Goal: Task Accomplishment & Management: Manage account settings

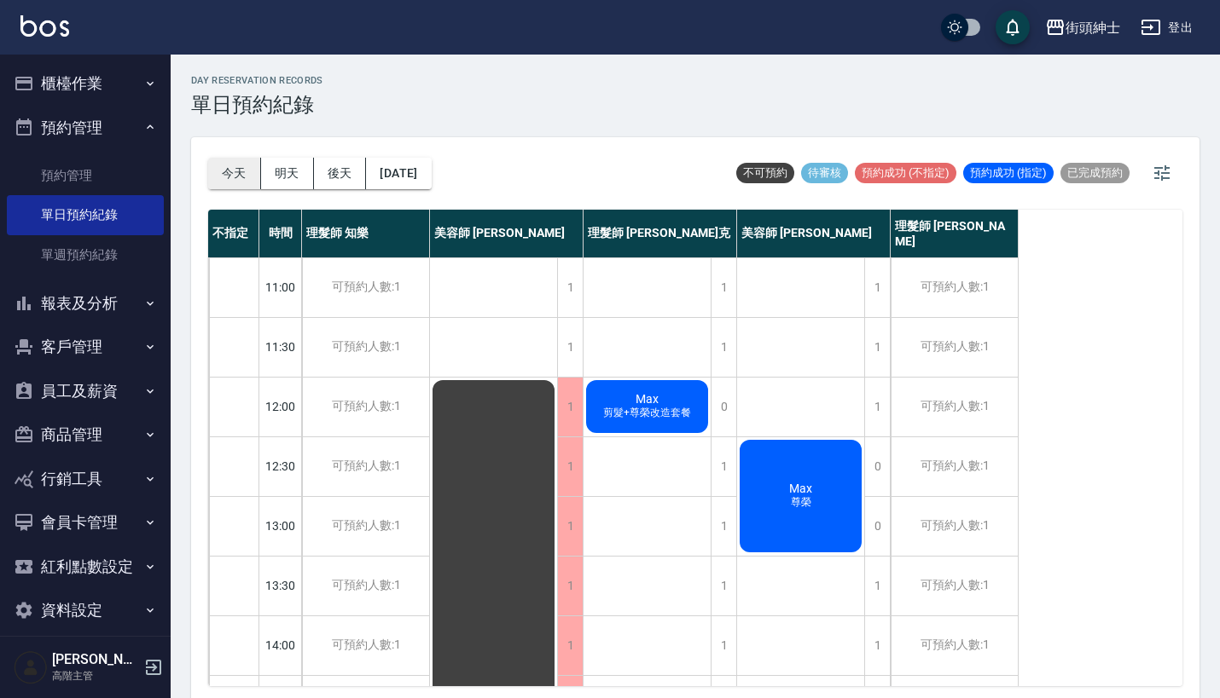
click at [209, 161] on button "今天" at bounding box center [234, 174] width 53 height 32
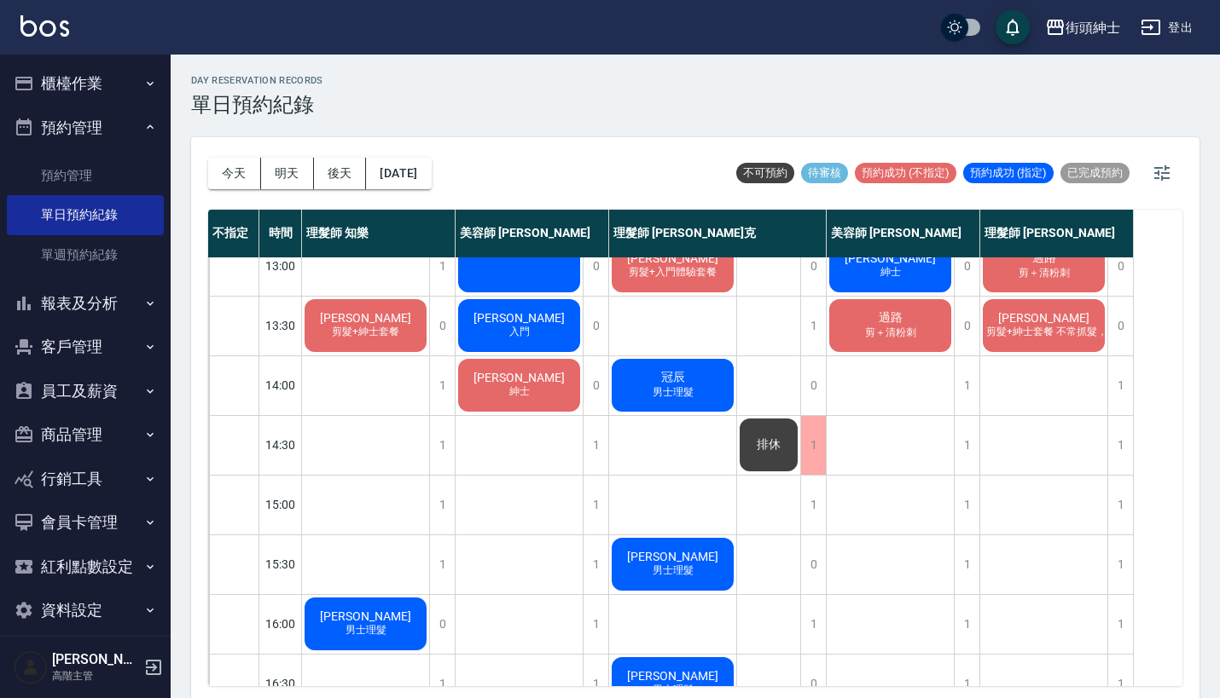
scroll to position [66, 0]
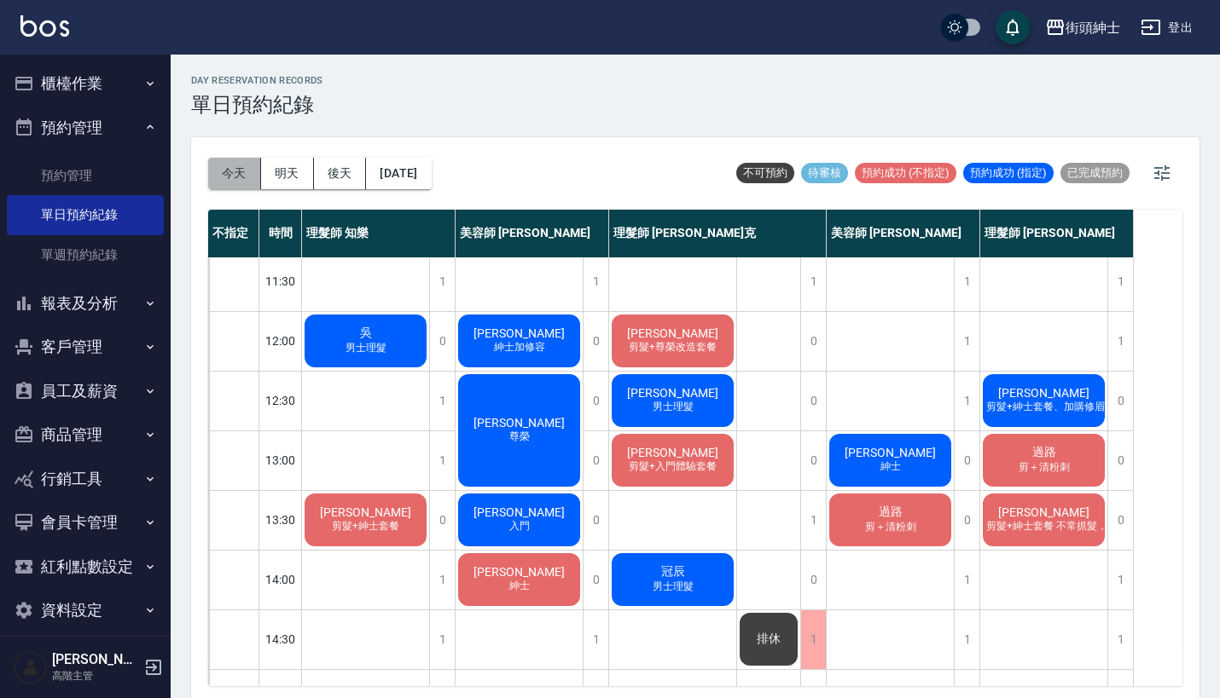
click at [231, 170] on button "今天" at bounding box center [234, 174] width 53 height 32
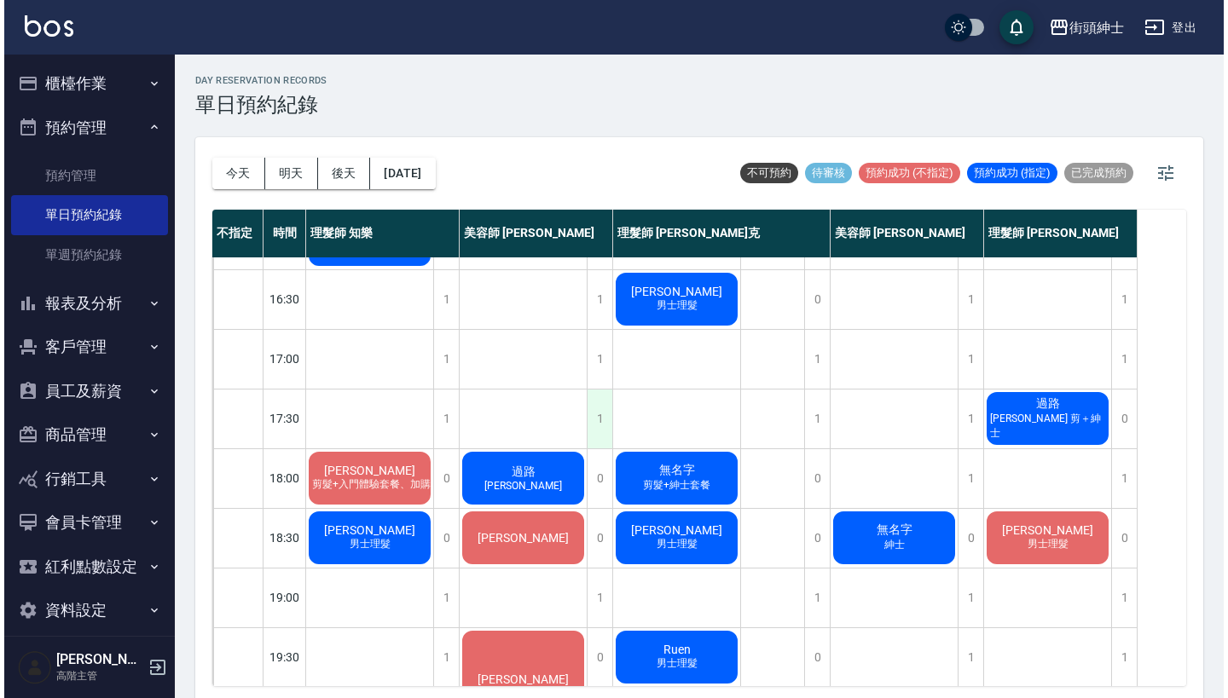
scroll to position [648, 0]
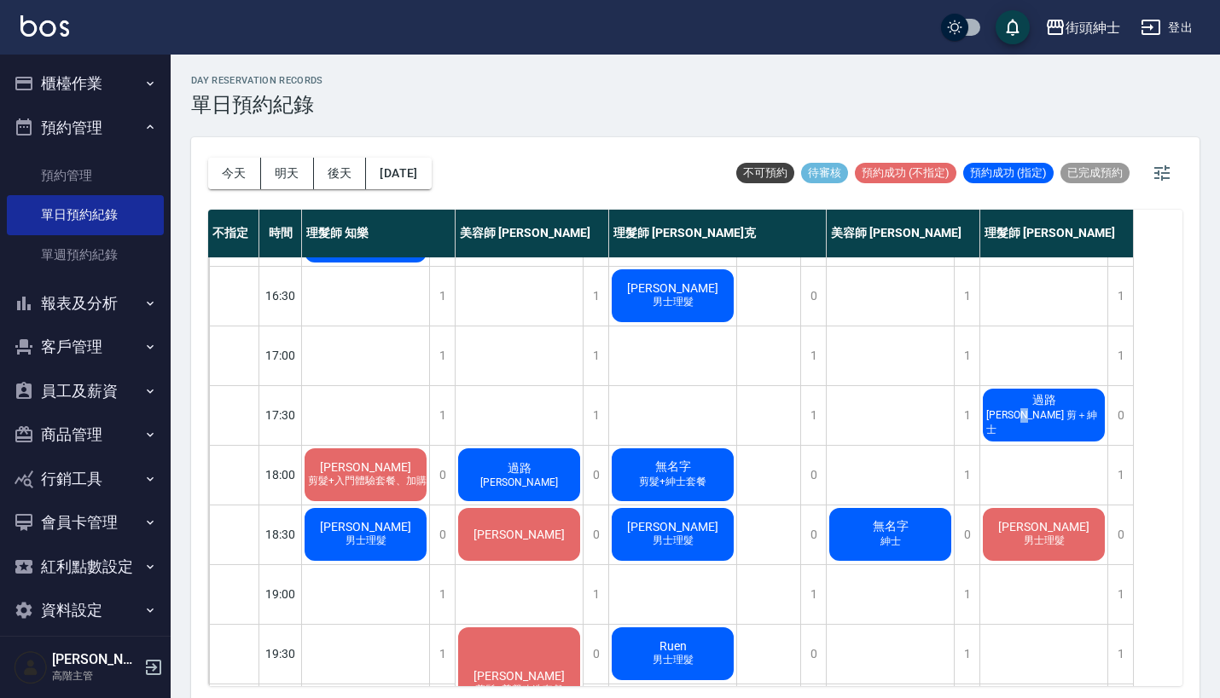
click at [1057, 416] on span "[PERSON_NAME] 剪＋紳士" at bounding box center [1043, 422] width 122 height 29
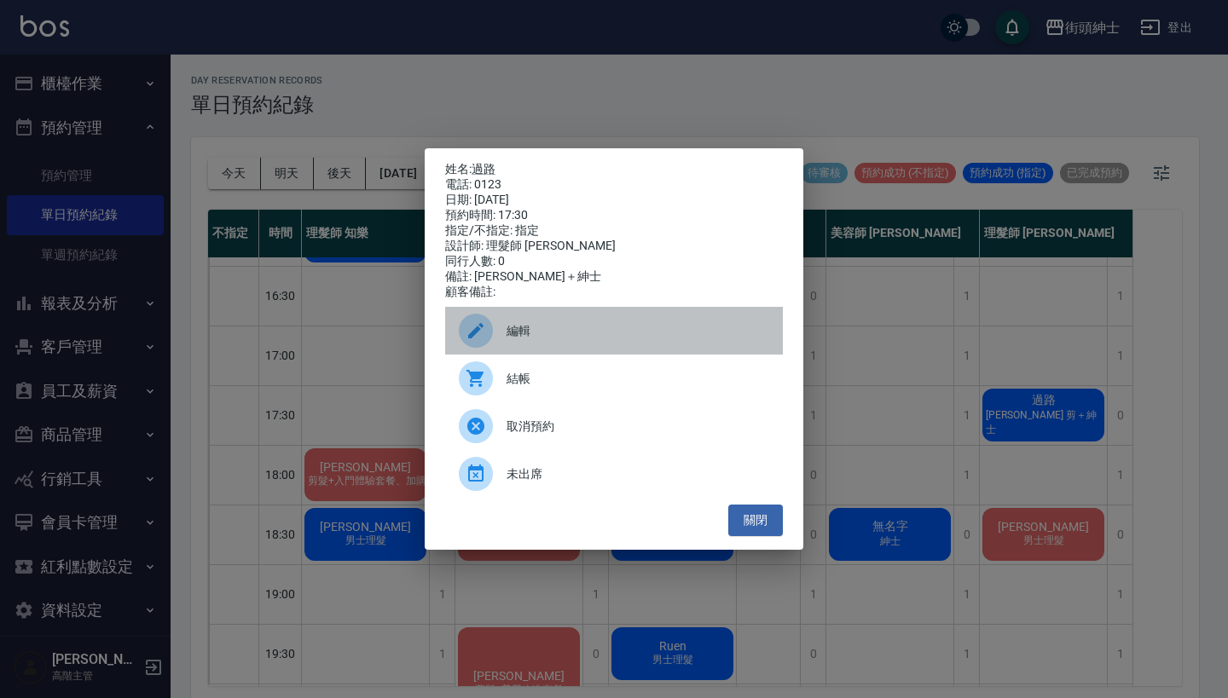
click at [565, 322] on div "編輯" at bounding box center [614, 331] width 338 height 48
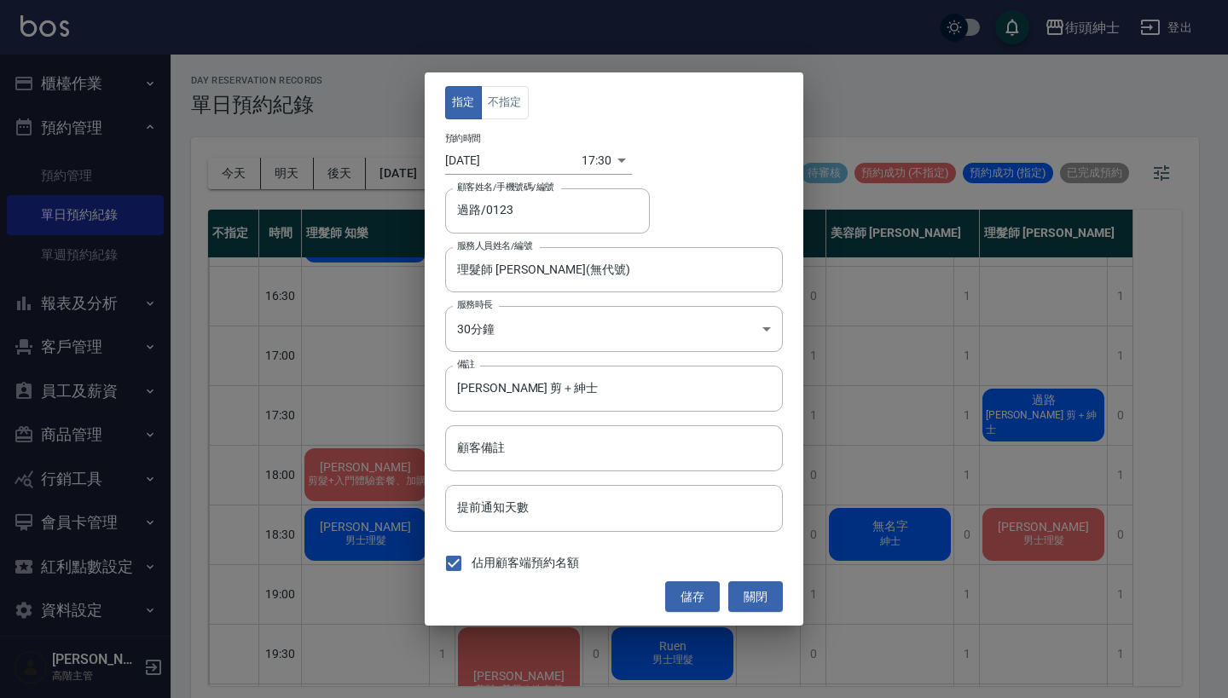
click at [594, 156] on body "街頭紳士 登出 櫃檯作業 打帳單 帳單列表 掛單列表 座位開單 營業儀表板 現金收支登錄 高階收支登錄 材料自購登錄 每日結帳 排班表 現場電腦打卡 掃碼打卡…" at bounding box center [614, 352] width 1228 height 704
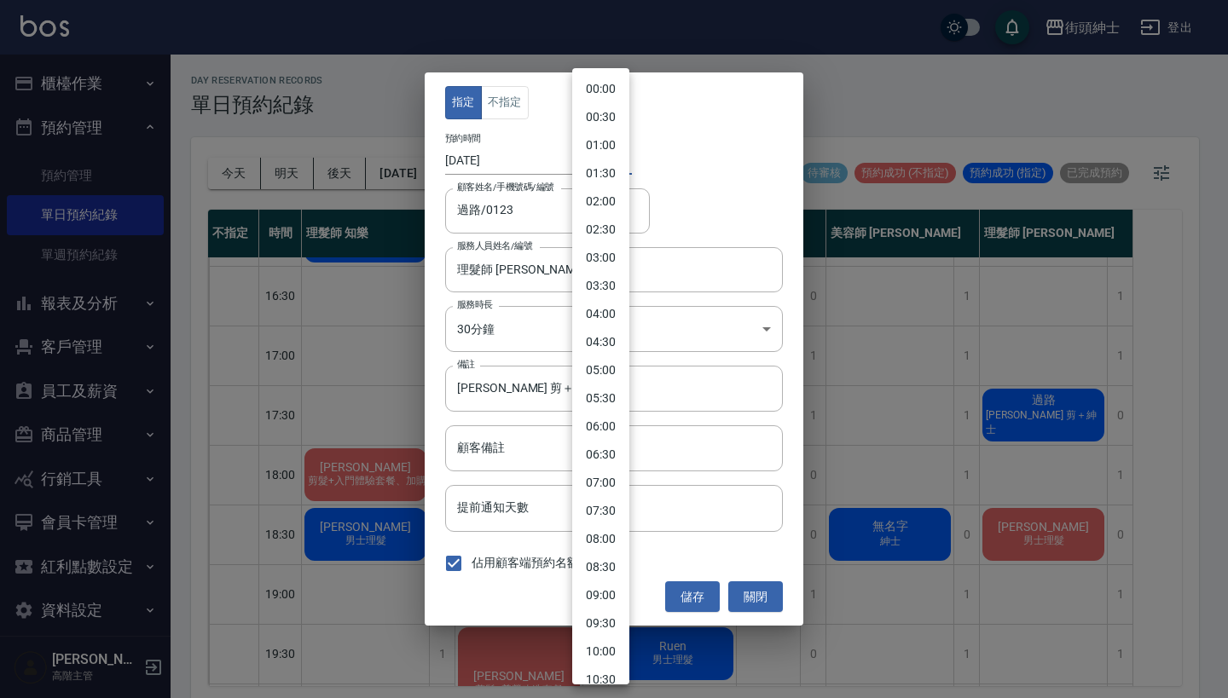
scroll to position [698, 0]
click at [602, 345] on li "17:00" at bounding box center [600, 347] width 57 height 28
type input "1759914000000"
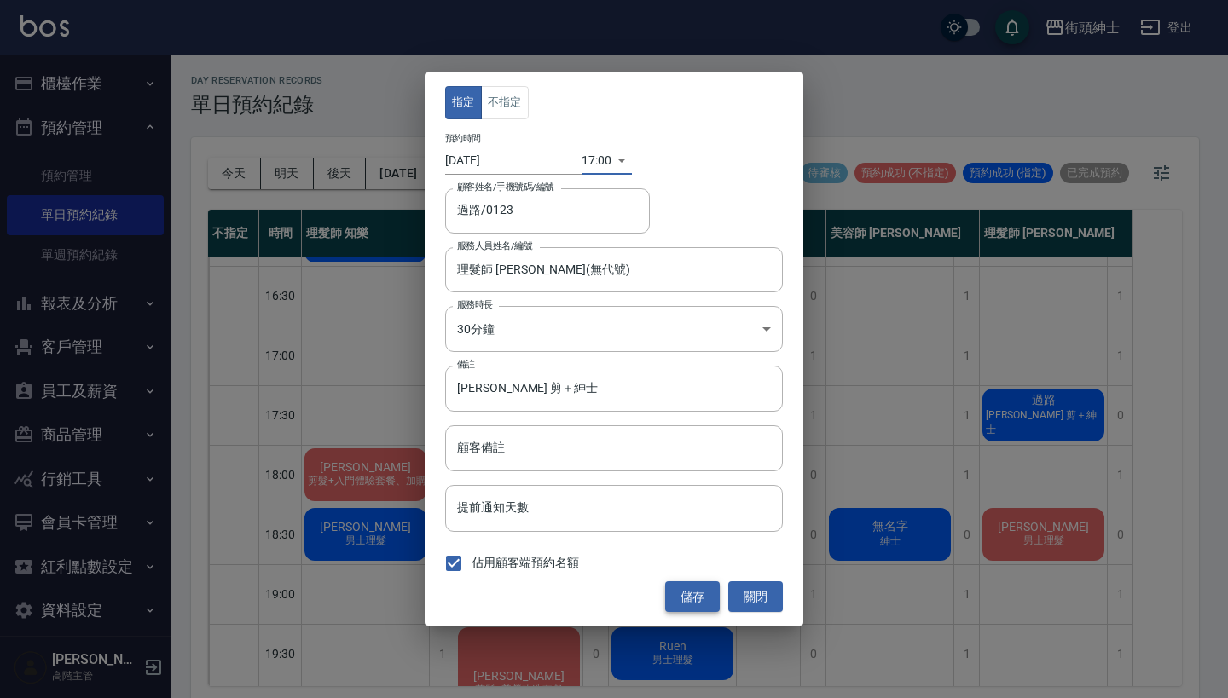
click at [696, 597] on button "儲存" at bounding box center [692, 598] width 55 height 32
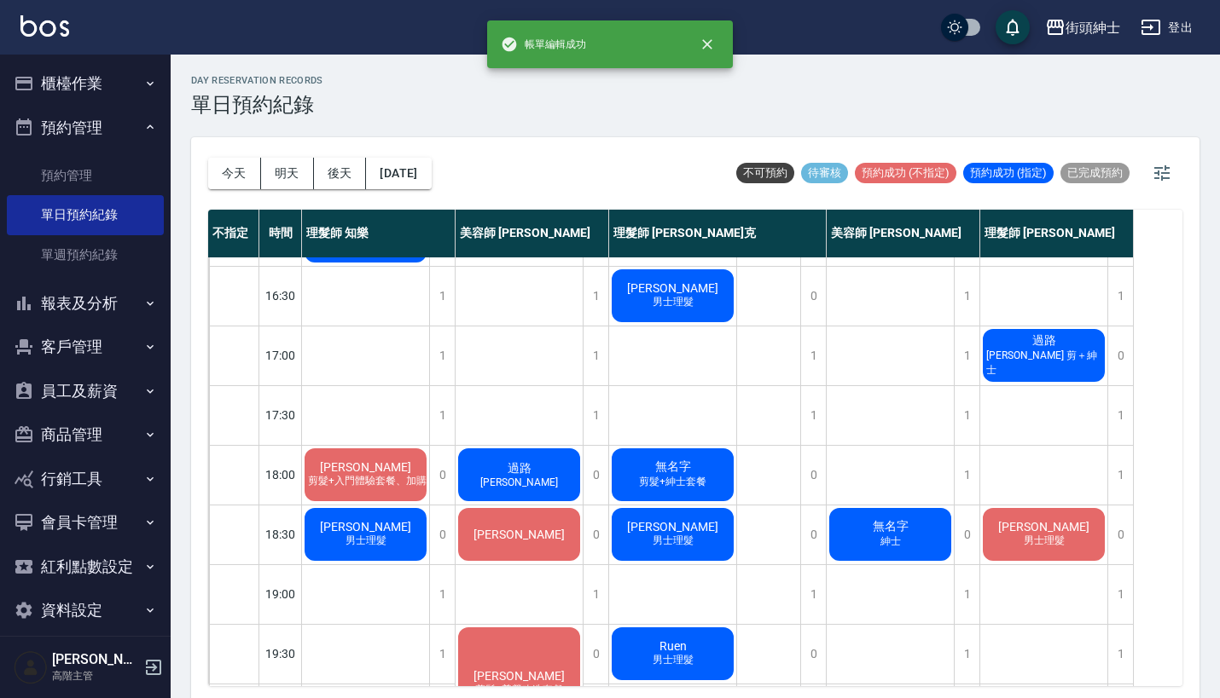
click at [542, 488] on div "過路 [PERSON_NAME]" at bounding box center [518, 475] width 127 height 58
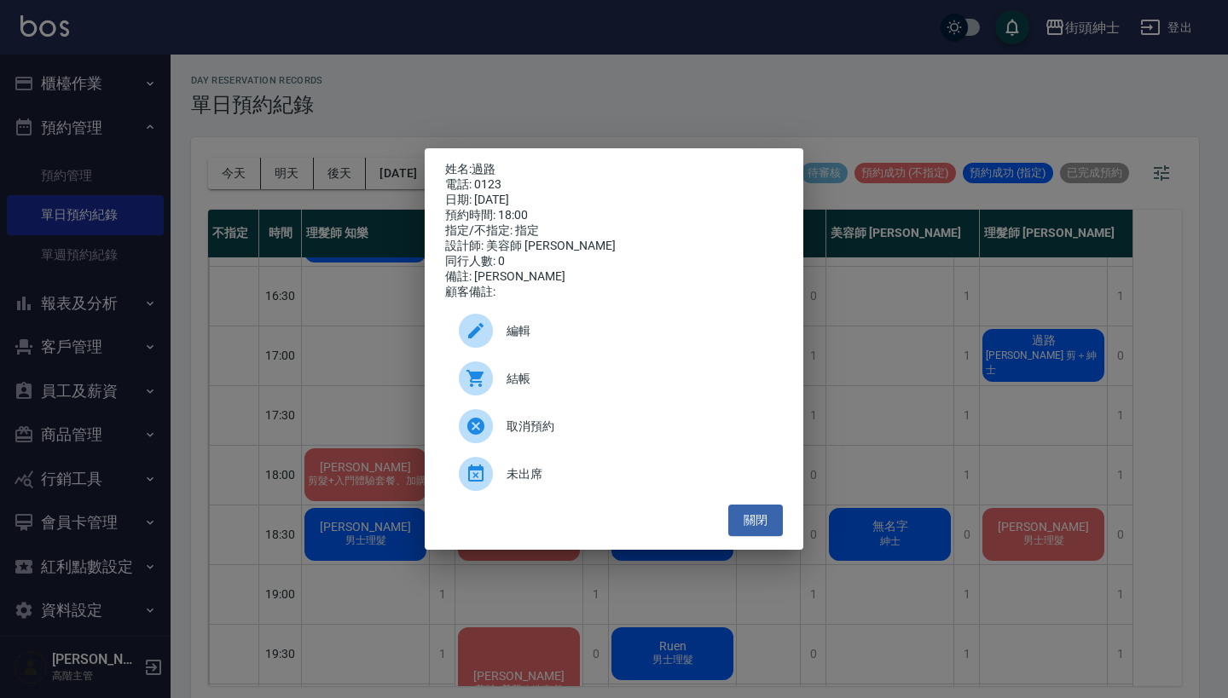
click at [653, 340] on span "編輯" at bounding box center [638, 331] width 263 height 18
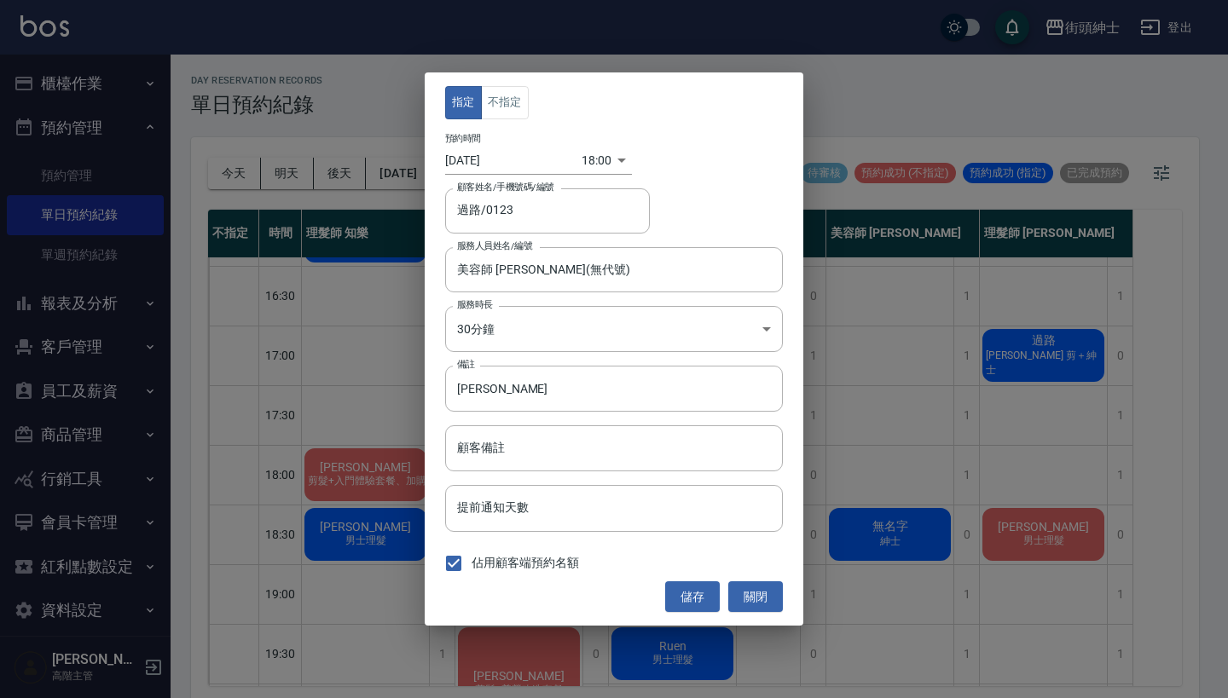
click at [595, 155] on body "街頭紳士 登出 櫃檯作業 打帳單 帳單列表 掛單列表 座位開單 營業儀表板 現金收支登錄 高階收支登錄 材料自購登錄 每日結帳 排班表 現場電腦打卡 掃碼打卡…" at bounding box center [614, 352] width 1228 height 704
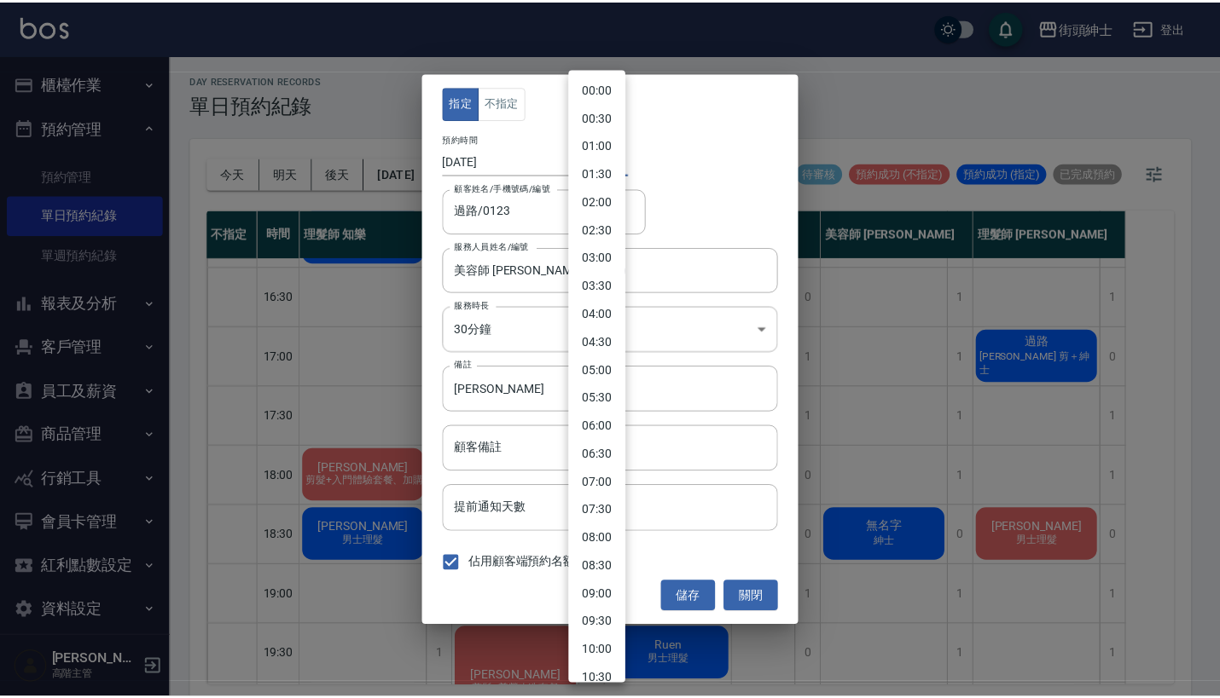
scroll to position [727, 0]
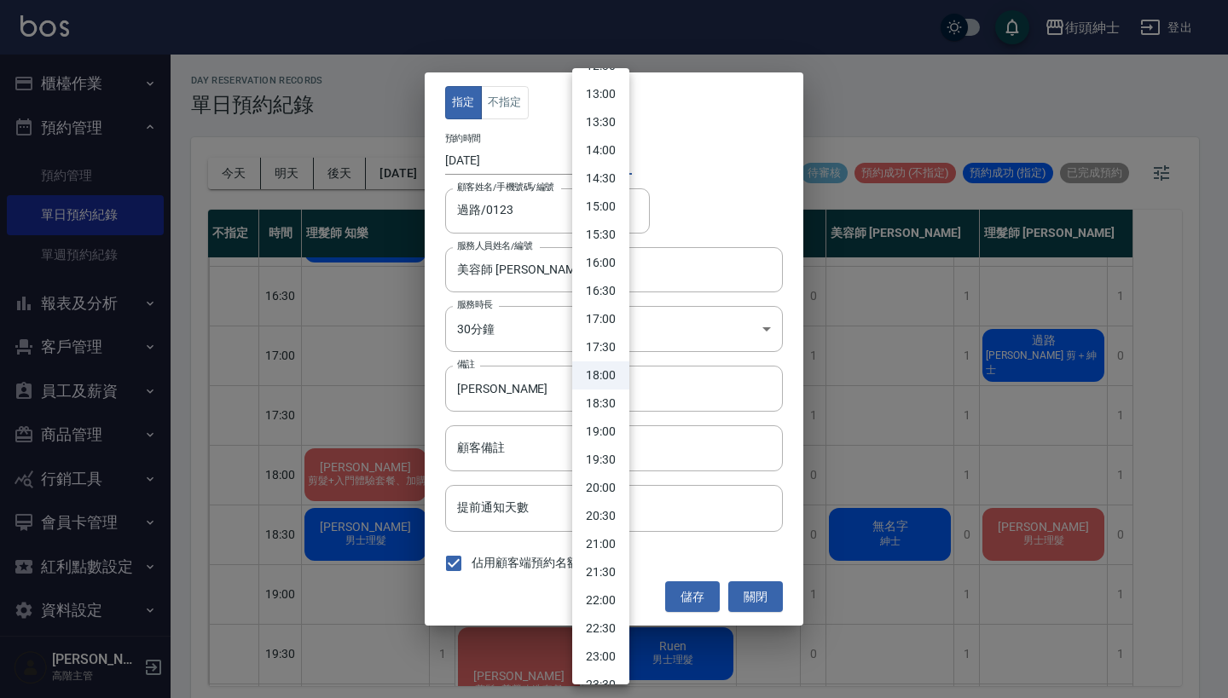
click at [612, 347] on li "17:30" at bounding box center [600, 347] width 57 height 28
type input "1759915800000"
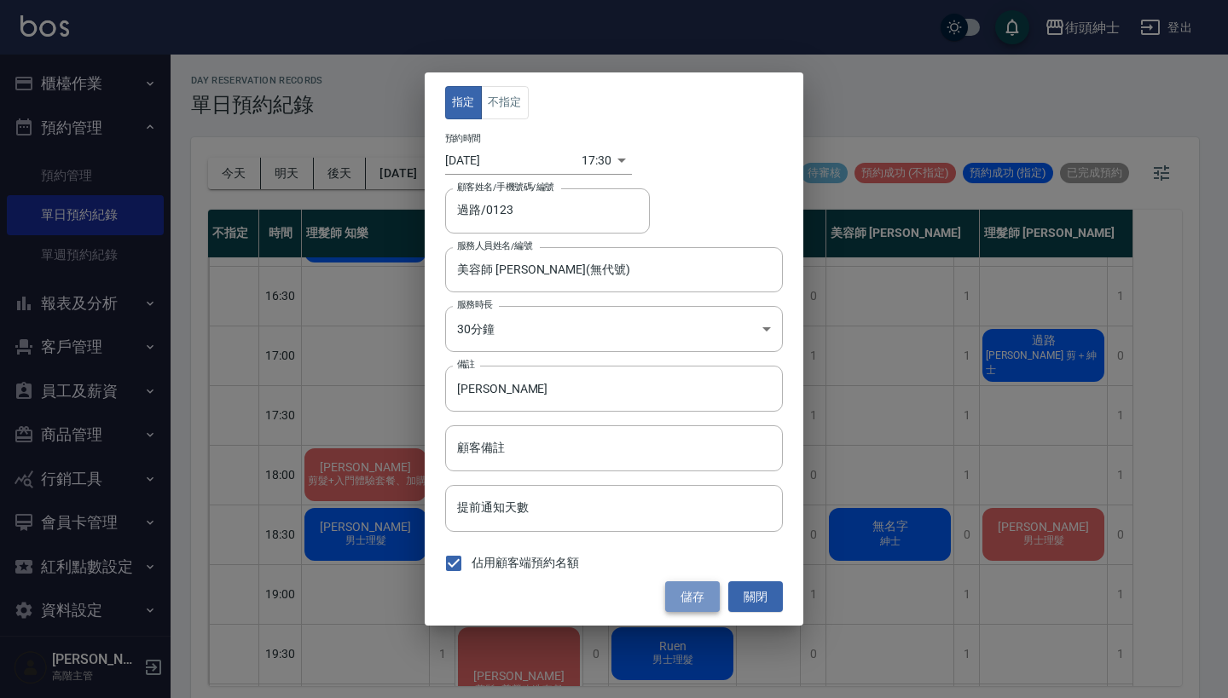
click at [695, 590] on button "儲存" at bounding box center [692, 598] width 55 height 32
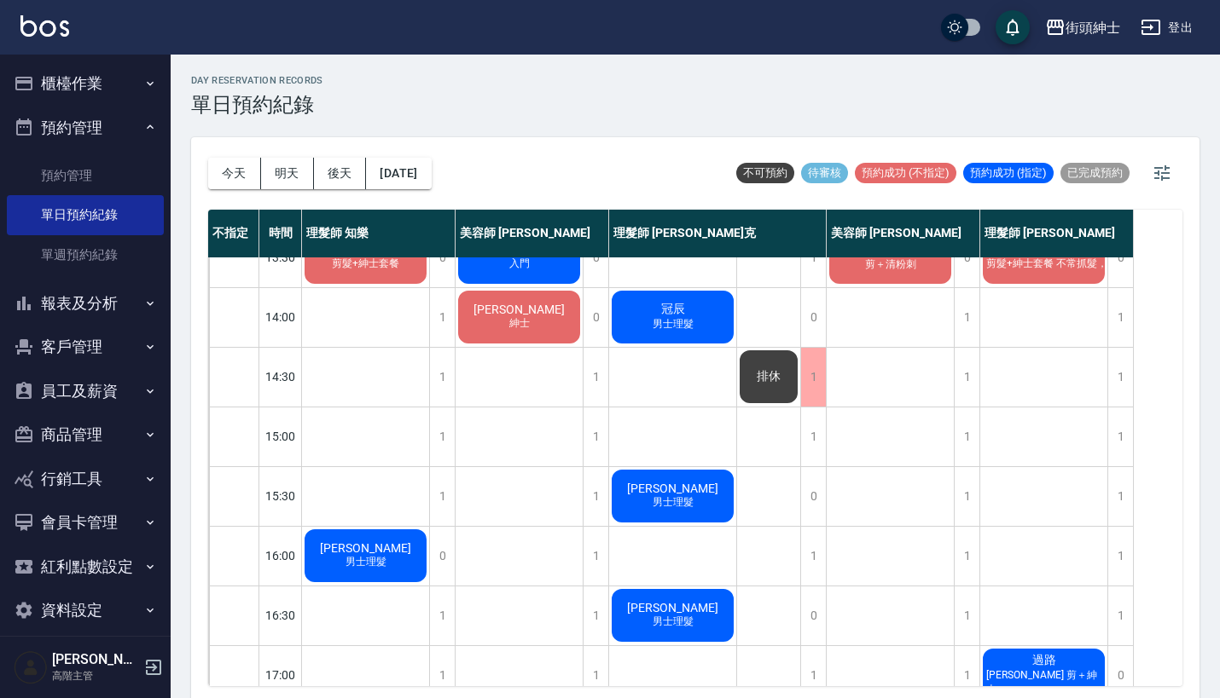
scroll to position [316, 0]
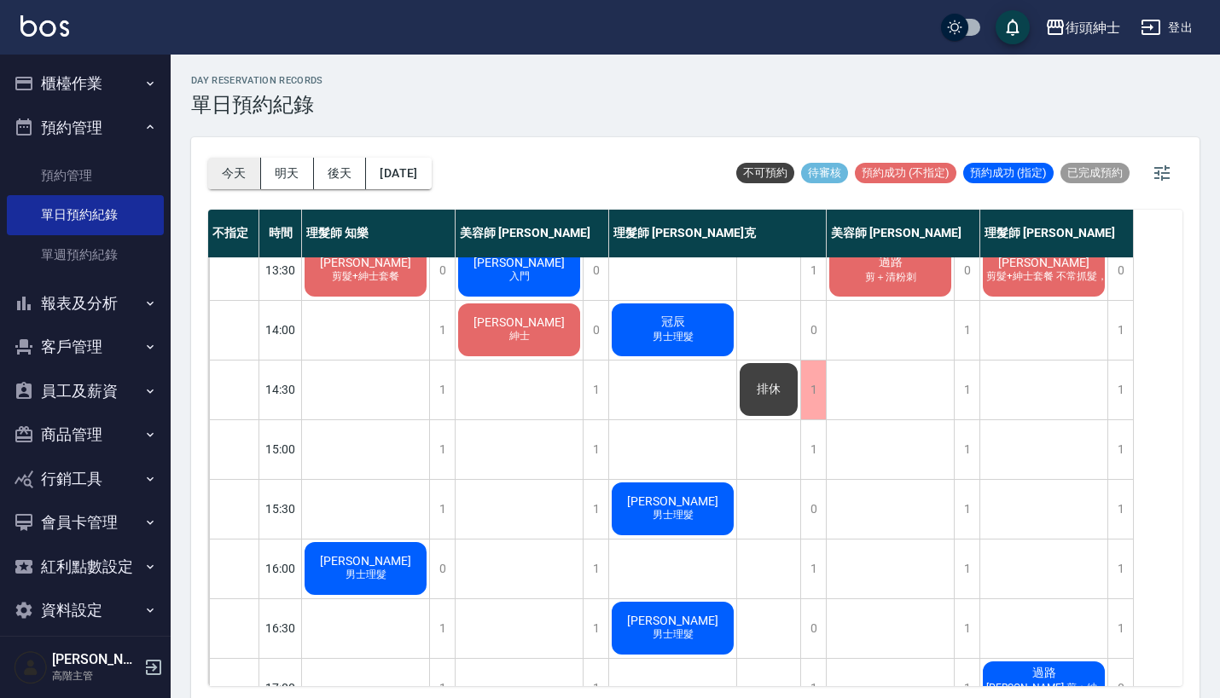
click at [214, 170] on button "今天" at bounding box center [234, 174] width 53 height 32
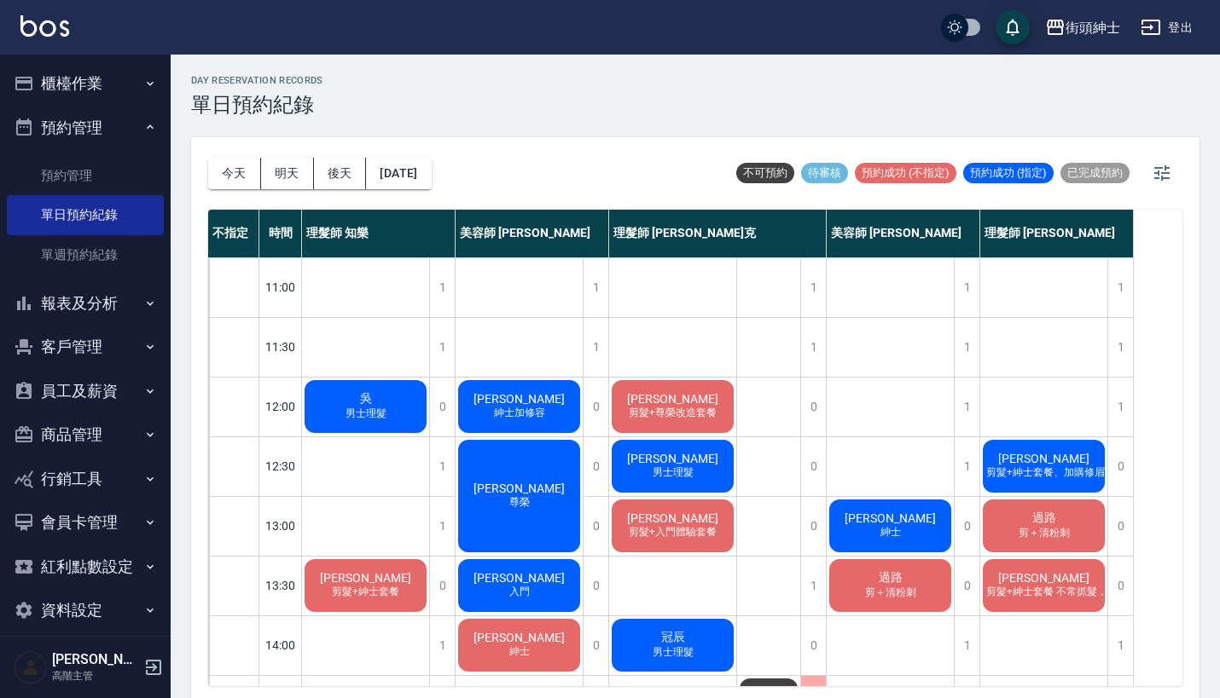
scroll to position [51, 0]
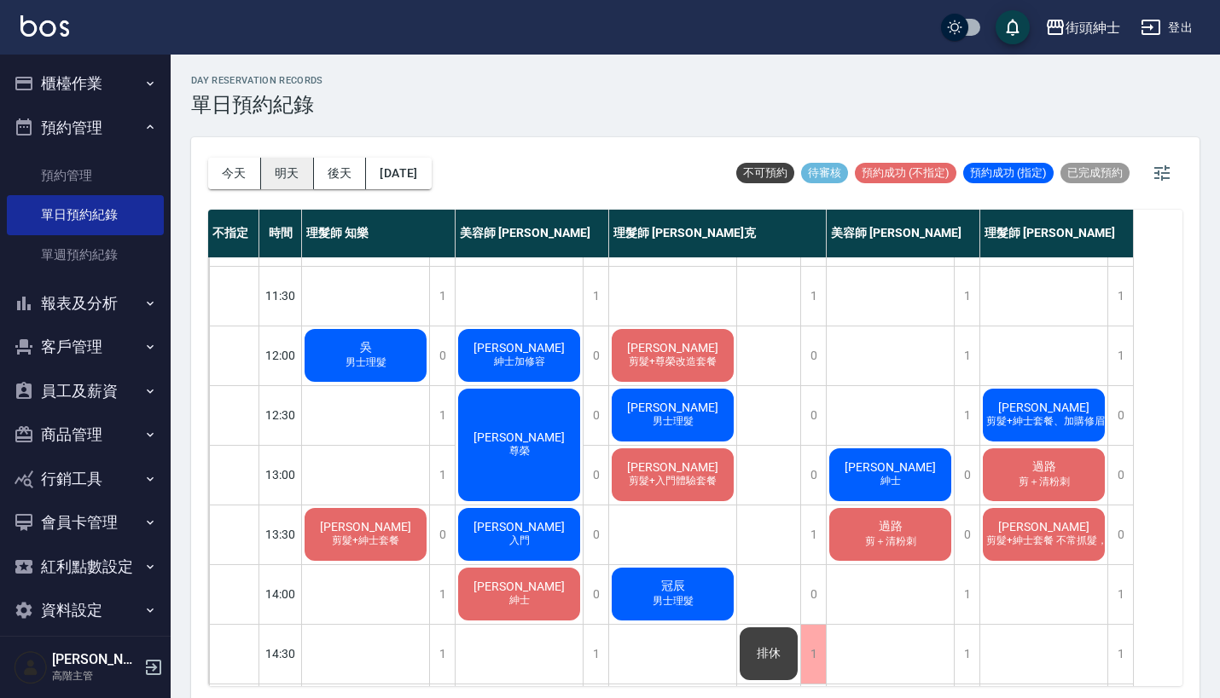
click at [284, 173] on button "明天" at bounding box center [287, 174] width 53 height 32
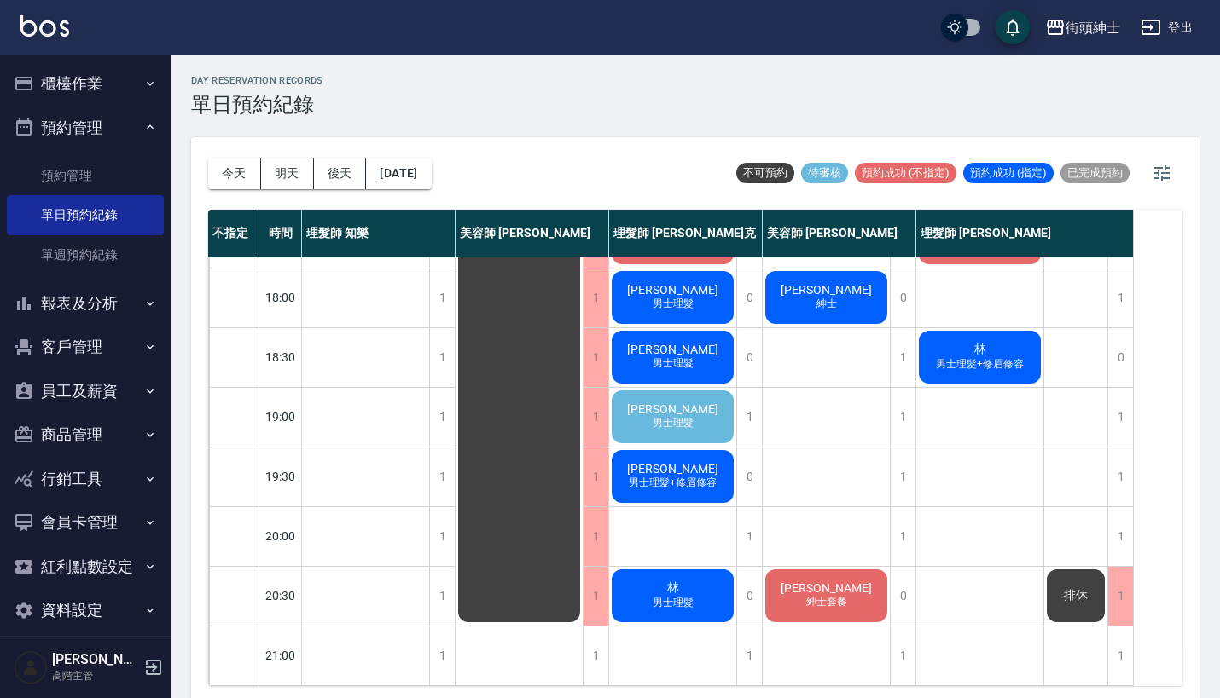
scroll to position [839, 0]
click at [686, 403] on span "[PERSON_NAME]" at bounding box center [672, 410] width 98 height 14
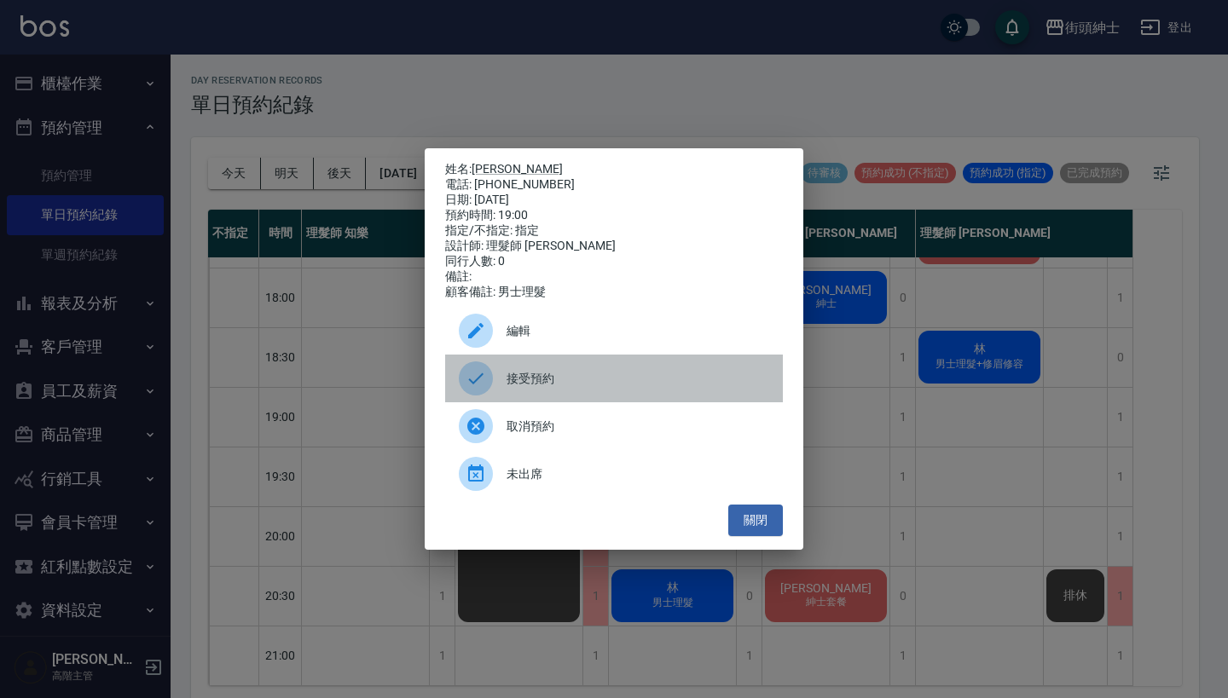
click at [590, 381] on span "接受預約" at bounding box center [638, 379] width 263 height 18
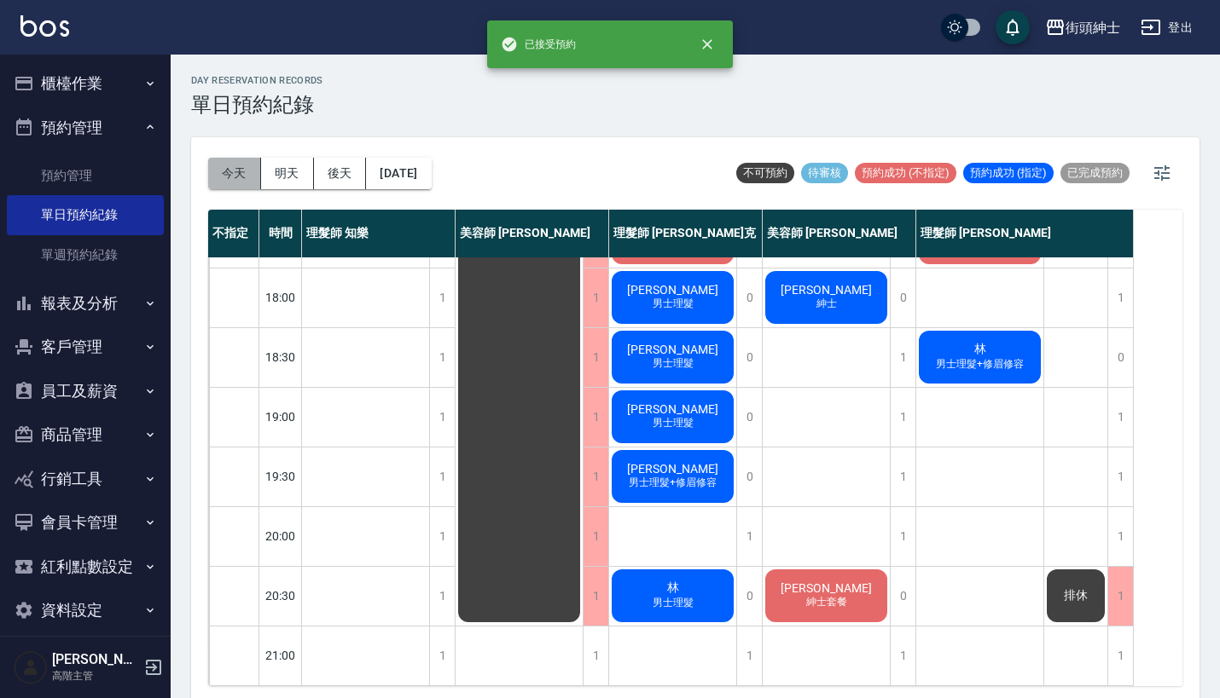
click at [240, 177] on button "今天" at bounding box center [234, 174] width 53 height 32
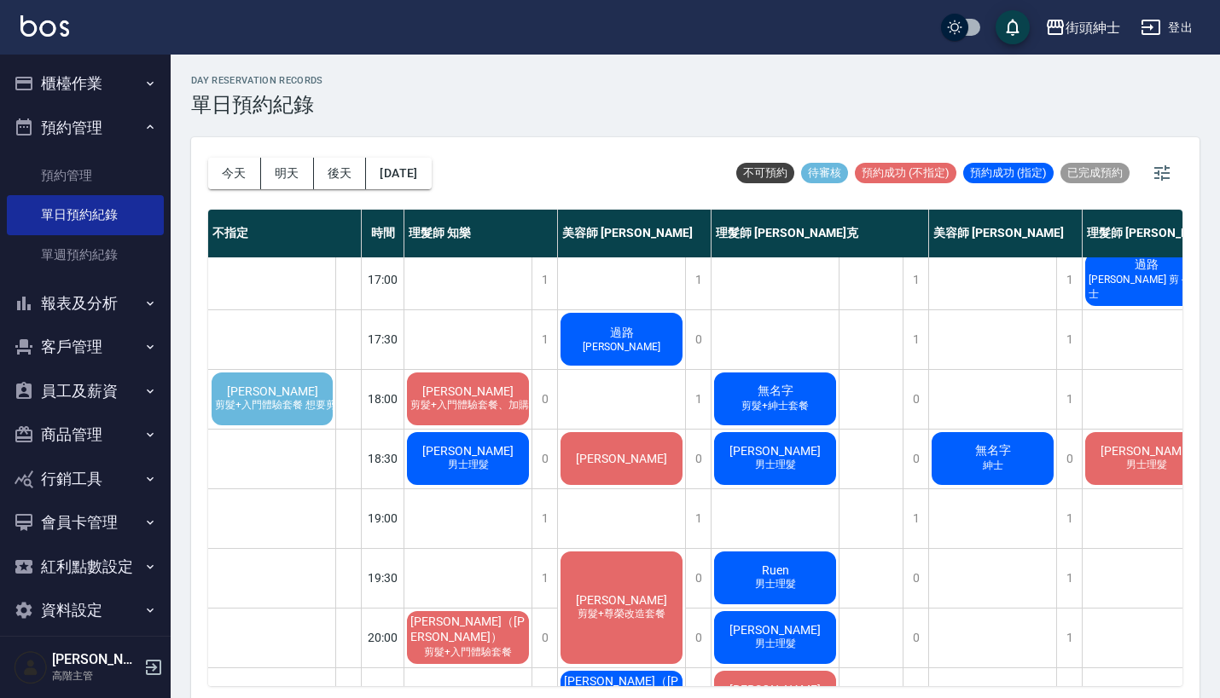
scroll to position [724, 0]
click at [310, 387] on div "[PERSON_NAME] 剪髮+入門體驗套餐 想要剪一個適合婚禮的短髮型" at bounding box center [272, 399] width 126 height 58
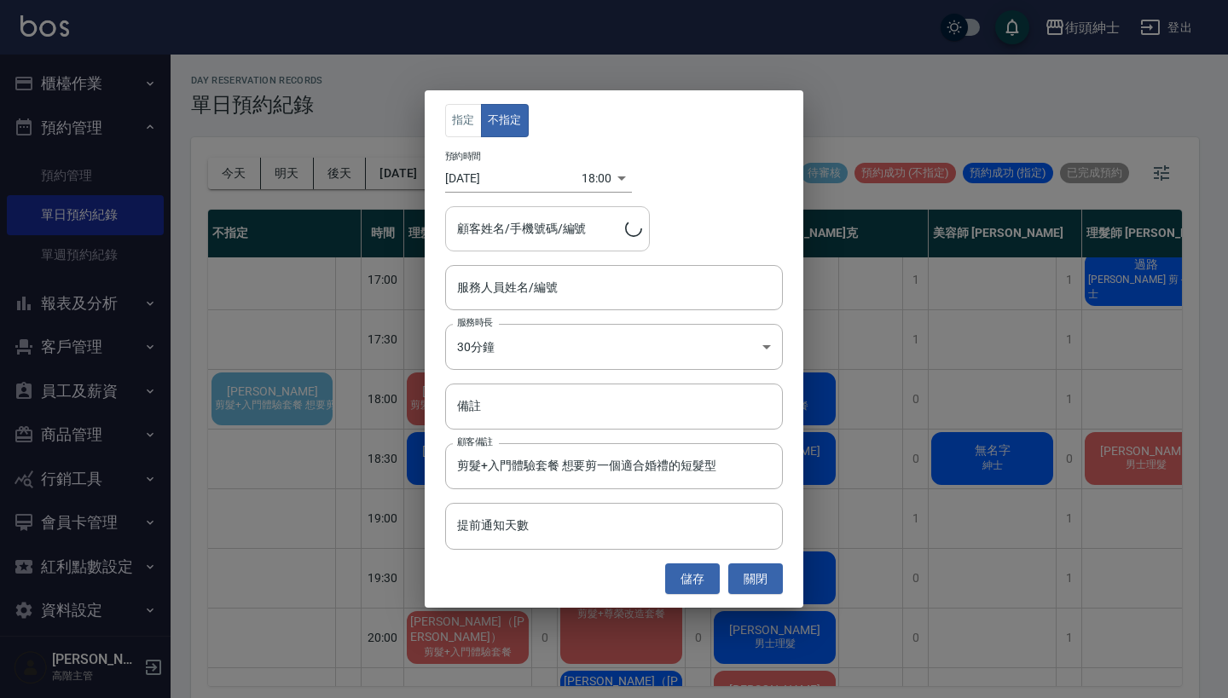
type input "[PERSON_NAME]/0954056699"
click at [594, 468] on input "剪髮+入門體驗套餐 想要剪一個適合婚禮的短髮型" at bounding box center [614, 466] width 338 height 46
click at [851, 408] on div "指定 不指定 預約時間 [DATE] 18:00 1759917600000 顧客姓名/手機號碼/編號 [PERSON_NAME]/0954056699 顧客…" at bounding box center [614, 349] width 1228 height 698
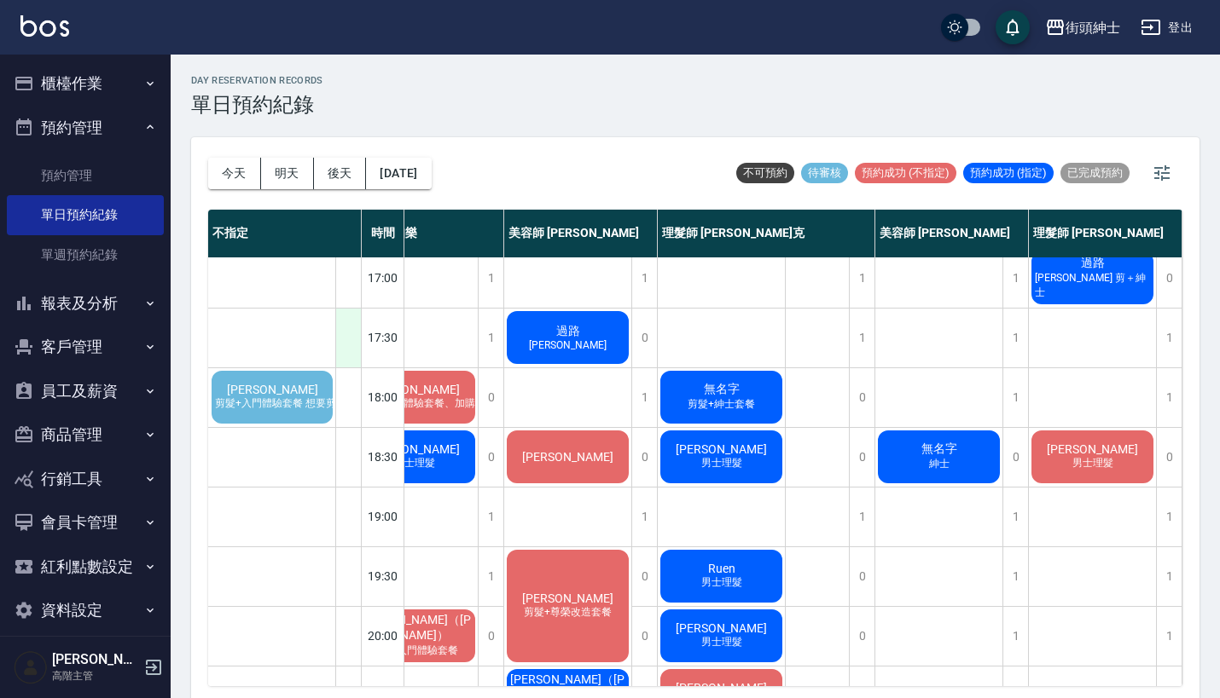
scroll to position [726, 62]
click at [305, 374] on div "[PERSON_NAME] 剪髮+入門體驗套餐 想要剪一個適合婚禮的短髮型" at bounding box center [272, 397] width 126 height 58
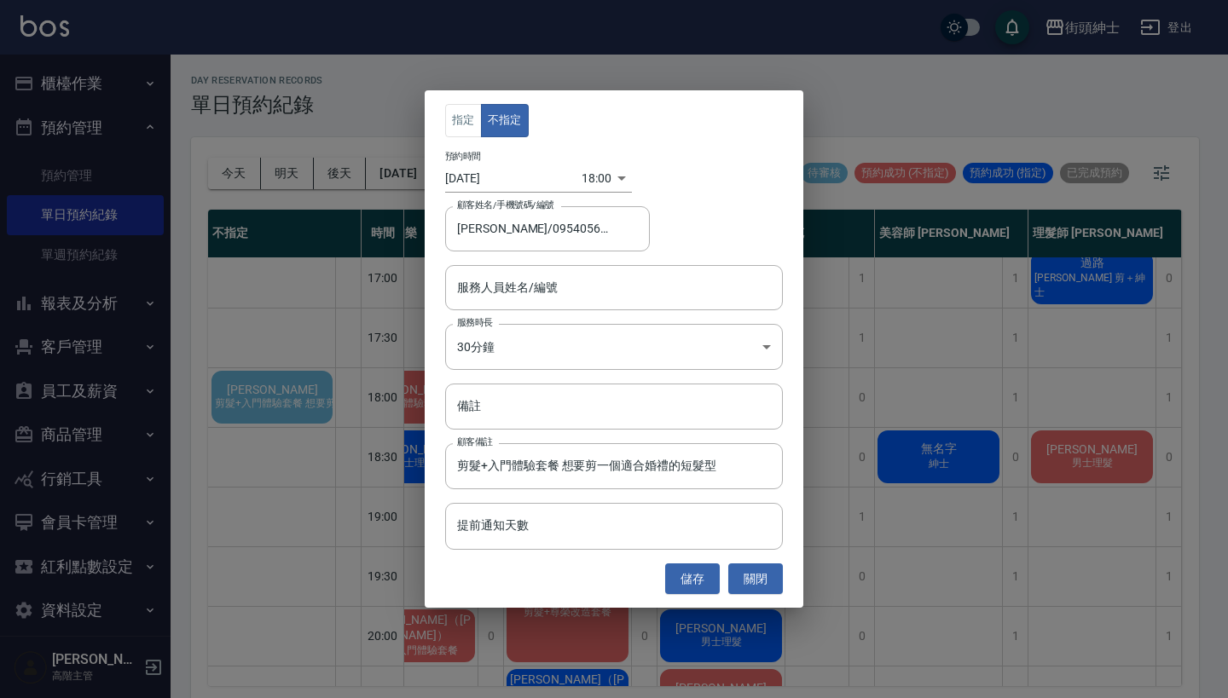
click at [332, 305] on div "指定 不指定 預約時間 [DATE] 18:00 1759917600000 顧客姓名/手機號碼/編號 [PERSON_NAME]/0954056699 顧客…" at bounding box center [614, 349] width 1228 height 698
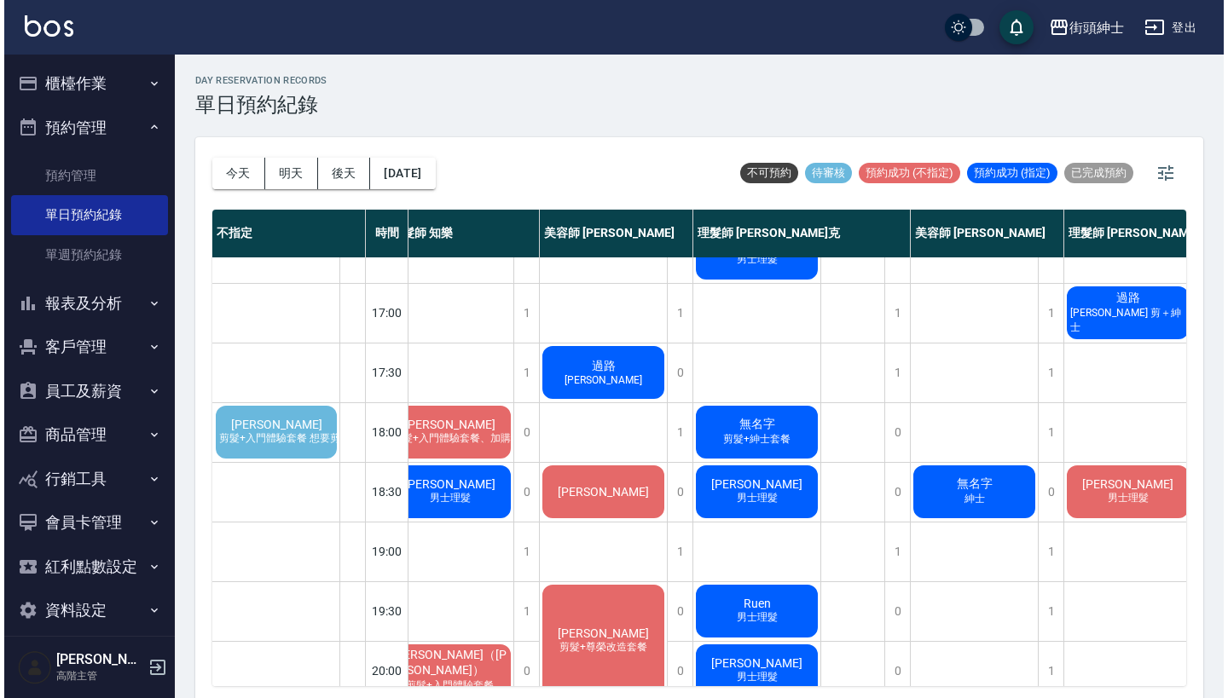
scroll to position [688, 39]
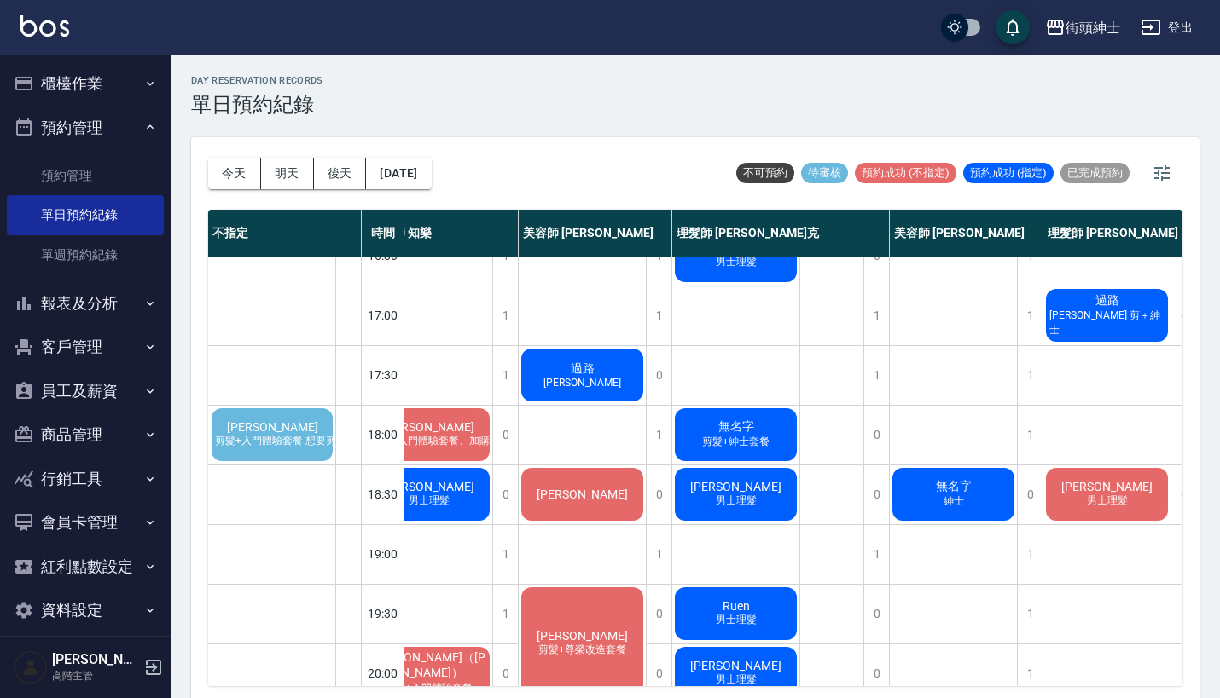
click at [284, 448] on span "剪髮+入門體驗套餐 想要剪一個適合婚禮的短髮型" at bounding box center [319, 441] width 230 height 14
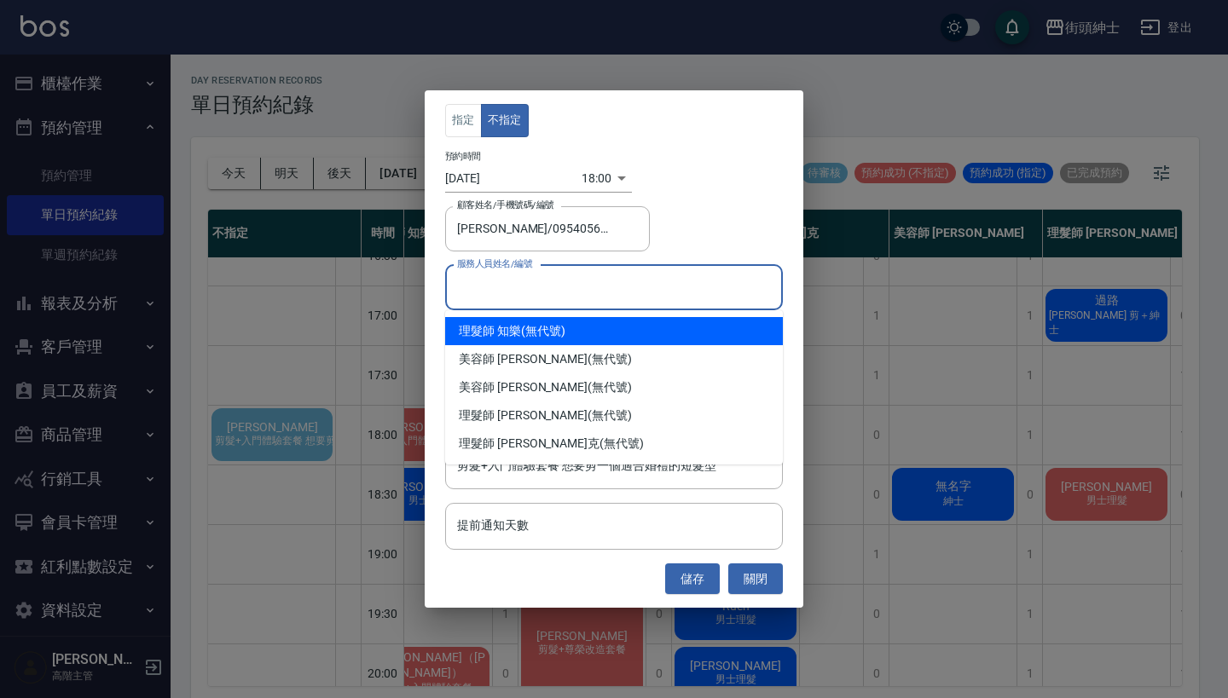
click at [543, 281] on input "服務人員姓名/編號" at bounding box center [614, 288] width 322 height 30
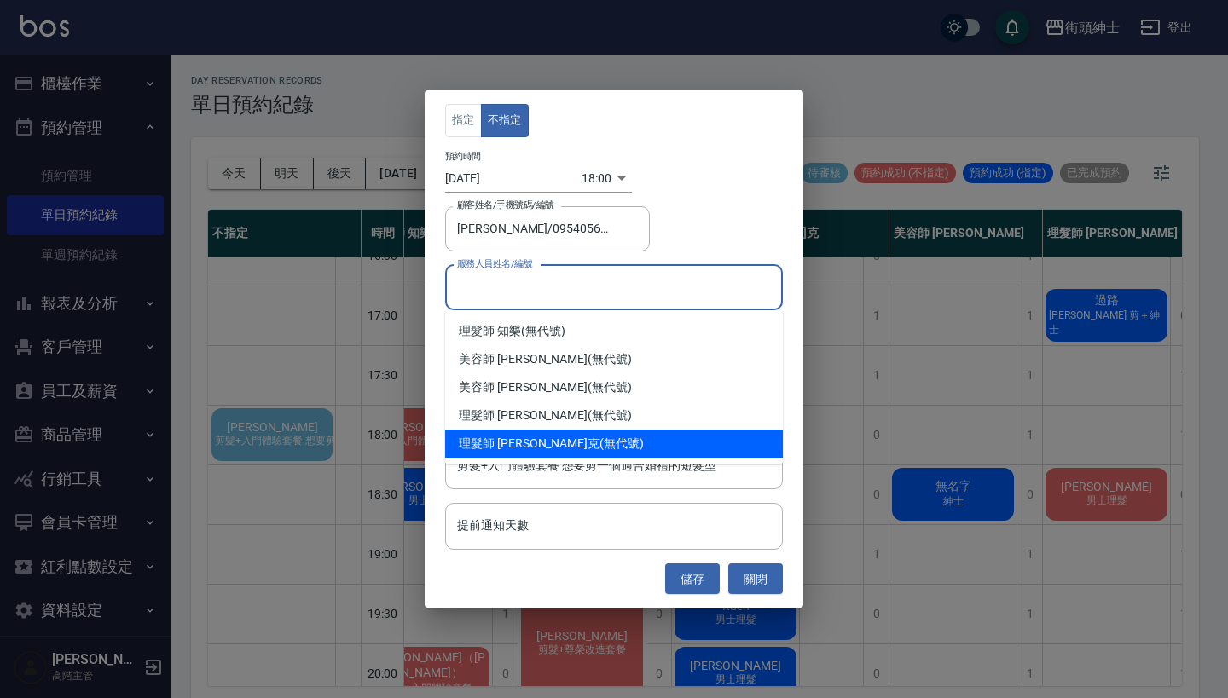
click at [526, 445] on span "理髮師 [PERSON_NAME]克" at bounding box center [529, 444] width 141 height 18
type input "理髮師 [PERSON_NAME](無代號)"
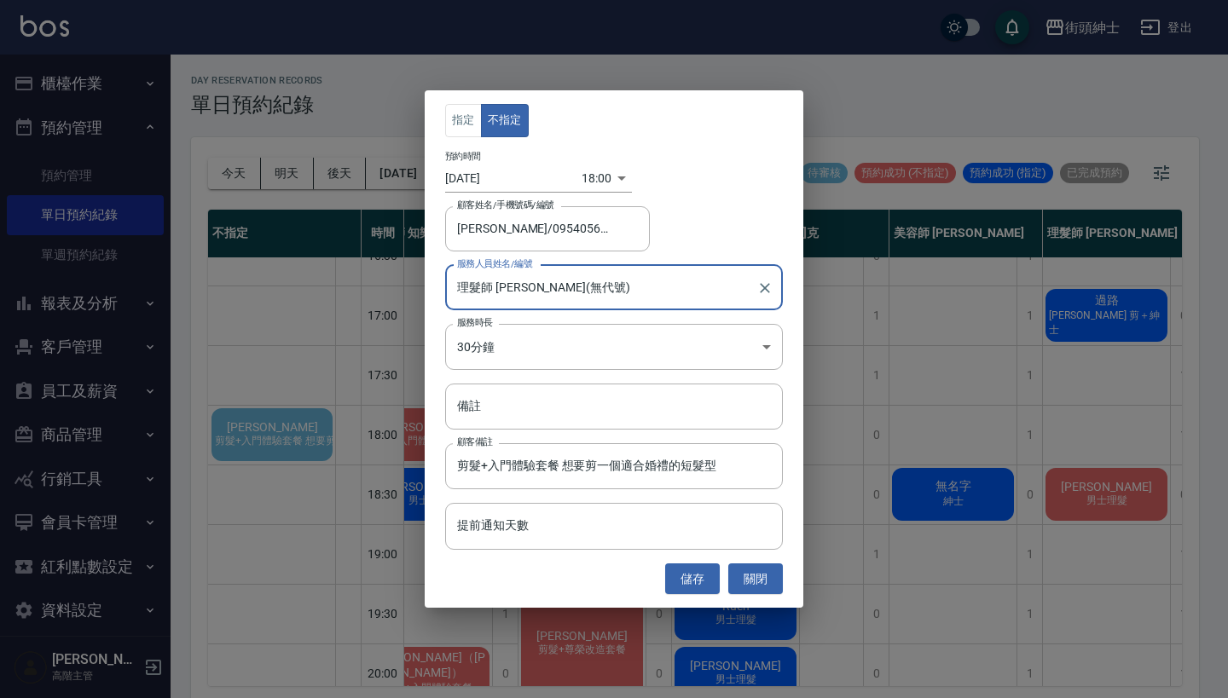
click at [603, 194] on div "指定 不指定 預約時間 [DATE] 18:00 1759917600000 顧客姓名/手機號碼/編號 [PERSON_NAME]/0954056699 顧客…" at bounding box center [614, 349] width 379 height 518
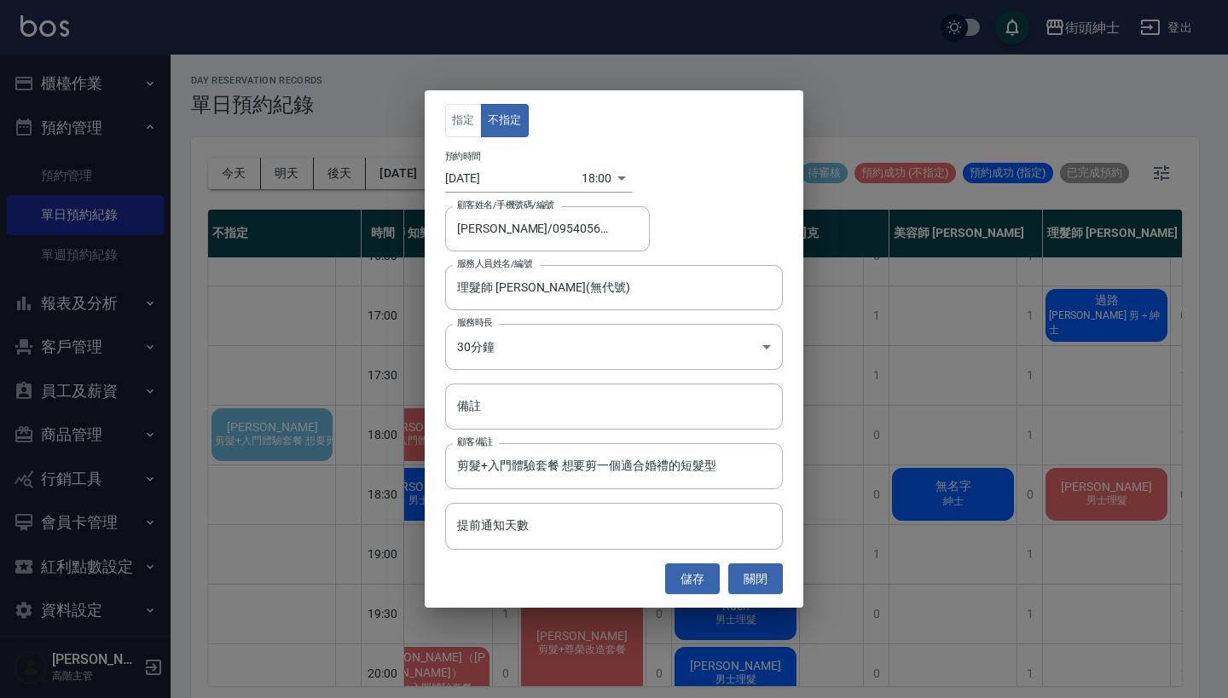
click at [602, 162] on div "預約時間 [DATE] 18:00 1759917600000" at bounding box center [614, 172] width 338 height 42
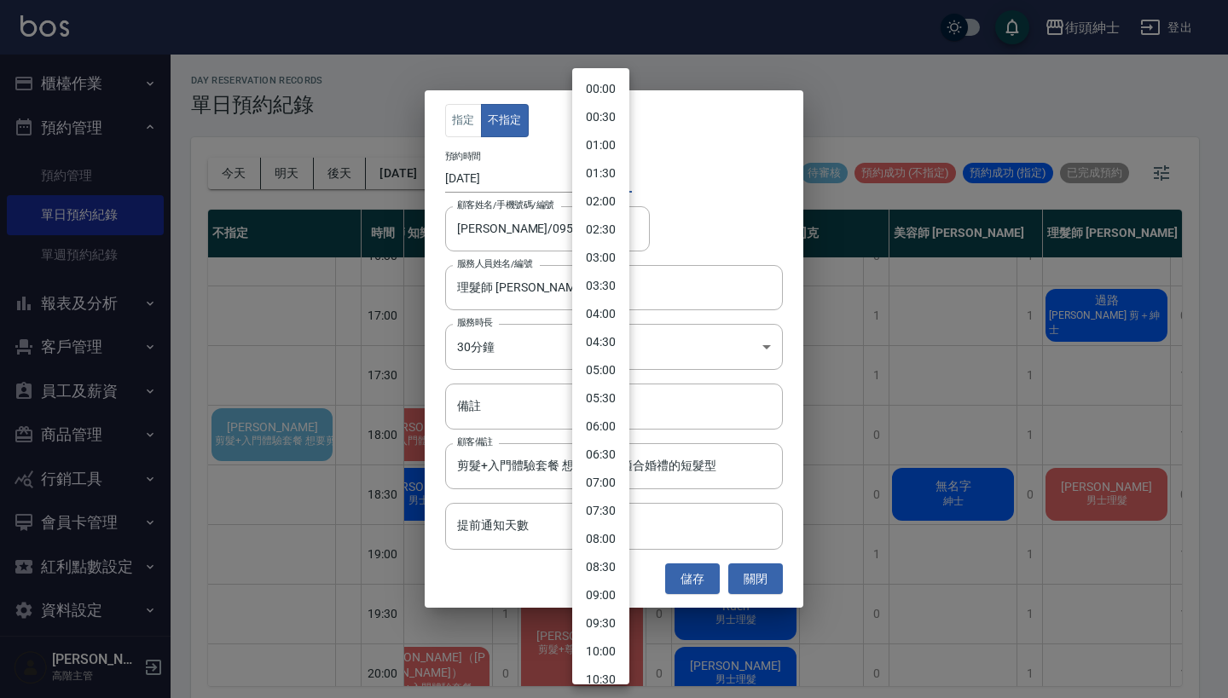
click at [600, 176] on body "街頭紳士 登出 櫃檯作業 打帳單 帳單列表 掛單列表 座位開單 營業儀表板 現金收支登錄 高階收支登錄 材料自購登錄 每日結帳 排班表 現場電腦打卡 掃碼打卡…" at bounding box center [614, 352] width 1228 height 704
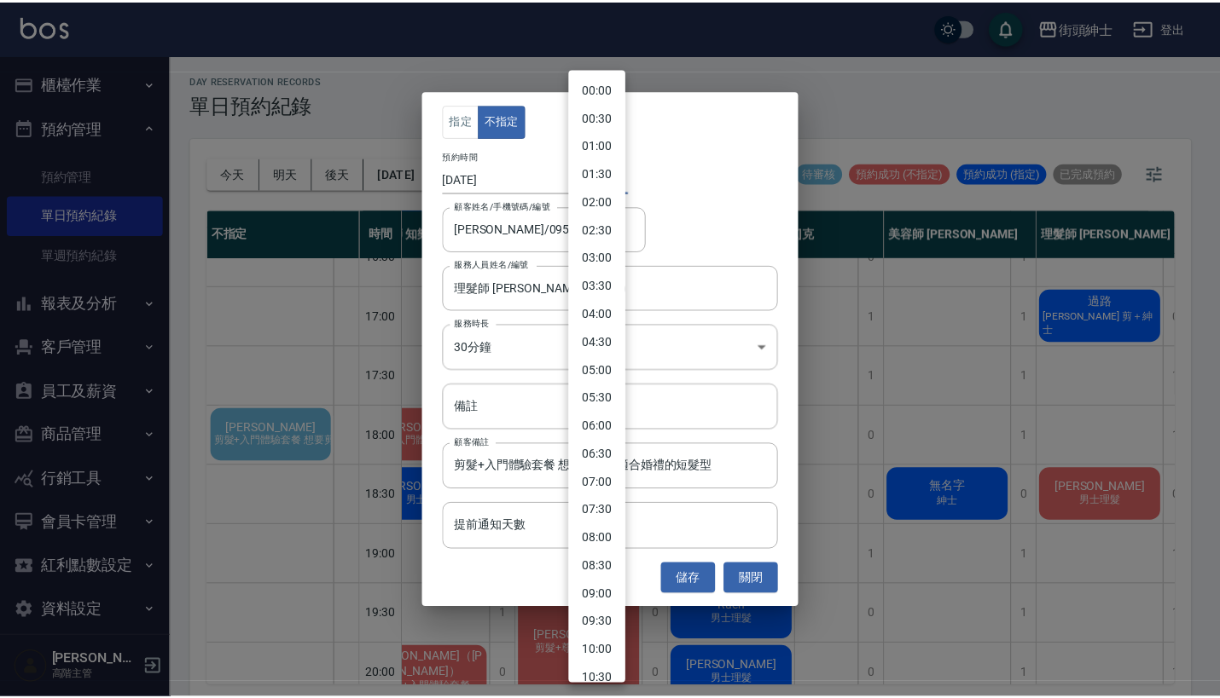
scroll to position [727, 0]
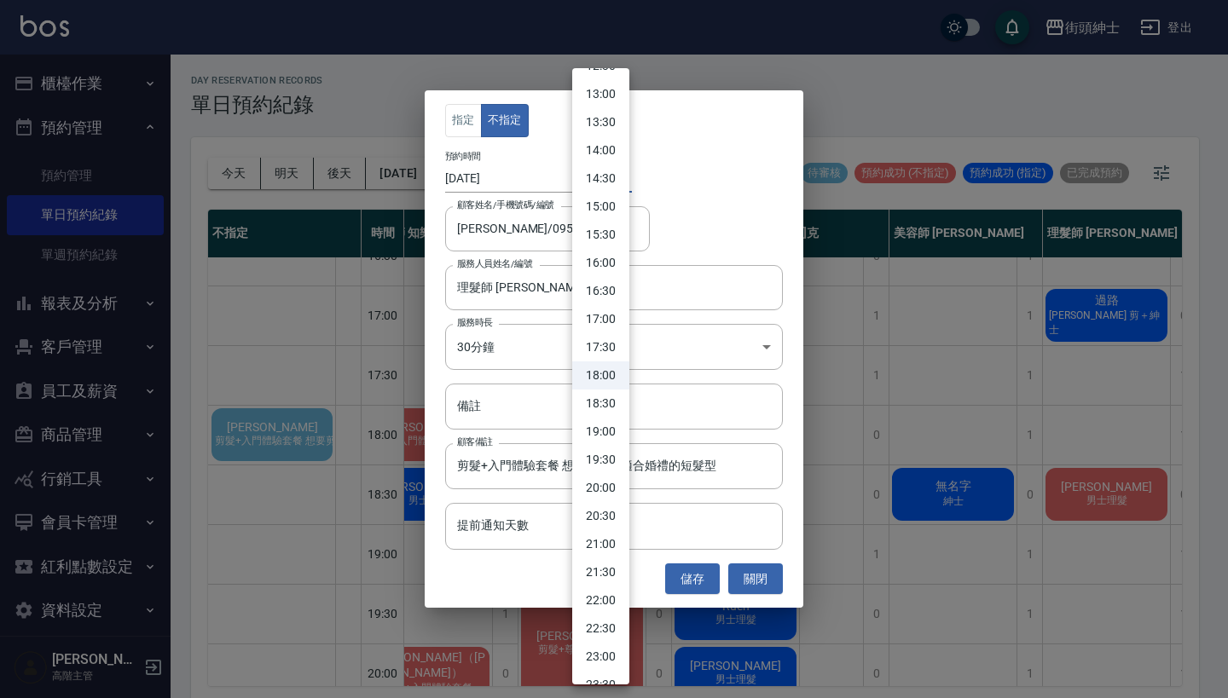
click at [598, 340] on li "17:30" at bounding box center [600, 347] width 57 height 28
type input "1759915800000"
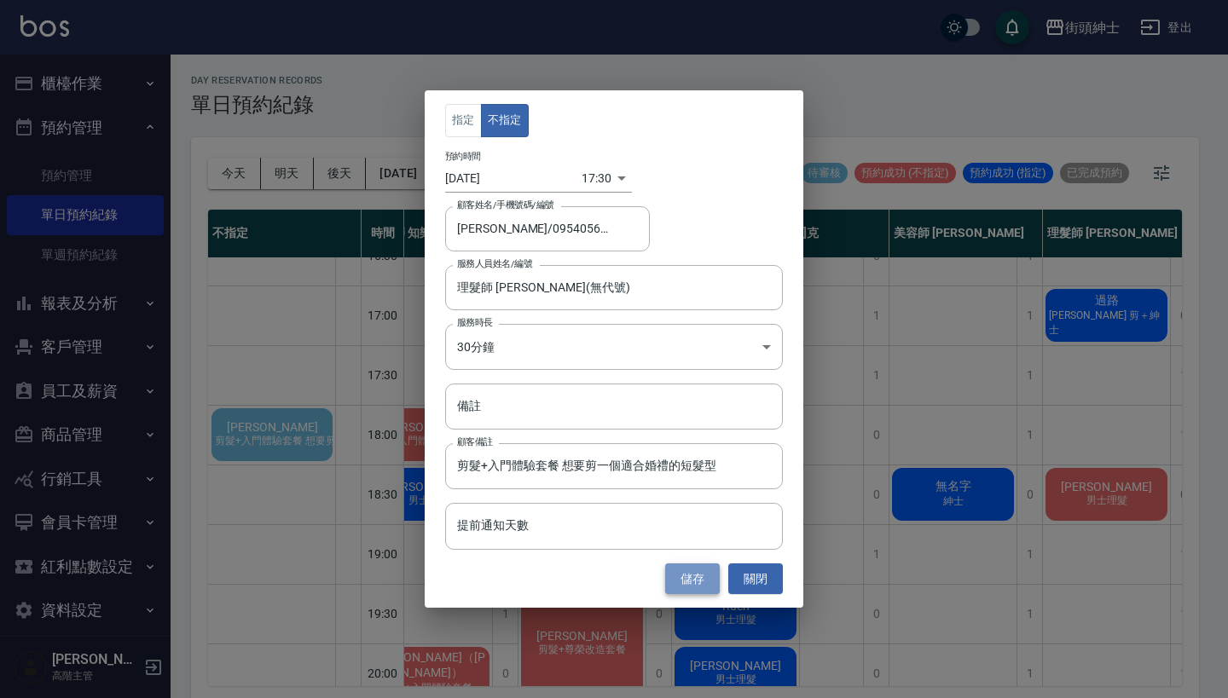
click at [681, 574] on button "儲存" at bounding box center [692, 580] width 55 height 32
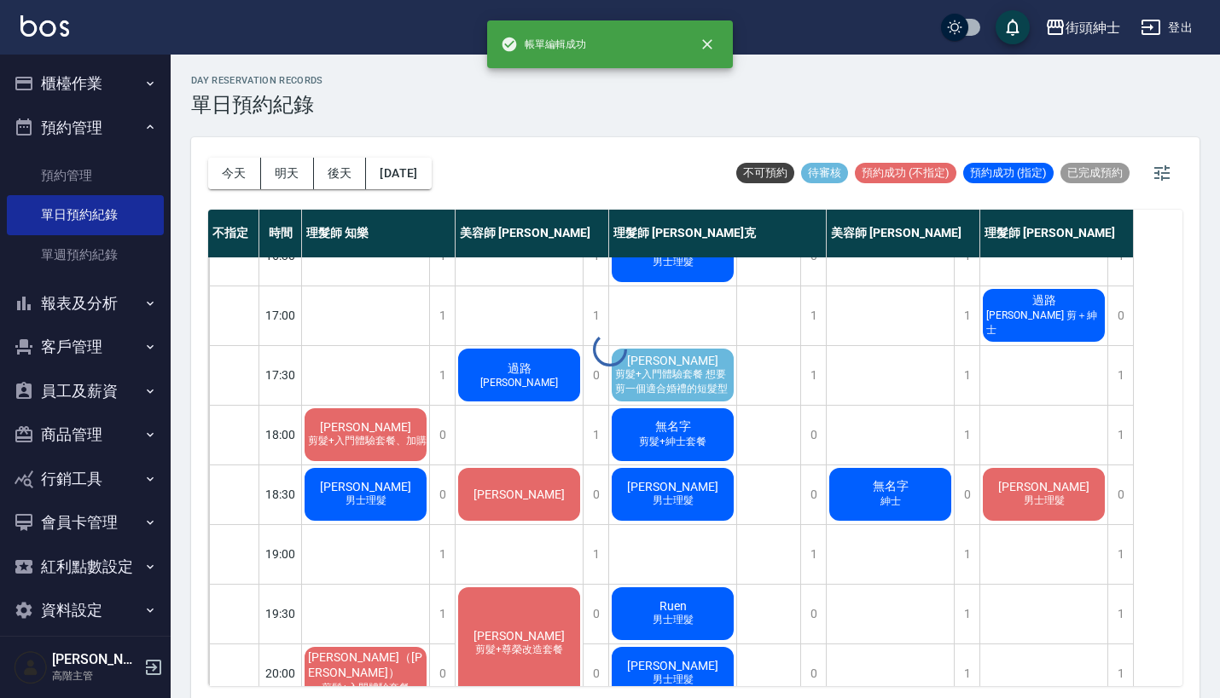
scroll to position [688, 0]
click at [701, 385] on span "剪髮+入門體驗套餐 想要剪一個適合婚禮的短髮型" at bounding box center [720, 381] width 230 height 14
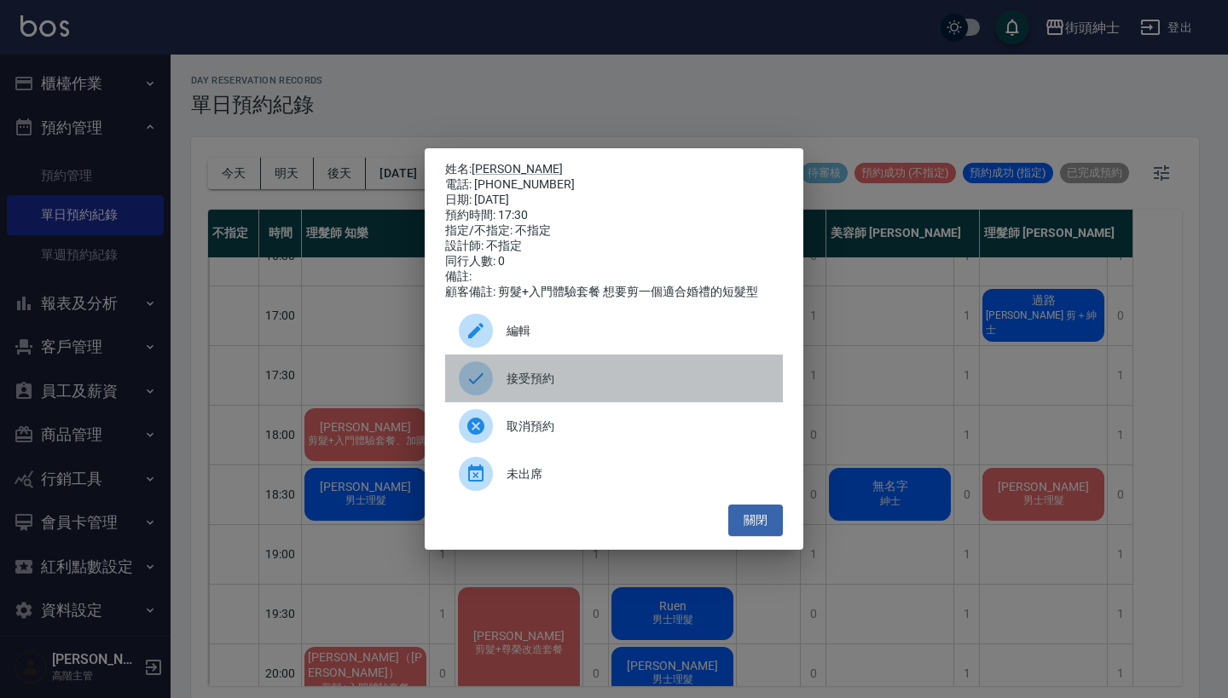
click at [584, 386] on span "接受預約" at bounding box center [638, 379] width 263 height 18
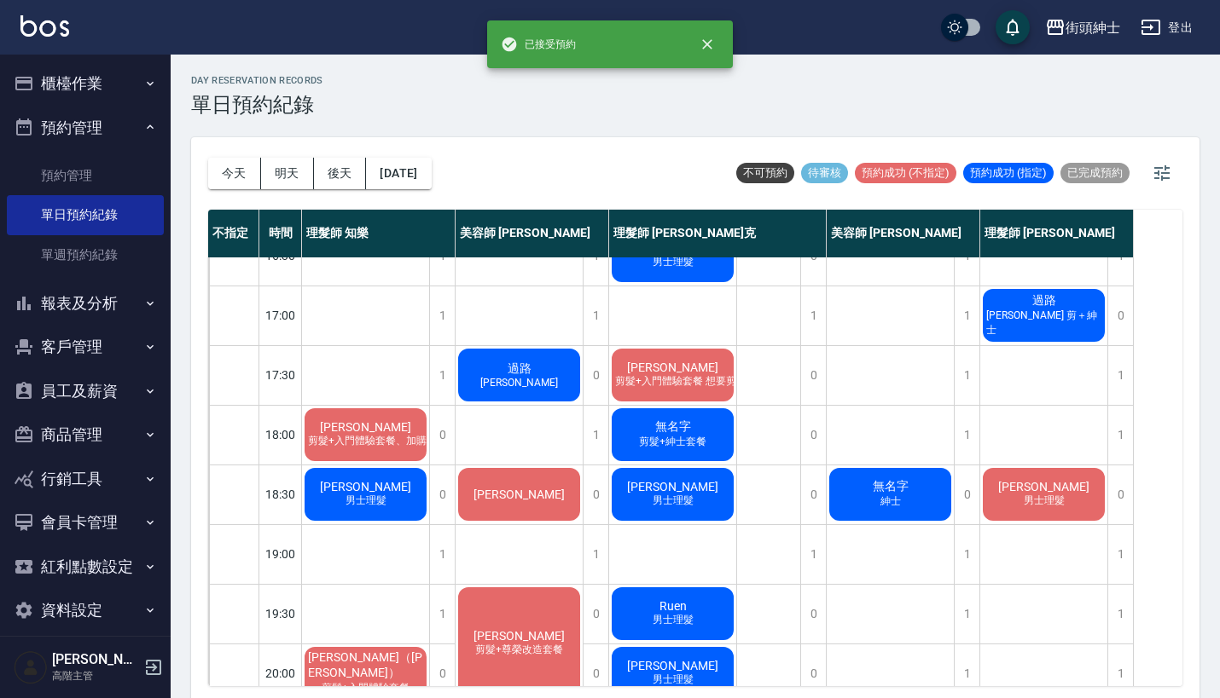
click at [697, 385] on span "剪髮+入門體驗套餐 想要剪一個適合婚禮的短髮型" at bounding box center [726, 381] width 230 height 14
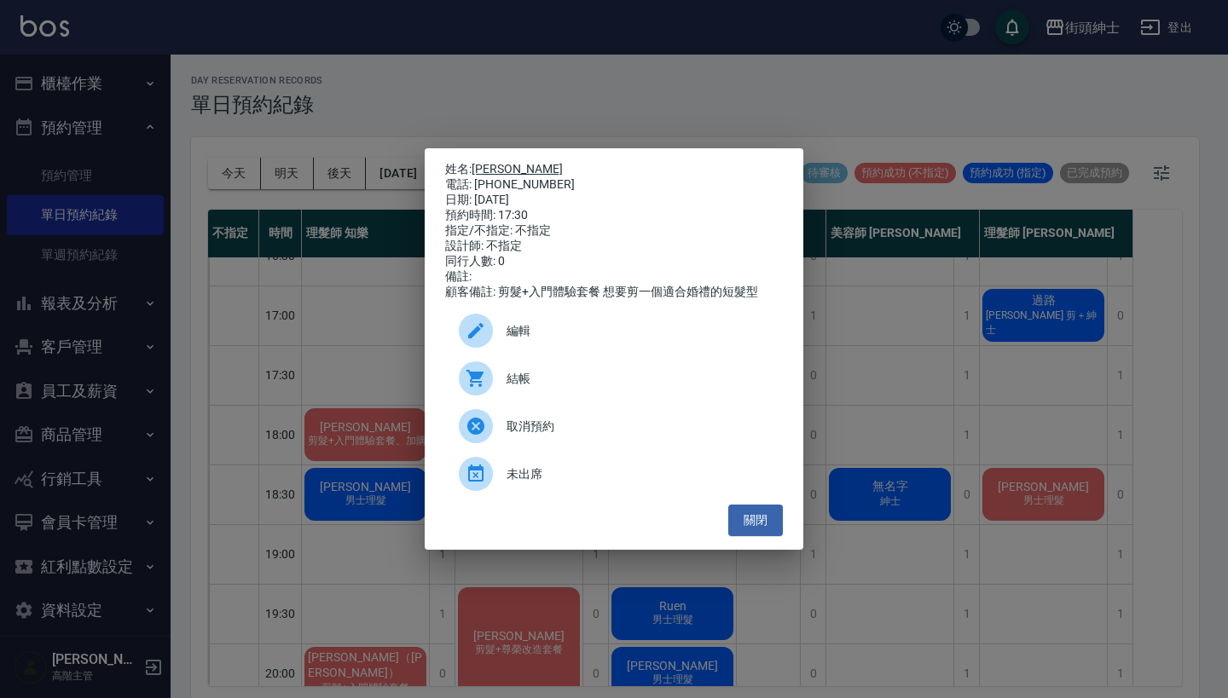
drag, startPoint x: 548, startPoint y: 177, endPoint x: 478, endPoint y: 166, distance: 69.8
click at [478, 166] on div "姓名: [PERSON_NAME] 電話: [PHONE_NUMBER] 日期: [DATE] 預約時間: 17:30 指定/不指定: 不指定 設計師: 不指…" at bounding box center [614, 231] width 338 height 138
copy div "姓名: [PERSON_NAME] 電話: [PHONE_NUMBER]"
click at [542, 105] on div "姓名: [PERSON_NAME] 電話: [PHONE_NUMBER] 日期: [DATE] 預約時間: 17:30 指定/不指定: 不指定 設計師: 不指…" at bounding box center [614, 349] width 1228 height 698
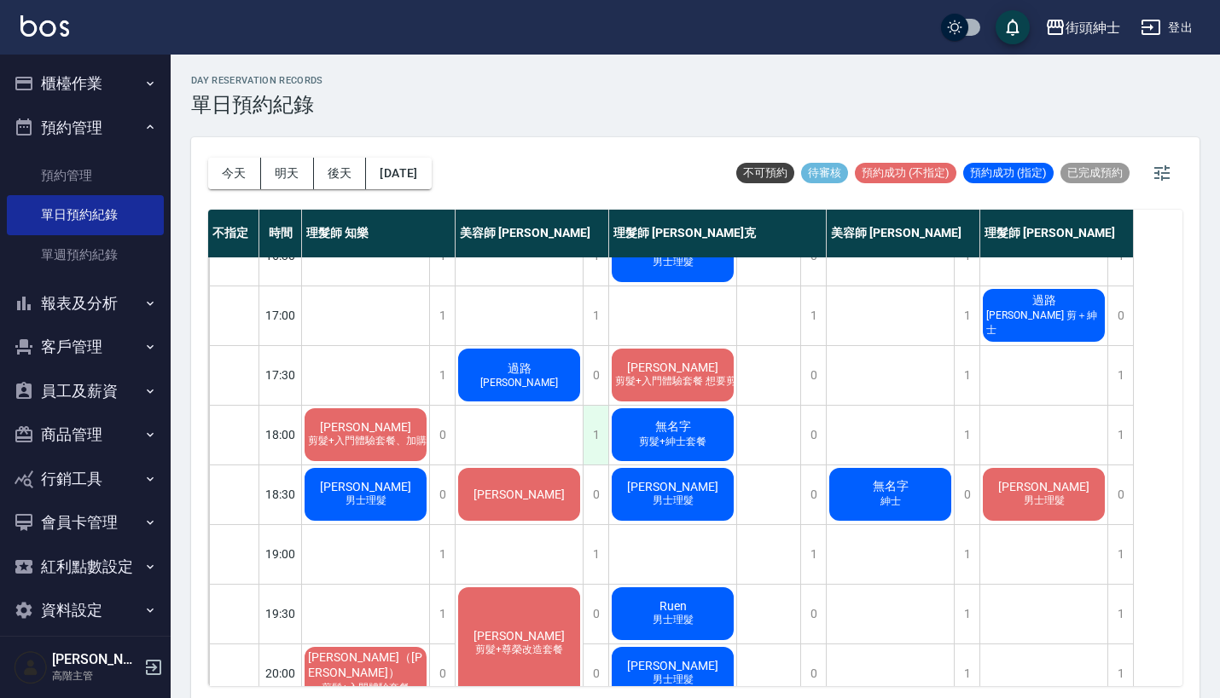
click at [596, 441] on div "1" at bounding box center [595, 435] width 26 height 59
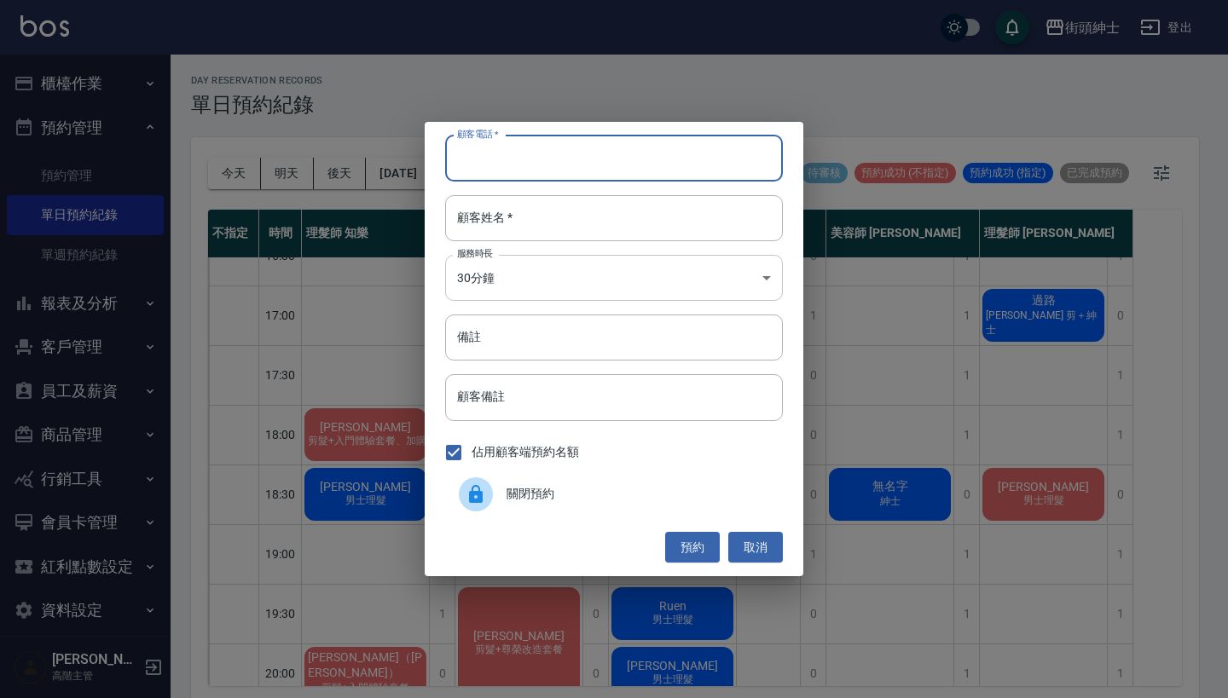
paste input "[PERSON_NAME] 電話: [PHONE_NUMBER]"
type input "[PERSON_NAME] 電話: [PHONE_NUMBER]"
click at [552, 258] on body "街頭紳士 登出 櫃檯作業 打帳單 帳單列表 掛單列表 座位開單 營業儀表板 現金收支登錄 高階收支登錄 材料自購登錄 每日結帳 排班表 現場電腦打卡 掃碼打卡…" at bounding box center [614, 352] width 1228 height 704
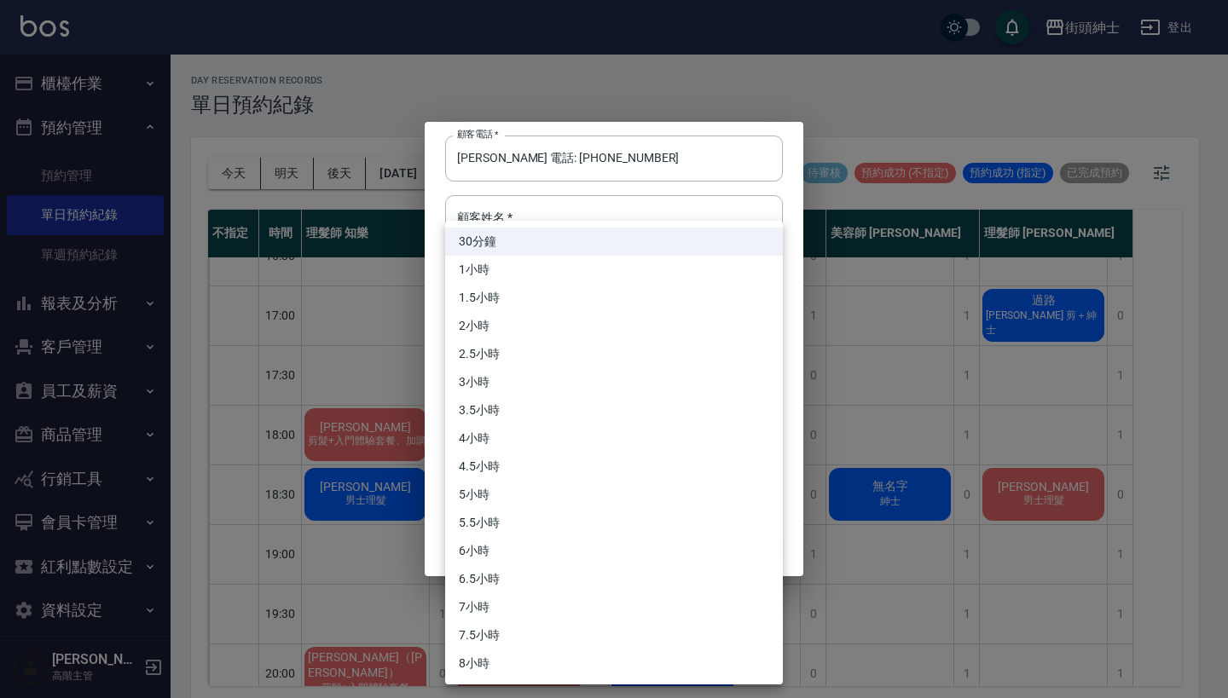
click at [546, 188] on div at bounding box center [614, 349] width 1228 height 698
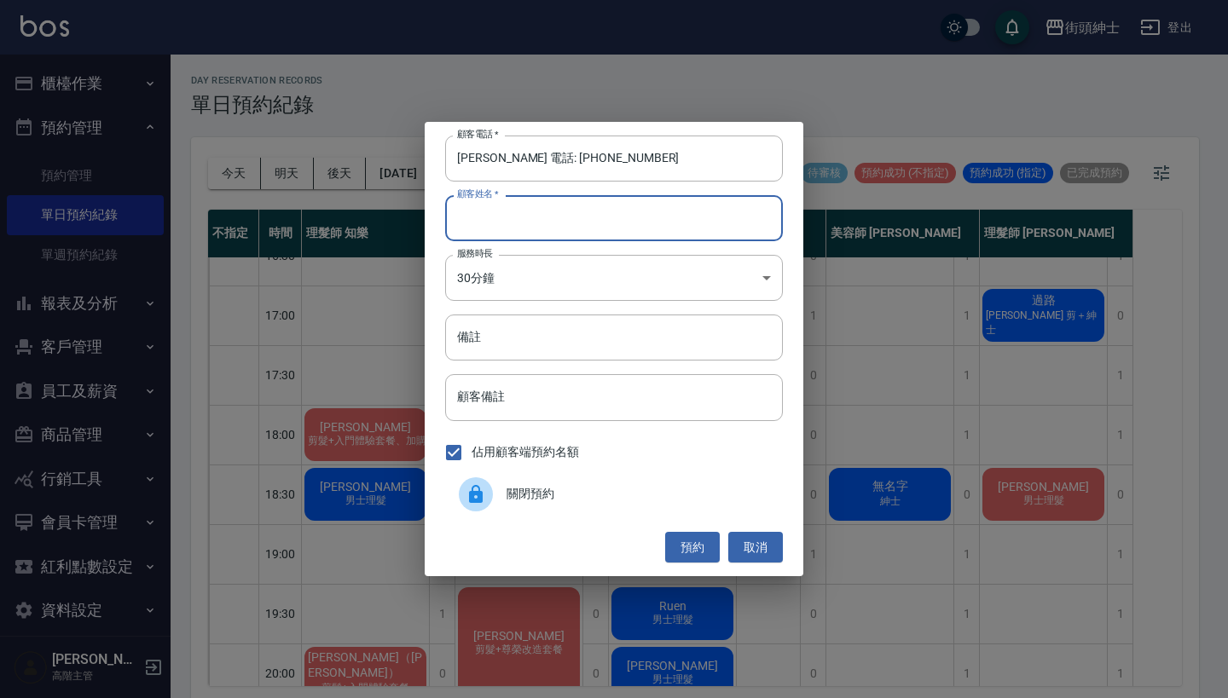
paste input "[PERSON_NAME] 電話: [PHONE_NUMBER]"
type input "[PERSON_NAME] 電話: [PHONE_NUMBER]"
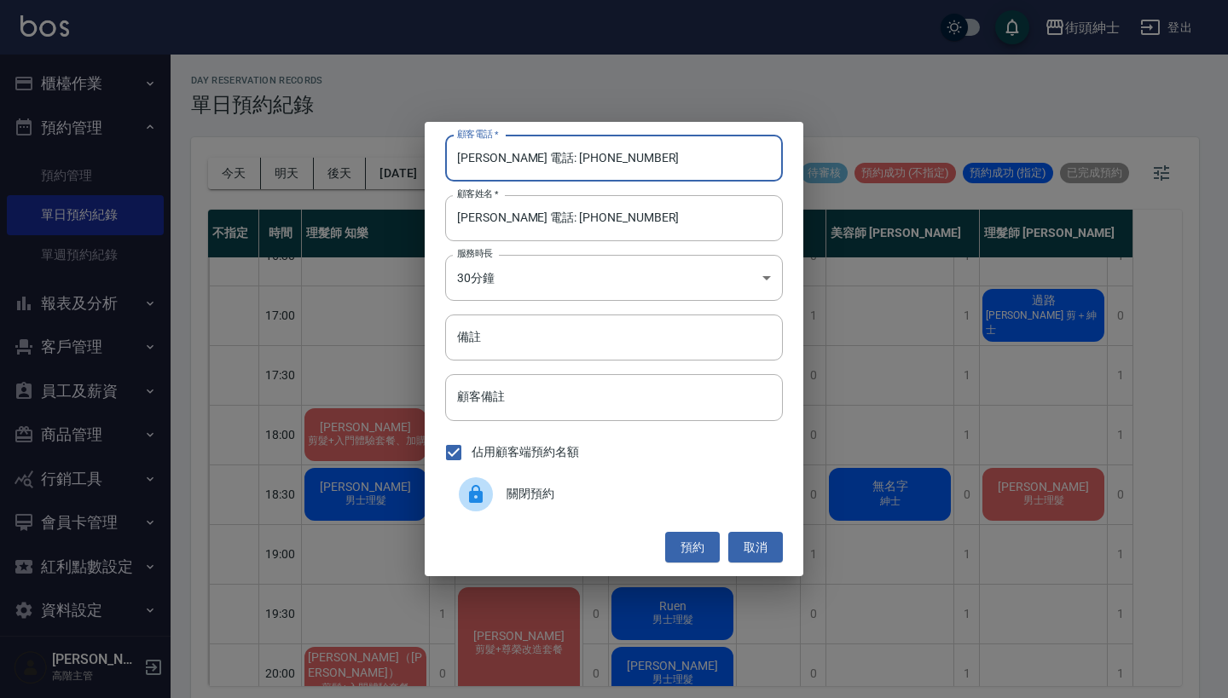
drag, startPoint x: 524, startPoint y: 160, endPoint x: 413, endPoint y: 157, distance: 111.8
click at [413, 160] on div "顧客電話   * [PERSON_NAME] 電話: [PHONE_NUMBER] 顧客電話   * 顧客姓名   * [PERSON_NAME] 電話: […" at bounding box center [614, 349] width 1228 height 698
type input "0954056699"
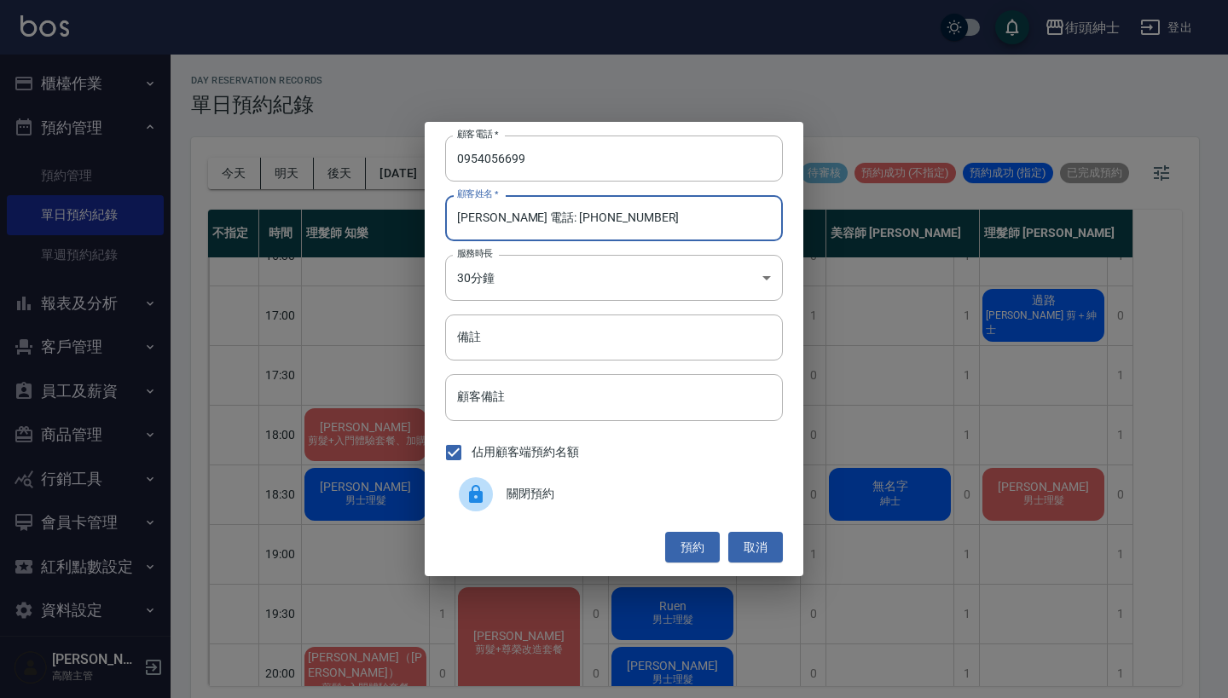
drag, startPoint x: 679, startPoint y: 211, endPoint x: 490, endPoint y: 218, distance: 189.5
click at [490, 218] on input "[PERSON_NAME] 電話: [PHONE_NUMBER]" at bounding box center [614, 218] width 338 height 46
type input "[PERSON_NAME]"
click at [484, 328] on input "備註" at bounding box center [614, 338] width 338 height 46
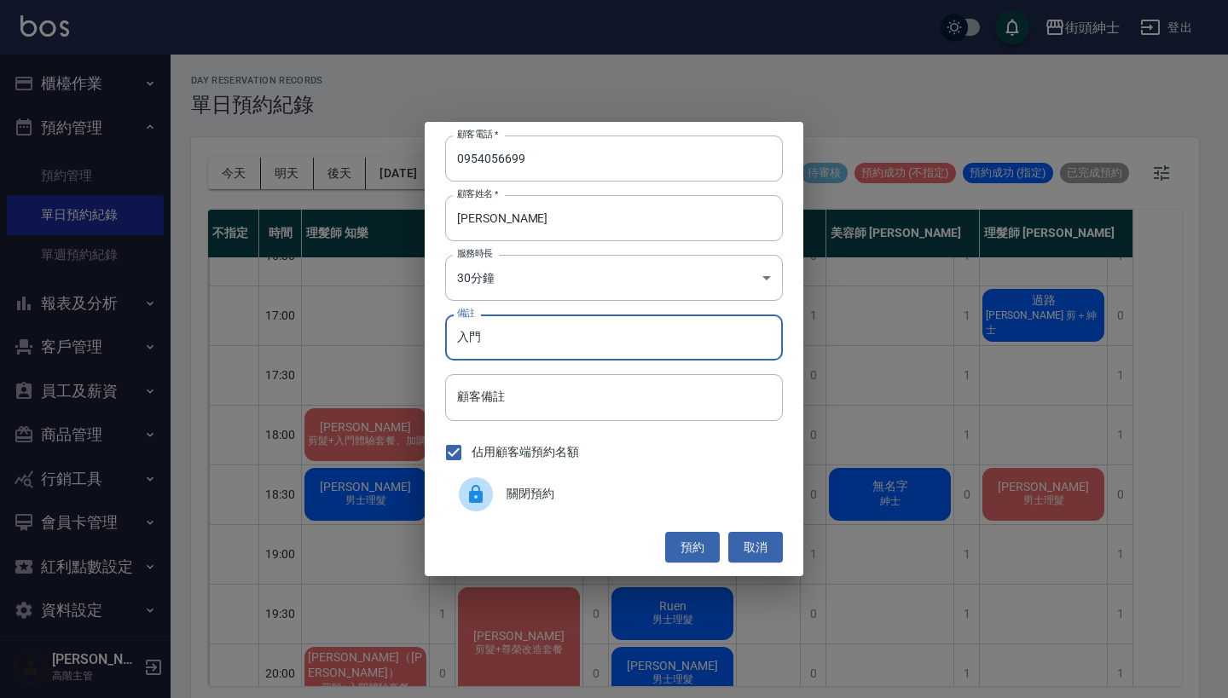
type input "入門"
click at [687, 530] on div "顧客電話   * [PHONE_NUMBER] 顧客電話   * 顧客姓名   * [PERSON_NAME] 顧客姓名   * 服務時長 30分鐘 1 服務…" at bounding box center [614, 349] width 379 height 455
click at [689, 540] on button "預約" at bounding box center [692, 548] width 55 height 32
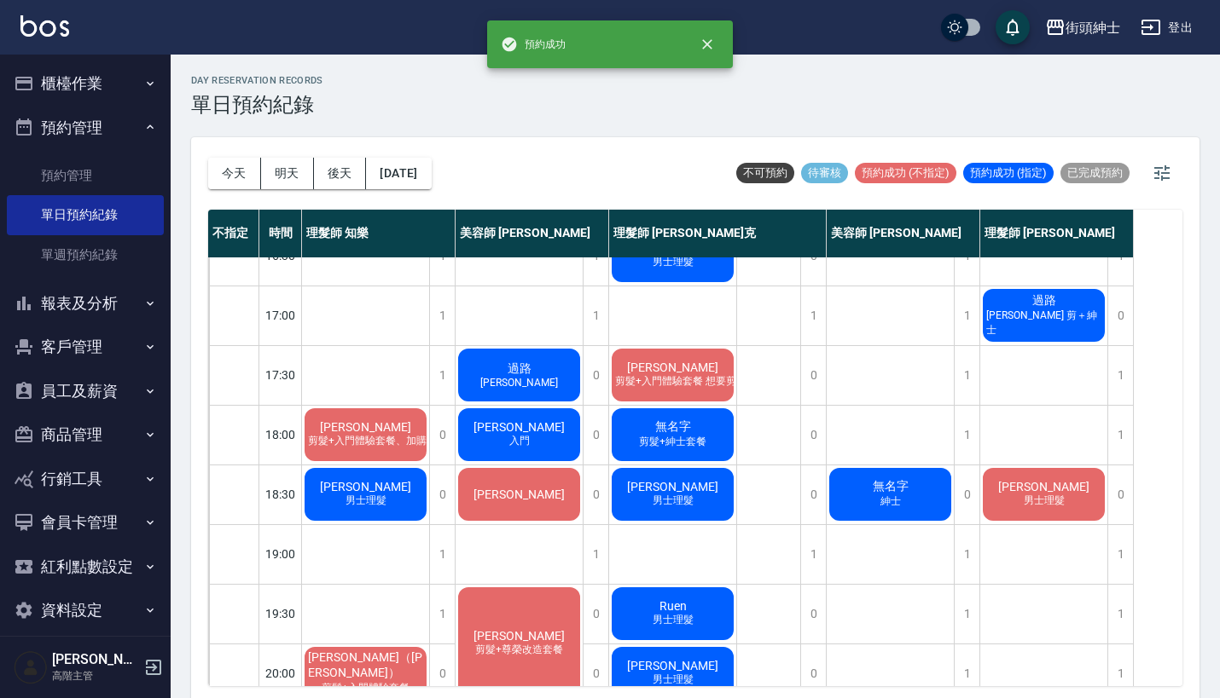
click at [538, 449] on div "[PERSON_NAME]" at bounding box center [518, 435] width 127 height 58
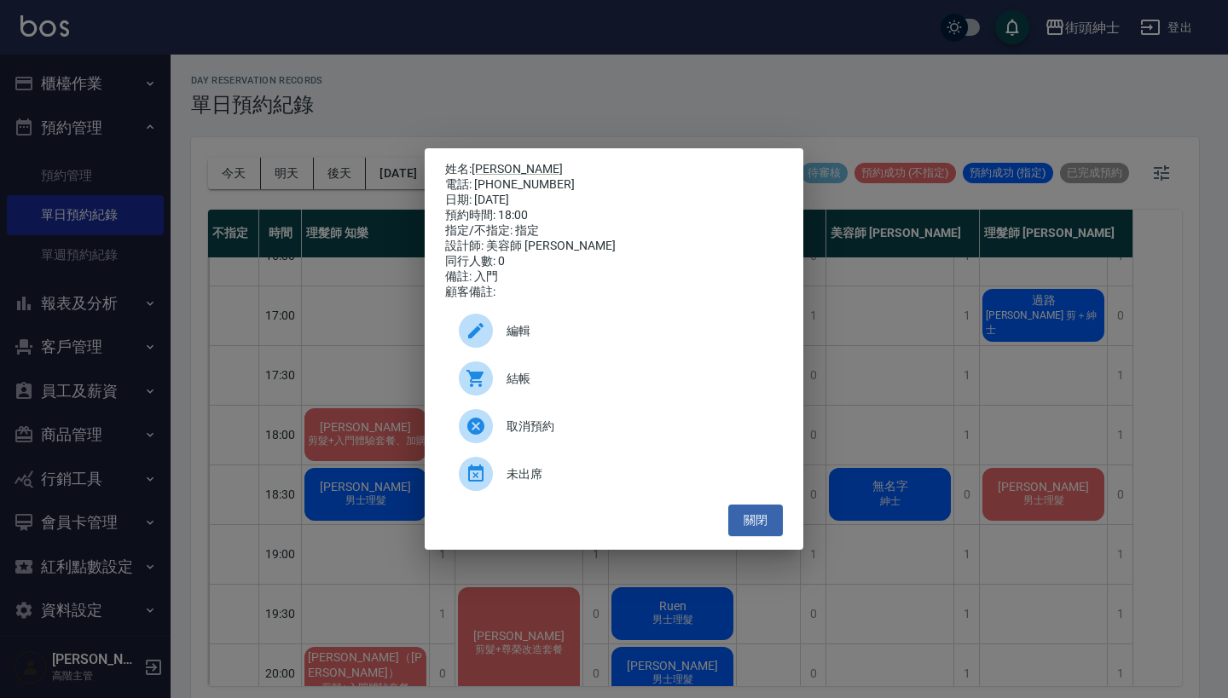
click at [579, 331] on span "編輯" at bounding box center [638, 331] width 263 height 18
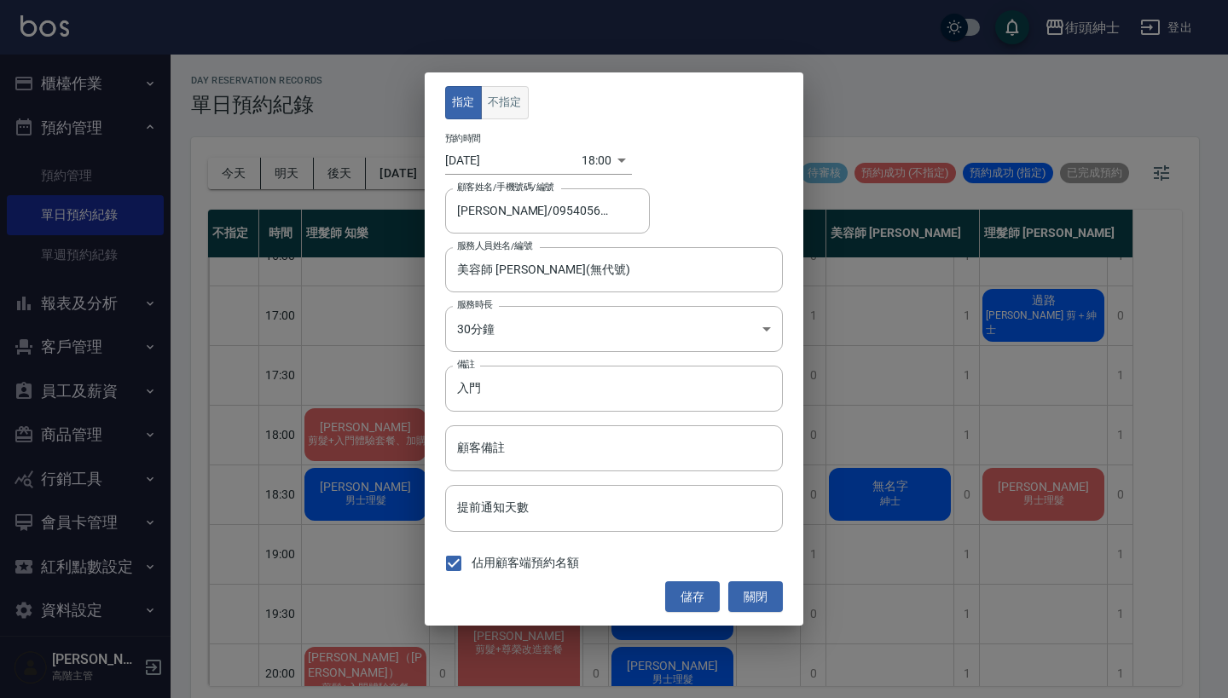
click at [507, 98] on button "不指定" at bounding box center [505, 102] width 48 height 33
click at [704, 596] on button "儲存" at bounding box center [692, 598] width 55 height 32
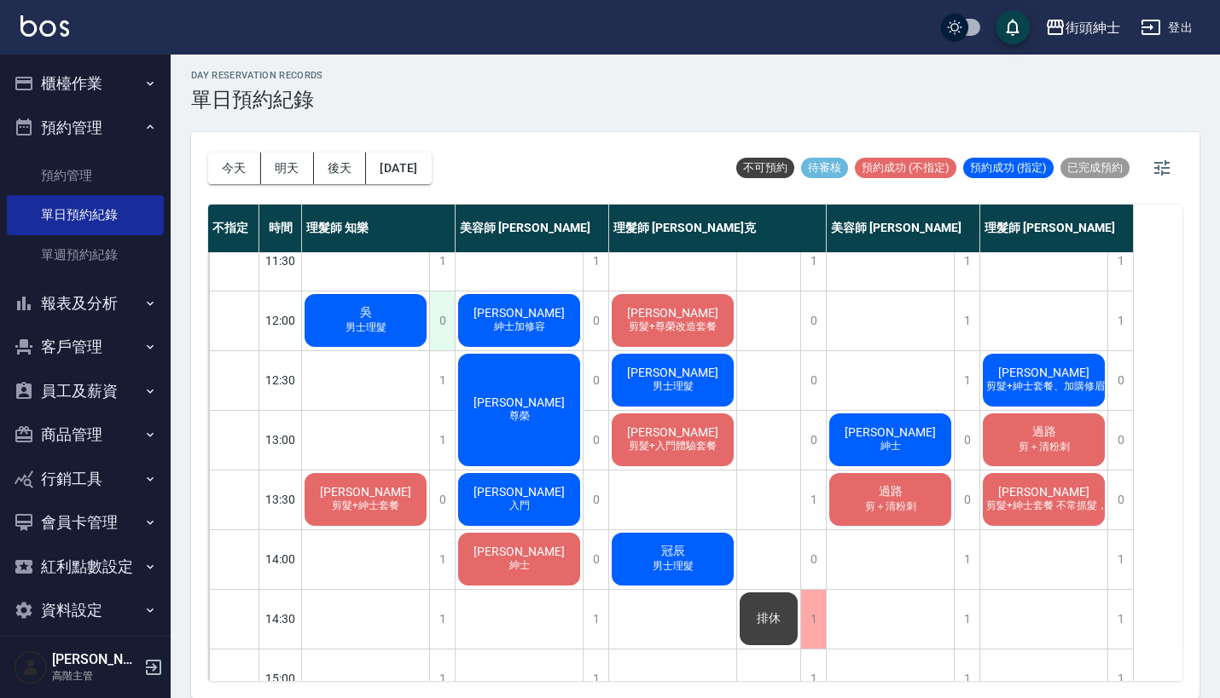
scroll to position [4, 0]
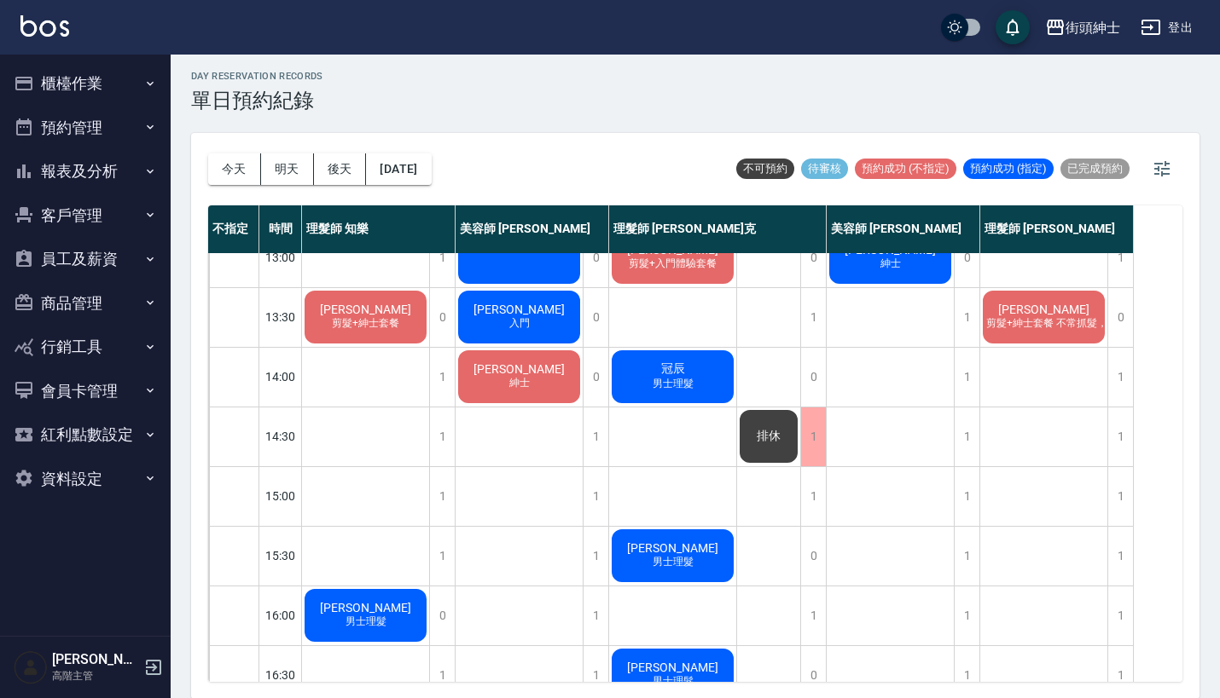
scroll to position [269, 0]
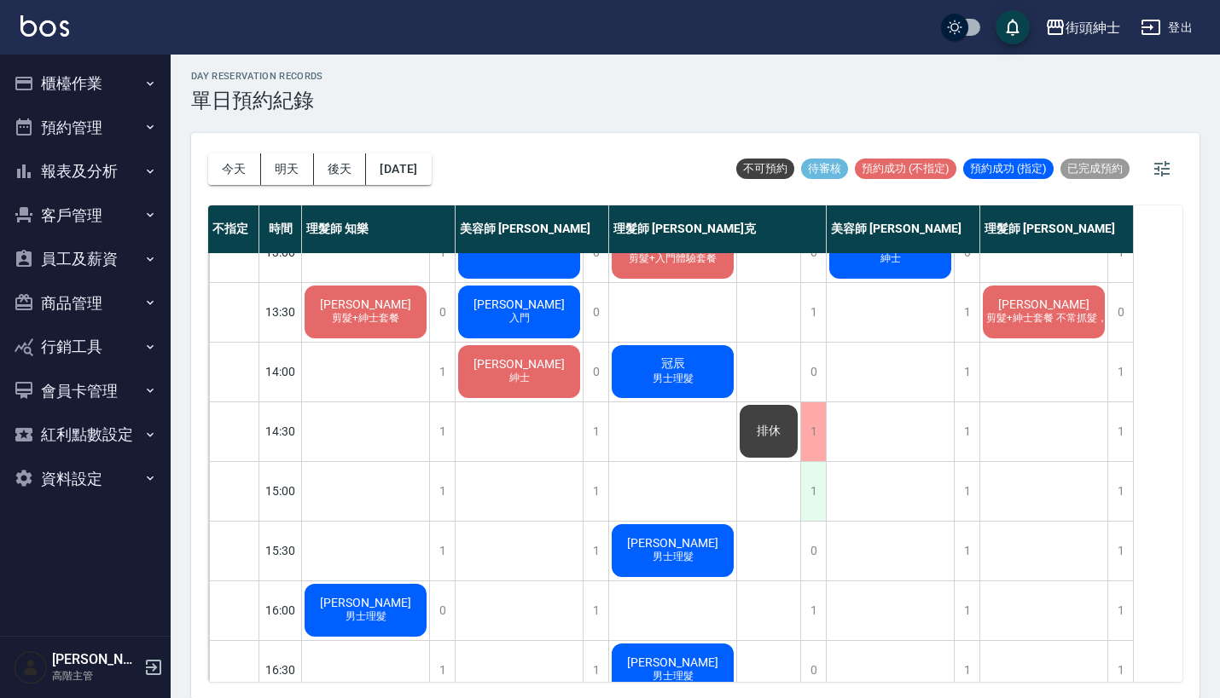
click at [822, 504] on div "1" at bounding box center [813, 491] width 26 height 59
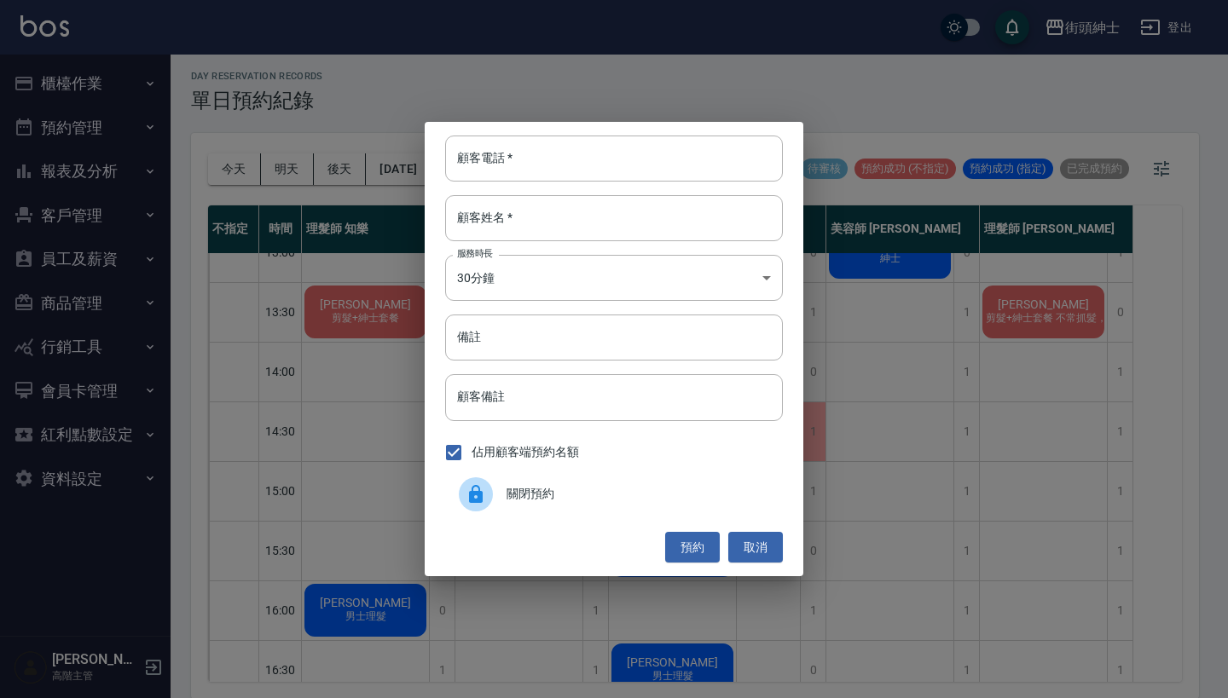
click at [621, 496] on span "關閉預約" at bounding box center [638, 494] width 263 height 18
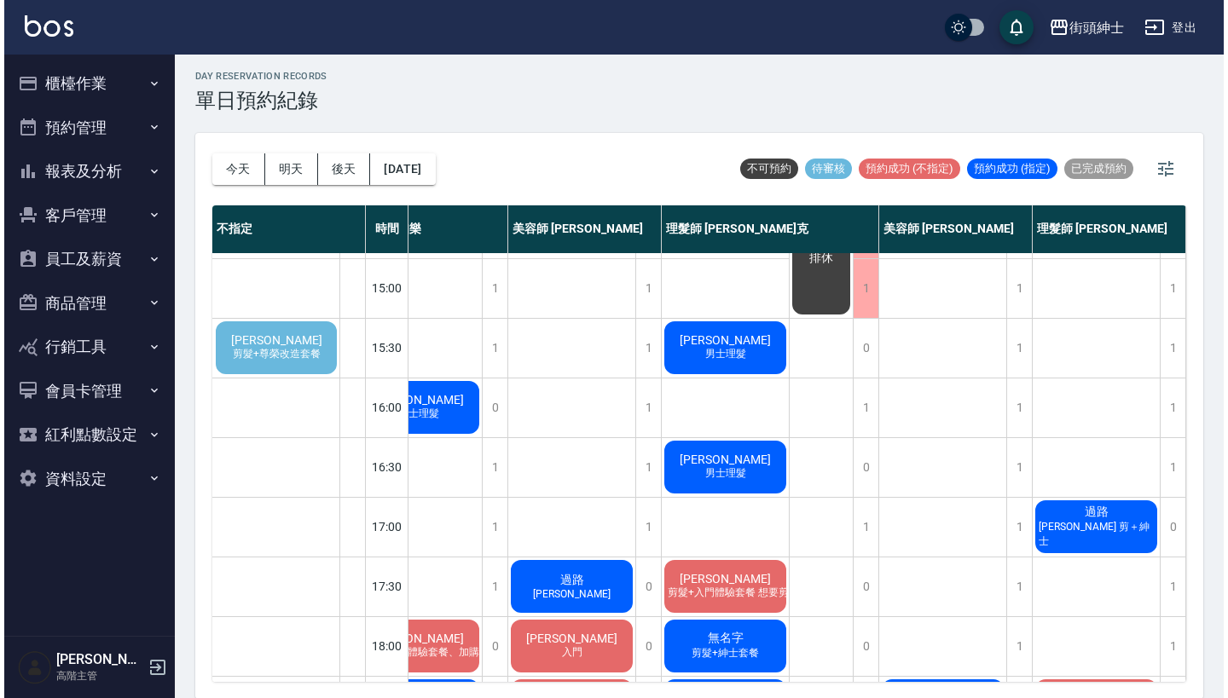
scroll to position [472, 62]
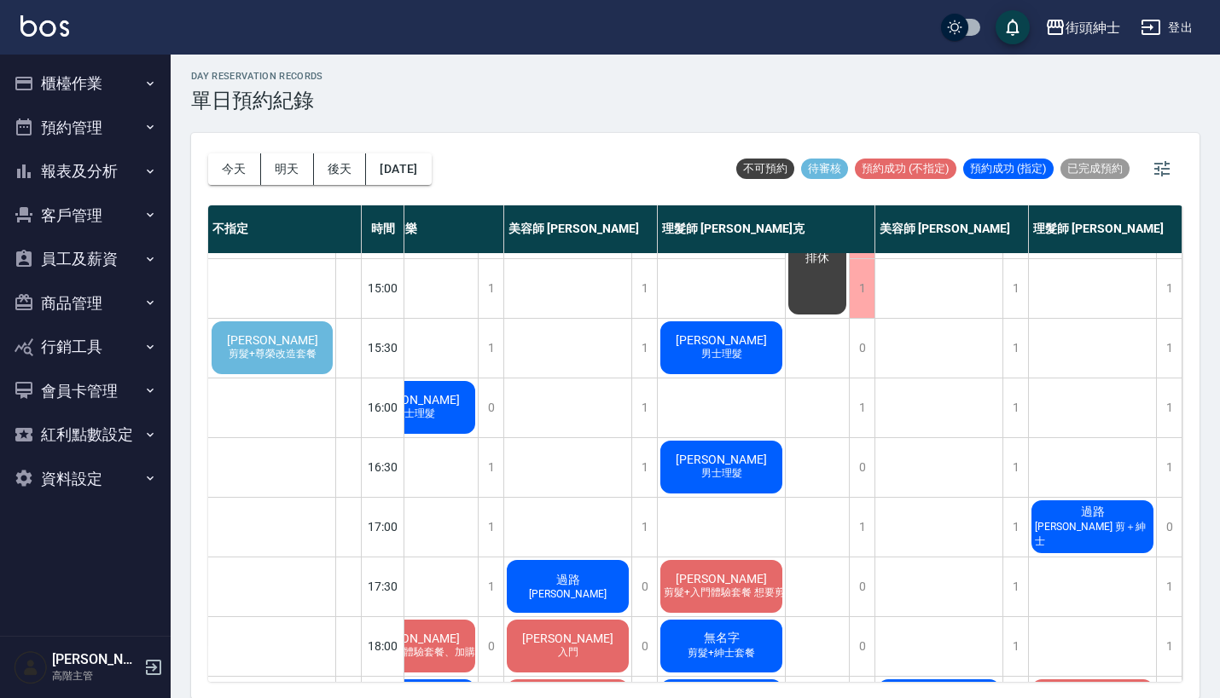
click at [258, 354] on span "剪髮+尊榮改造套餐" at bounding box center [272, 354] width 95 height 14
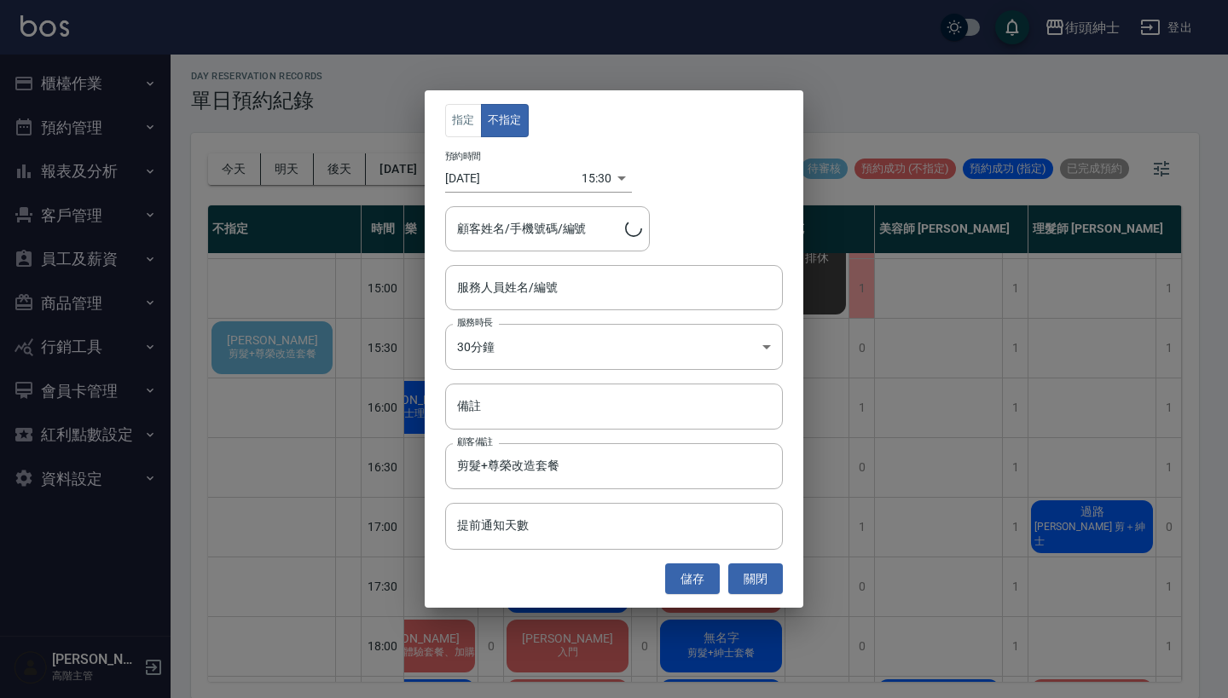
type input "杜宗航/0978351532"
click at [524, 281] on div "服務人員姓名/編號 服務人員姓名/編號" at bounding box center [614, 287] width 338 height 45
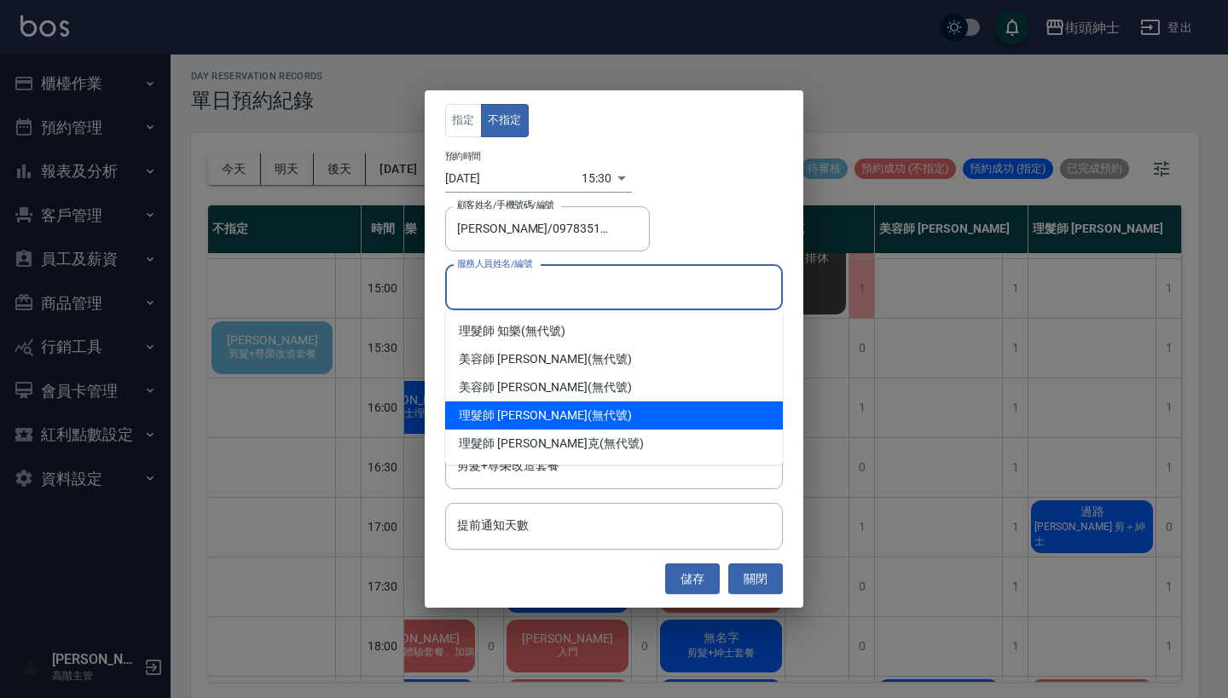
click at [525, 408] on div "理髮師 eric (無代號)" at bounding box center [614, 416] width 338 height 28
type input "理髮師 [PERSON_NAME](無代號)"
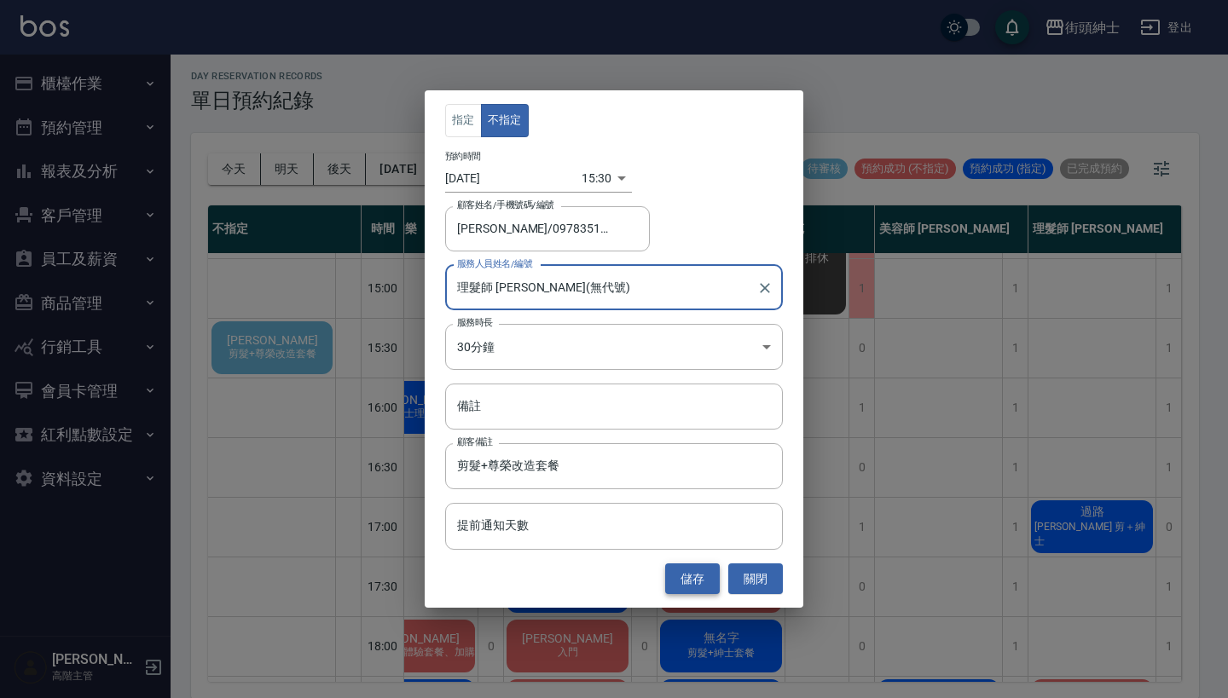
click at [693, 580] on button "儲存" at bounding box center [692, 580] width 55 height 32
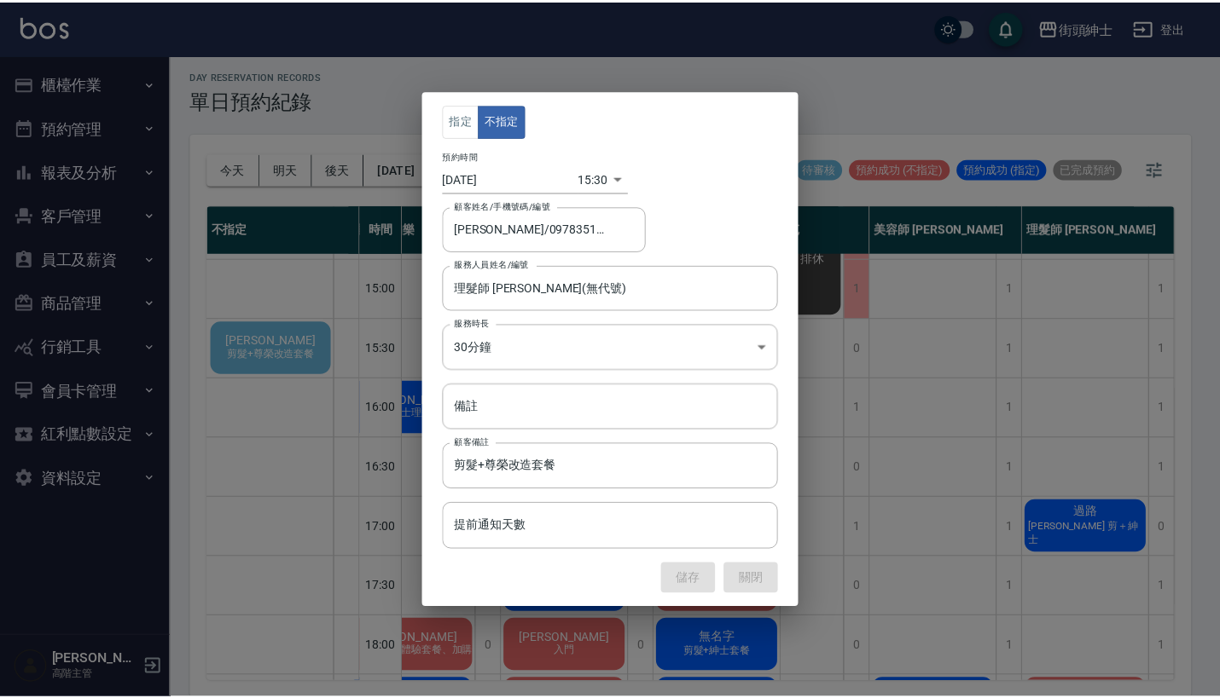
scroll to position [472, 0]
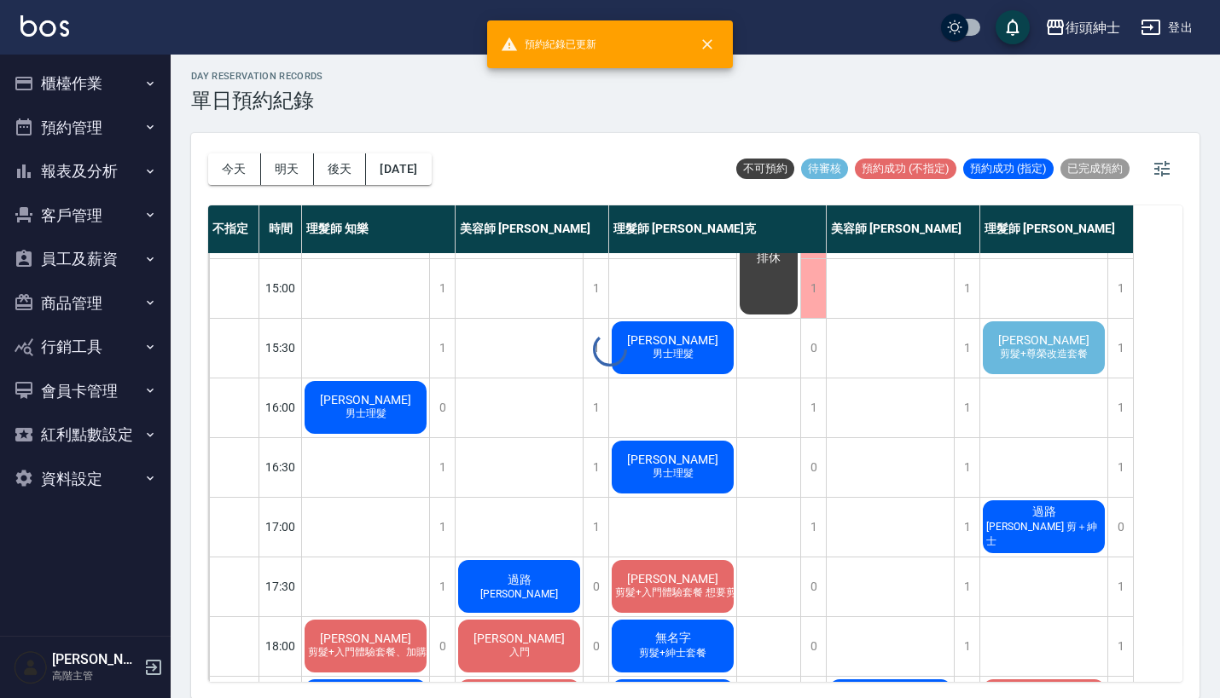
click at [1048, 346] on div "day Reservation records 單日預約紀錄 今天 明天 後天 2025/10/08 不可預約 待審核 預約成功 (不指定) 預約成功 (指定…" at bounding box center [695, 374] width 1049 height 649
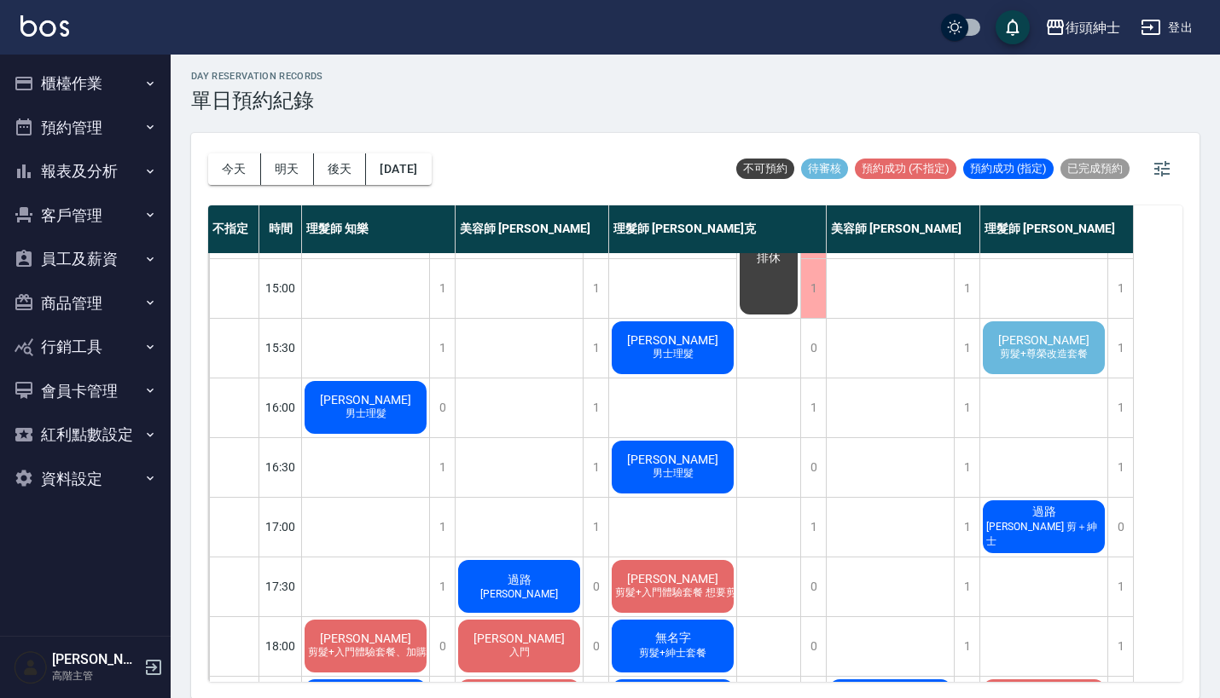
click at [1052, 346] on span "杜宗航" at bounding box center [1043, 340] width 98 height 14
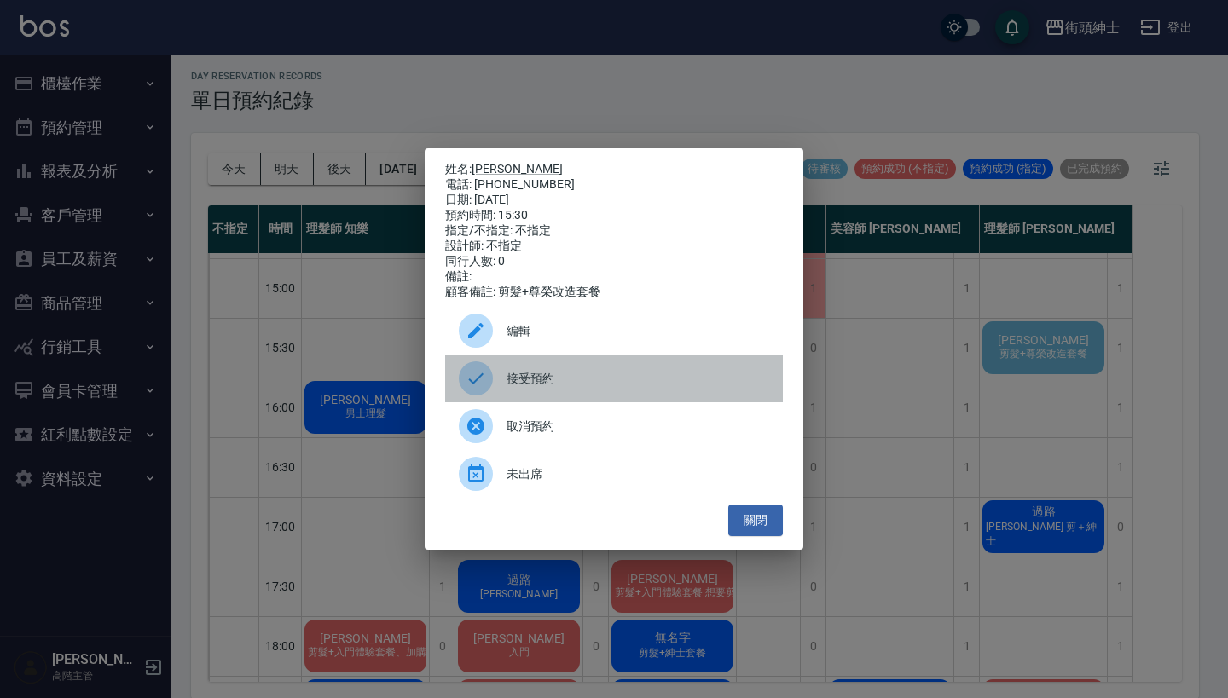
click at [568, 371] on div "接受預約" at bounding box center [614, 379] width 338 height 48
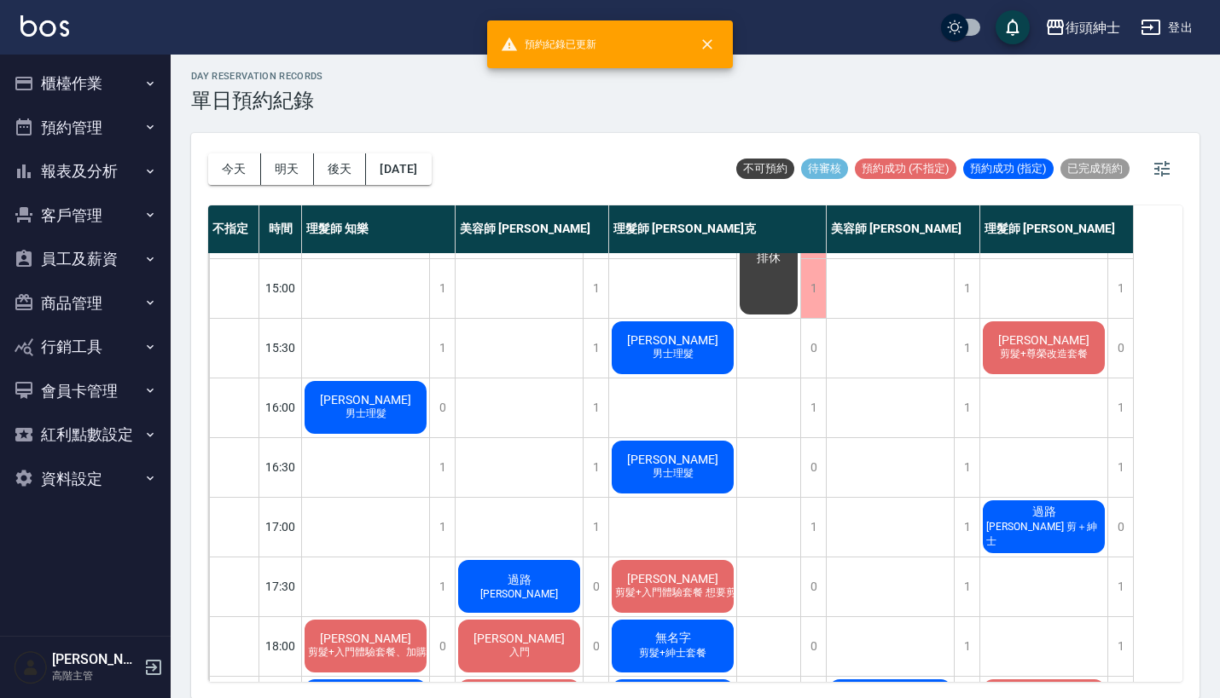
click at [1016, 355] on span "剪髮+尊榮改造套餐" at bounding box center [1043, 354] width 95 height 14
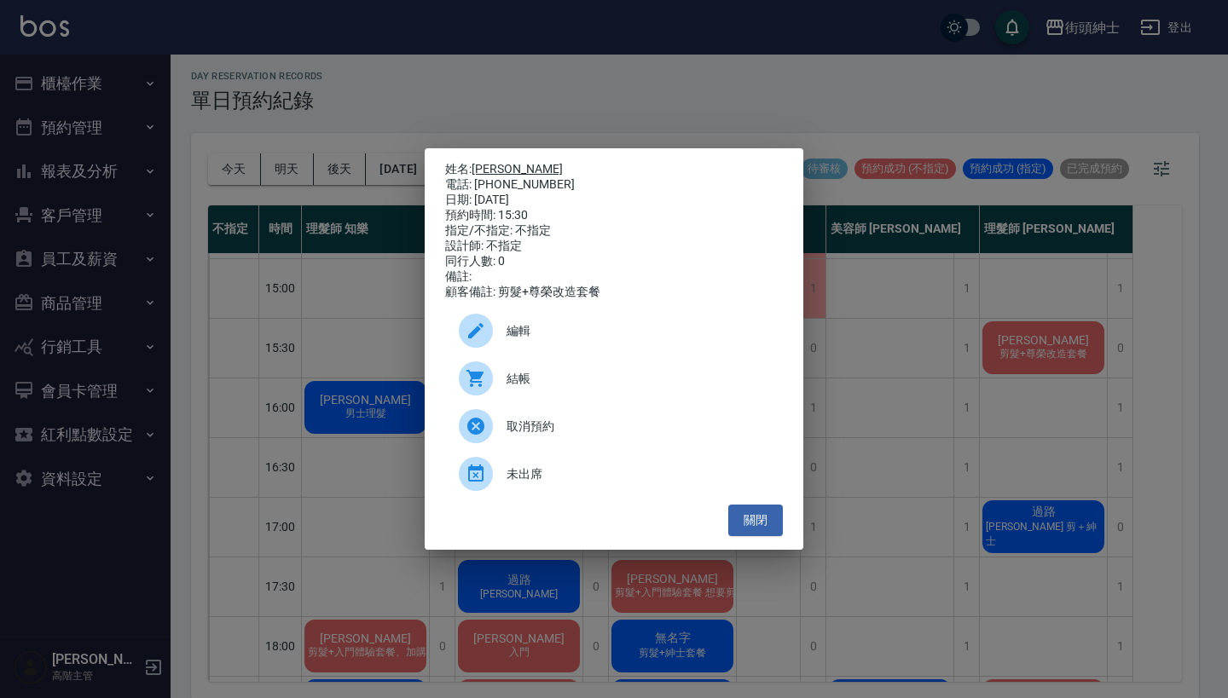
drag, startPoint x: 548, startPoint y: 180, endPoint x: 478, endPoint y: 169, distance: 70.8
click at [478, 169] on div "姓名: 杜宗航 電話: 0978351532 日期: 2025/10/08 預約時間: 15:30 指定/不指定: 不指定 設計師: 不指定 同行人數: 0 …" at bounding box center [614, 231] width 338 height 138
copy div "姓名: 杜宗航 電話: 0978351532"
click at [712, 107] on div "姓名: 杜宗航 電話: 0978351532 日期: 2025/10/08 預約時間: 15:30 指定/不指定: 不指定 設計師: 不指定 同行人數: 0 …" at bounding box center [614, 349] width 1228 height 698
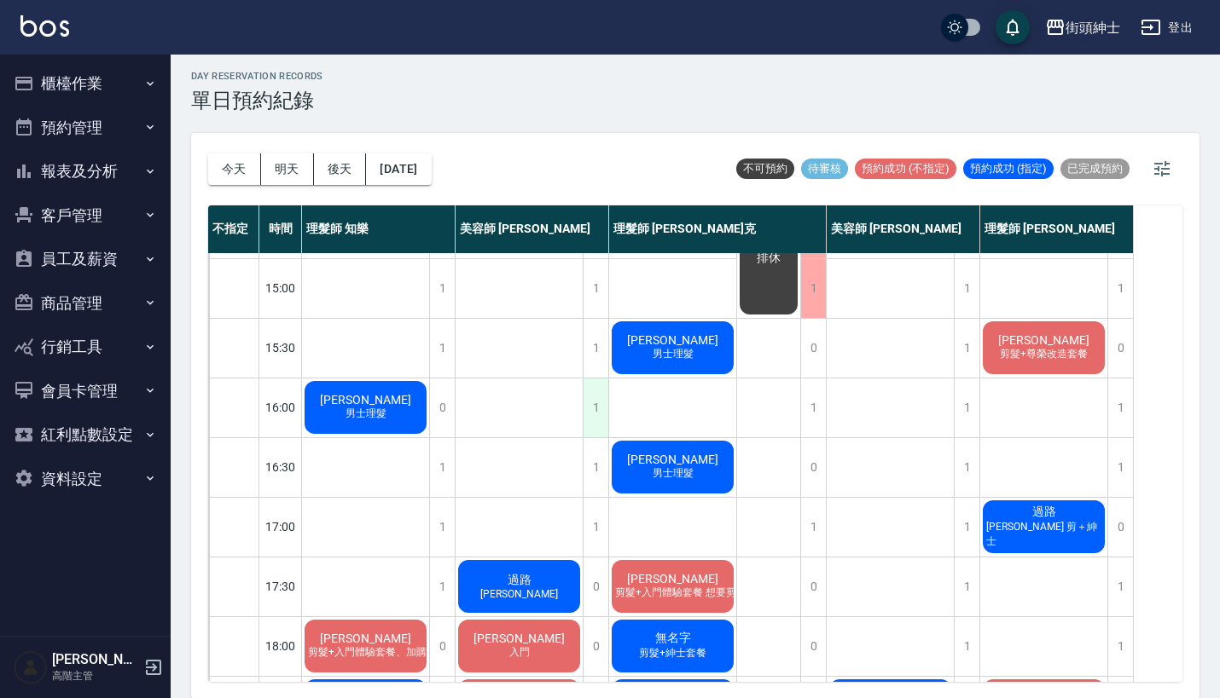
click at [594, 394] on div "1" at bounding box center [595, 408] width 26 height 59
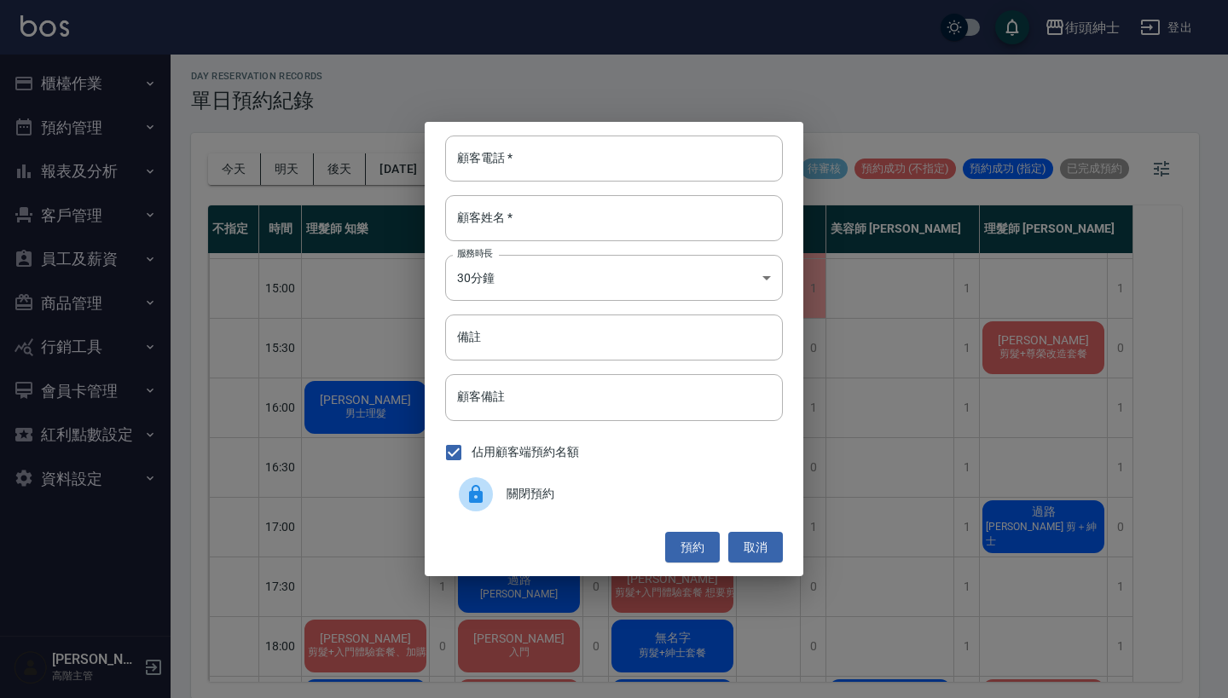
paste input "杜宗航 電話: 0978351532"
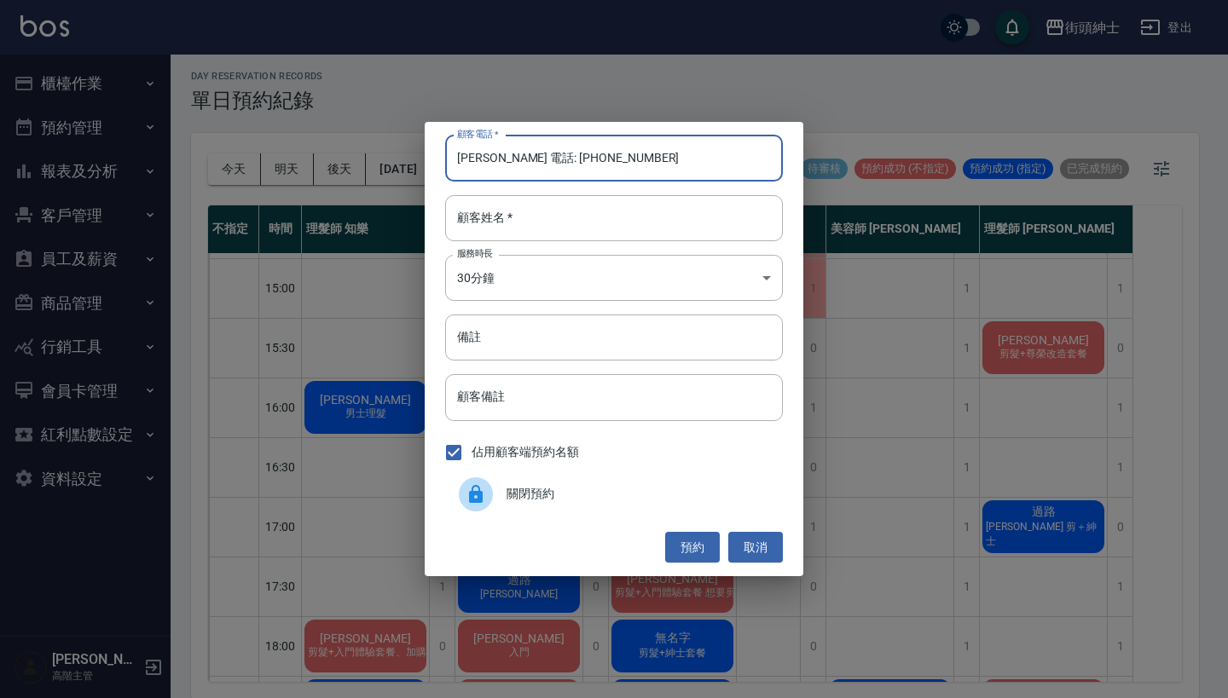
drag, startPoint x: 578, startPoint y: 158, endPoint x: 578, endPoint y: 184, distance: 26.4
type input "杜宗航 電話: 0978351532"
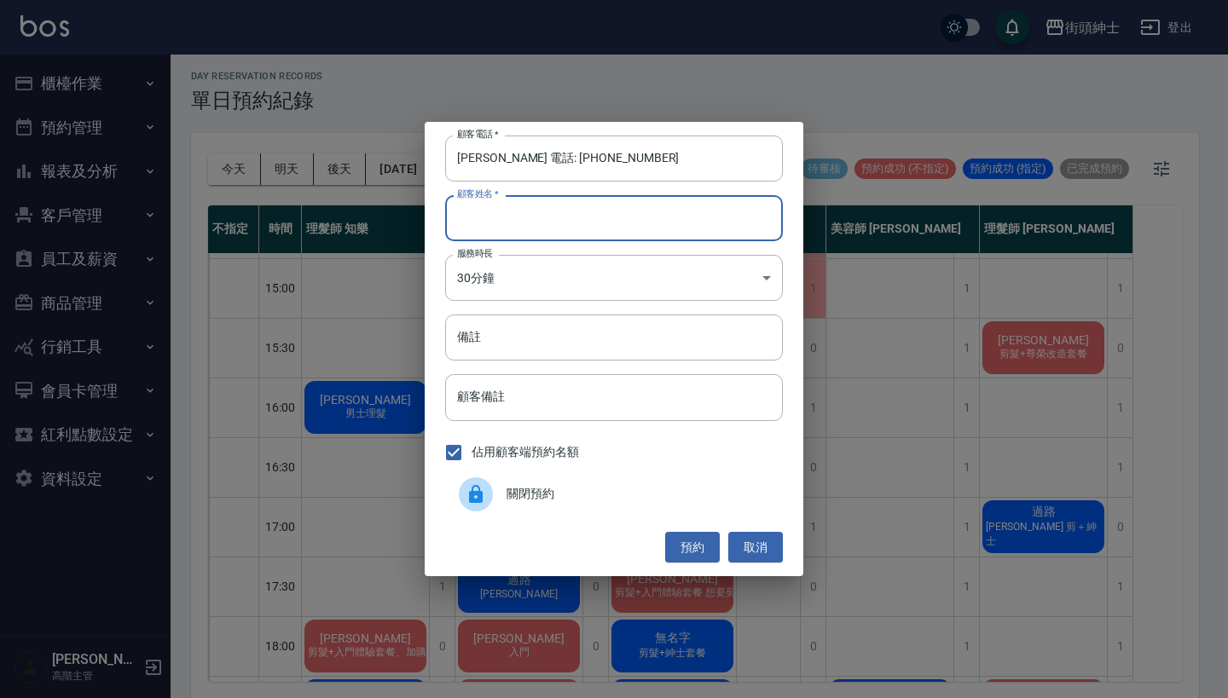
paste input "杜宗航 電話: 0978351532"
type input "杜宗航 電話: 0978351532"
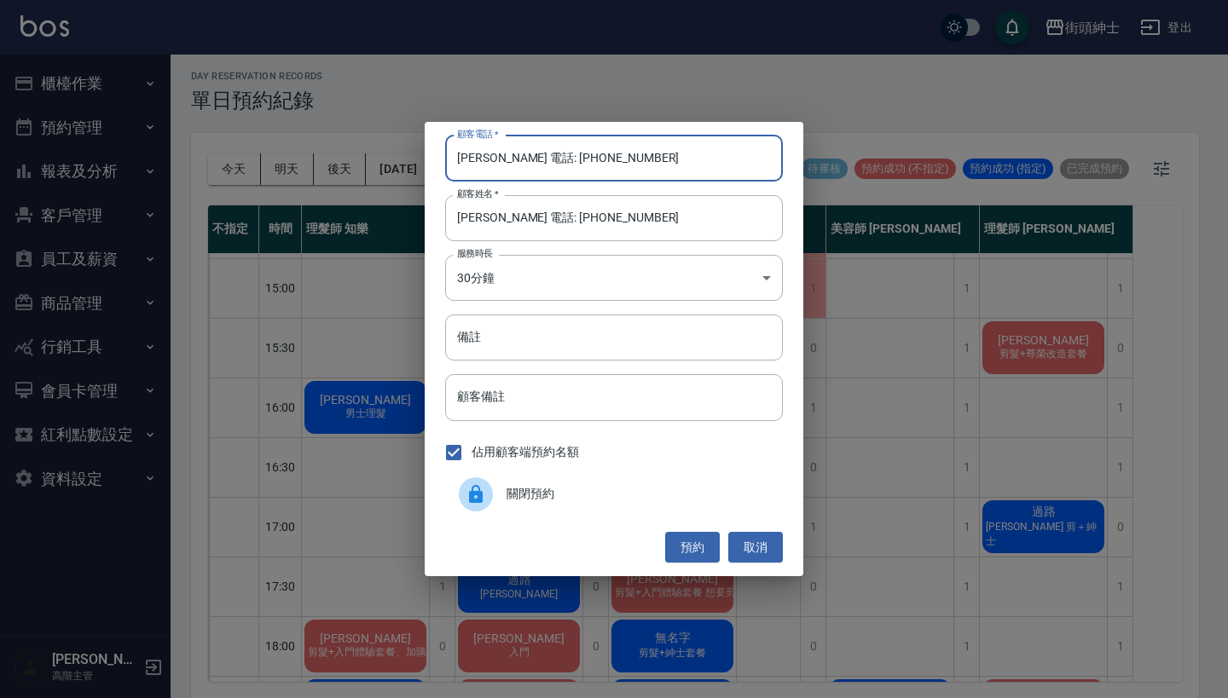
drag, startPoint x: 525, startPoint y: 162, endPoint x: 380, endPoint y: 162, distance: 145.8
click at [380, 162] on div "顧客電話   * 杜宗航 電話: 0978351532 顧客電話   * 顧客姓名   * 杜宗航 電話: 0978351532 顧客姓名   * 服務時長 …" at bounding box center [614, 349] width 1228 height 698
type input "0978351532"
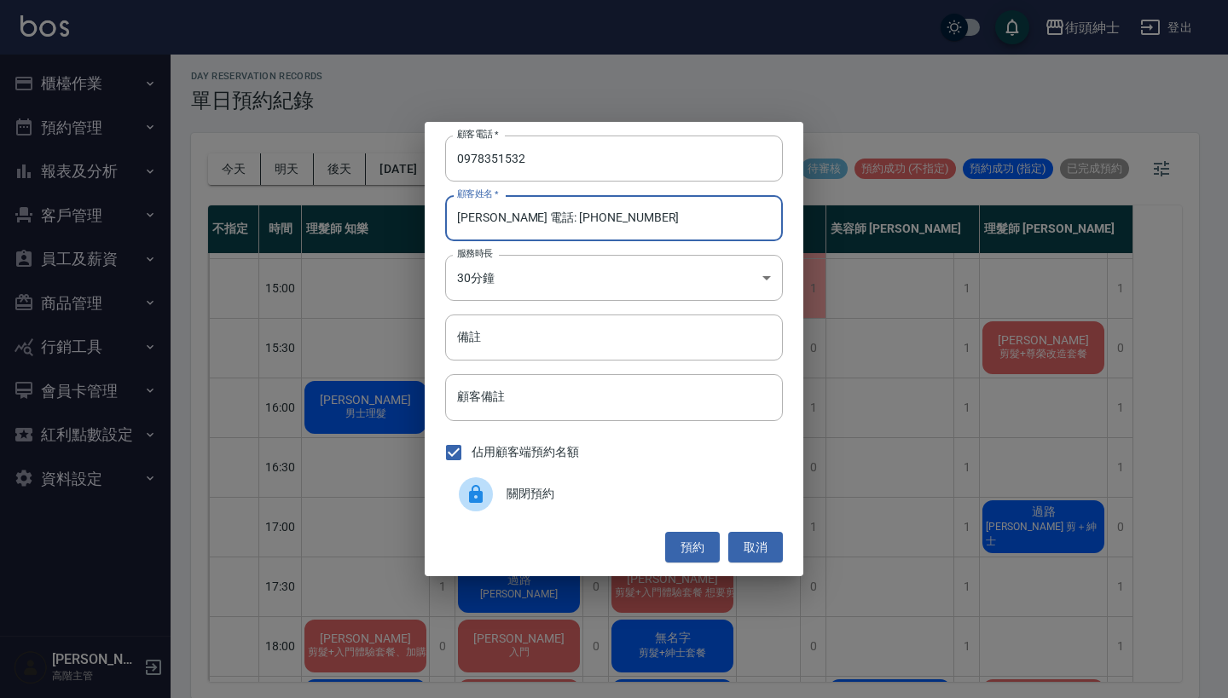
drag, startPoint x: 646, startPoint y: 226, endPoint x: 491, endPoint y: 223, distance: 155.2
click at [491, 223] on input "杜宗航 電話: 0978351532" at bounding box center [614, 218] width 338 height 46
type input "杜宗航"
click at [527, 350] on input "備註" at bounding box center [614, 338] width 338 height 46
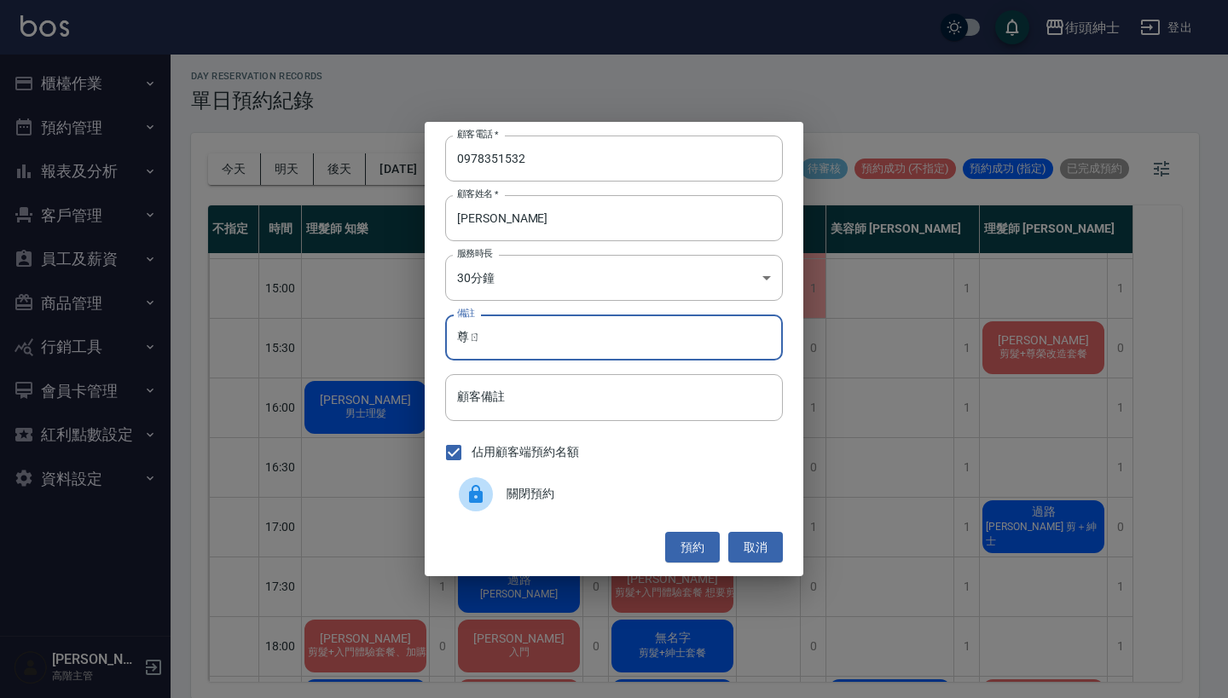
type input "尊"
type input "尊榮"
click at [692, 542] on button "預約" at bounding box center [692, 548] width 55 height 32
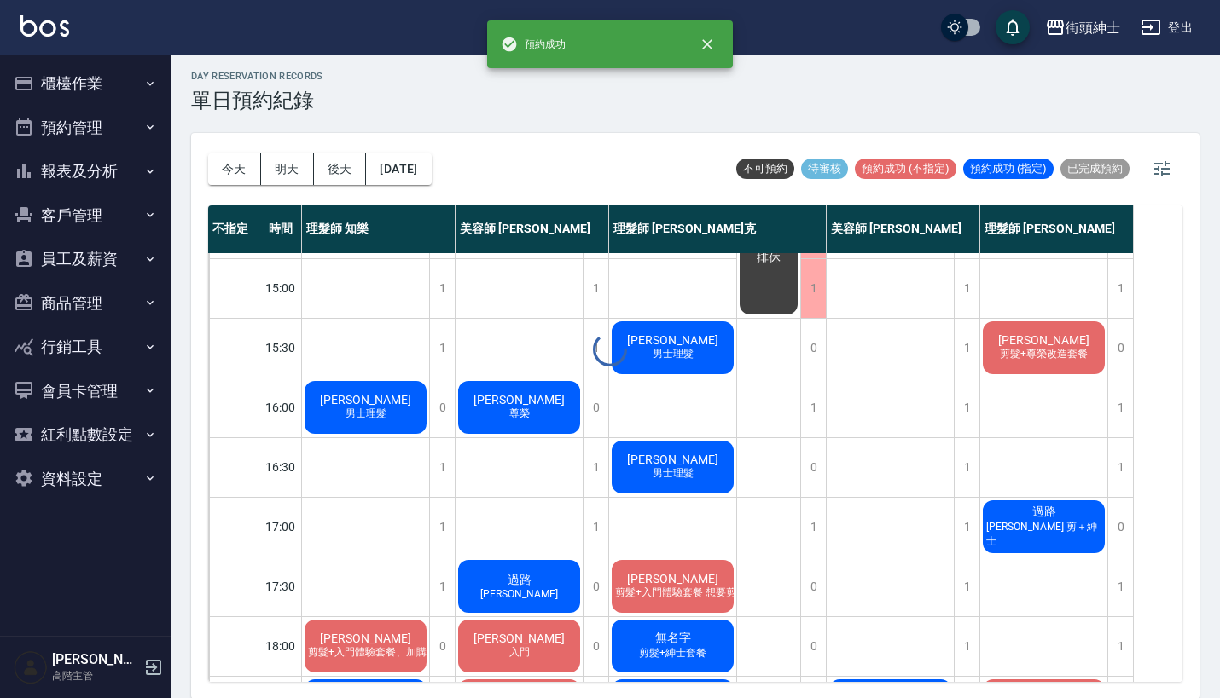
click at [551, 408] on div "day Reservation records 單日預約紀錄 今天 明天 後天 2025/10/08 不可預約 待審核 預約成功 (不指定) 預約成功 (指定…" at bounding box center [695, 374] width 1049 height 649
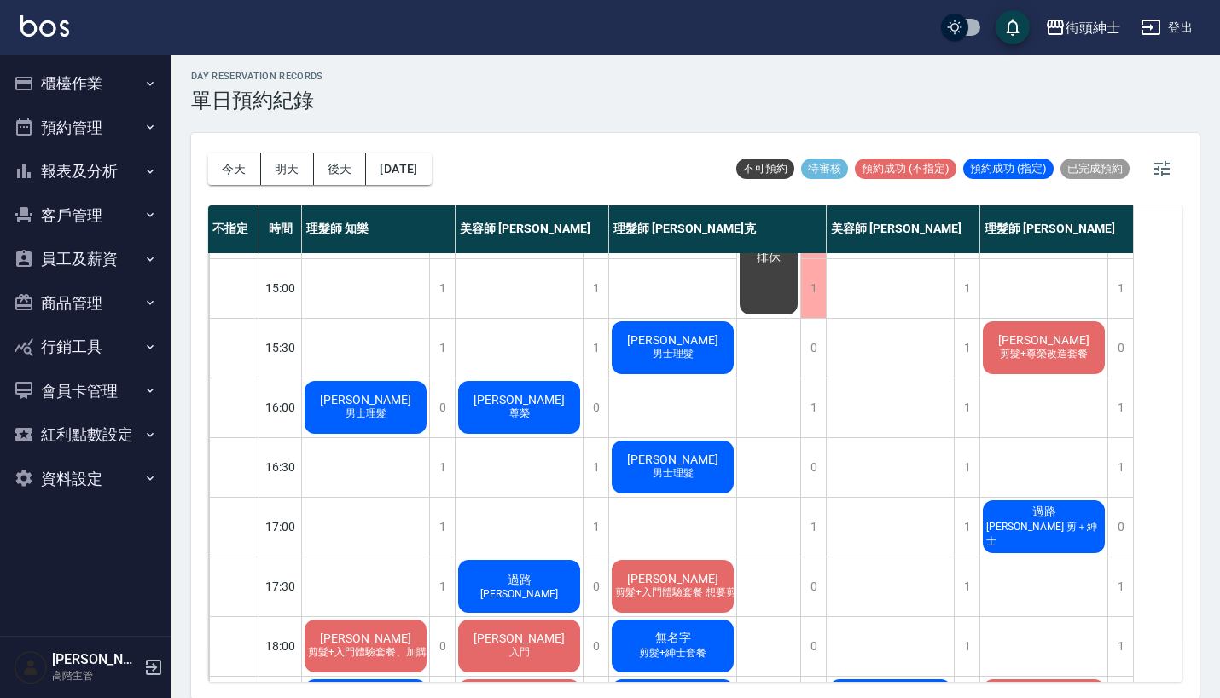
click at [540, 389] on div "杜宗航 尊榮" at bounding box center [518, 408] width 127 height 58
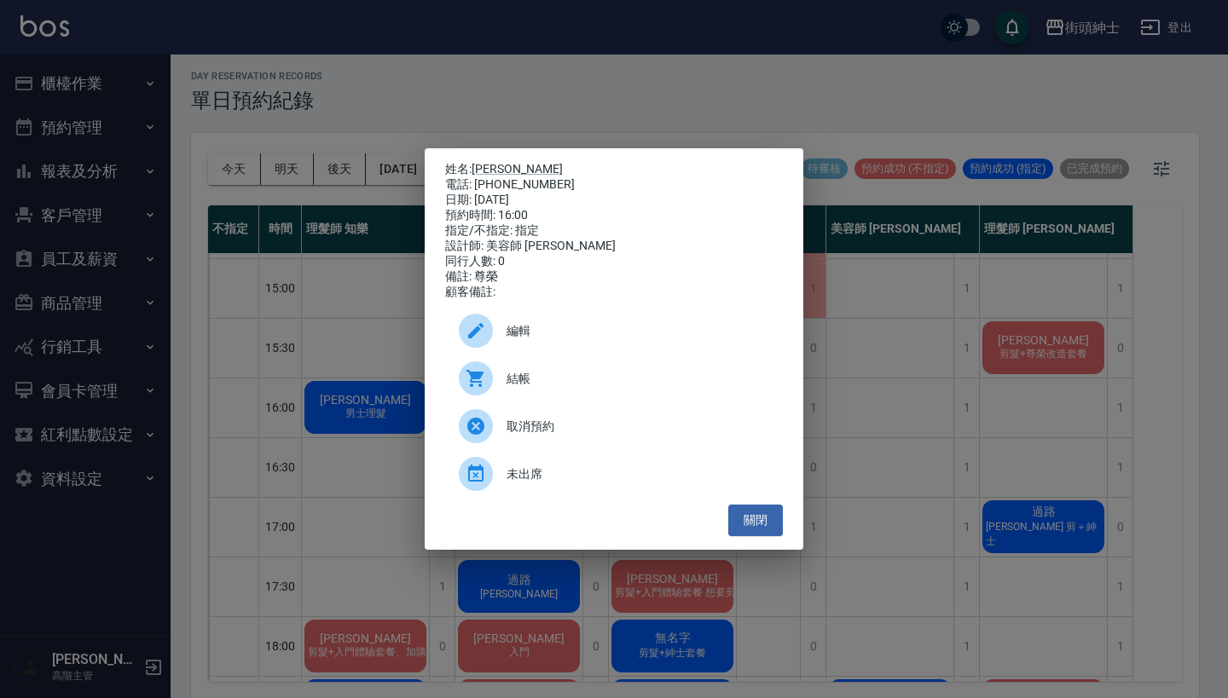
click at [566, 369] on div "結帳" at bounding box center [614, 379] width 338 height 48
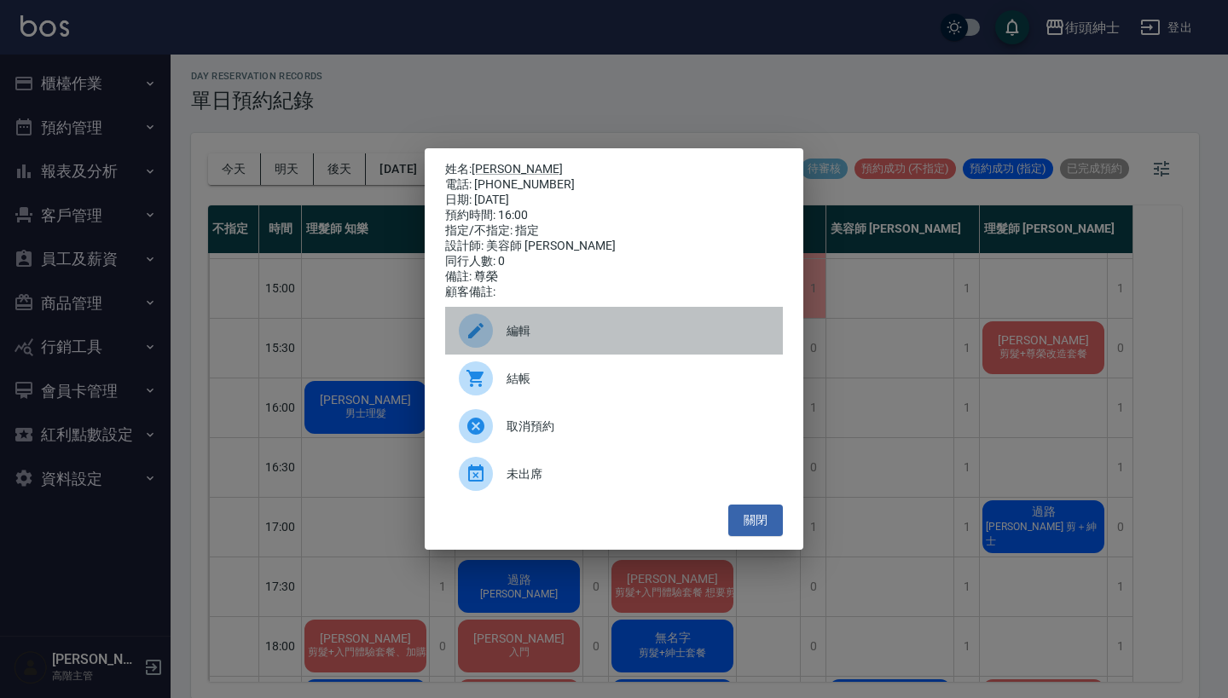
click at [513, 340] on span "編輯" at bounding box center [638, 331] width 263 height 18
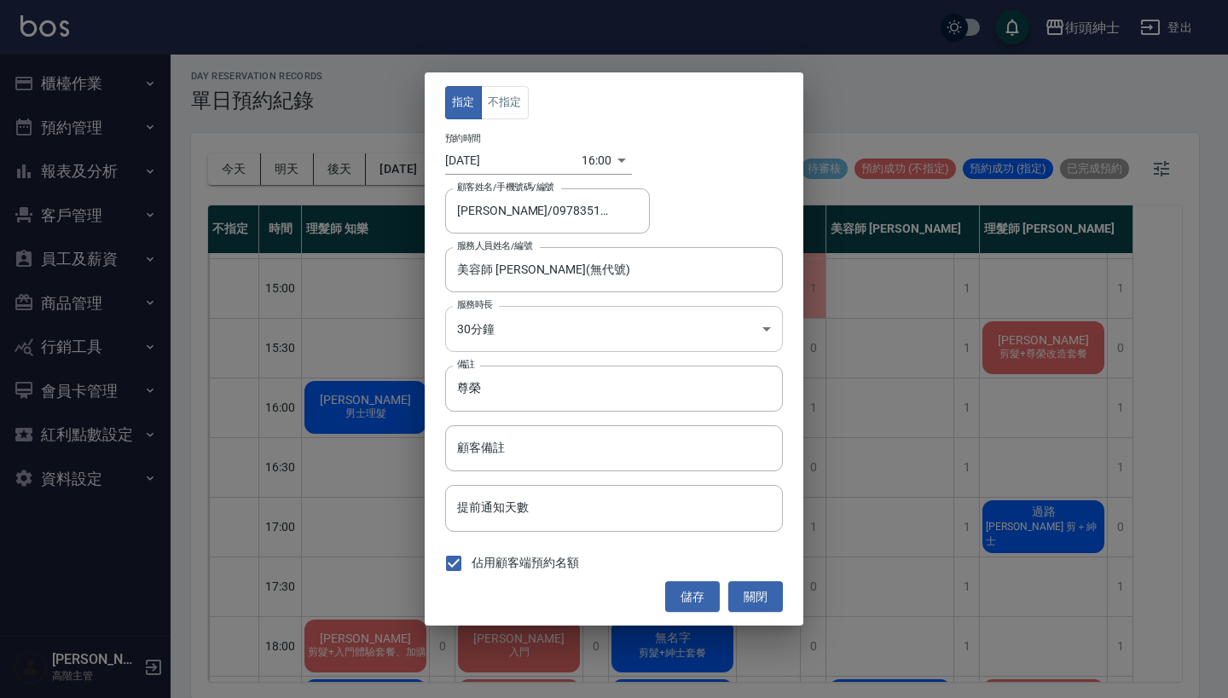
click at [557, 328] on body "街頭紳士 登出 櫃檯作業 打帳單 帳單列表 掛單列表 座位開單 營業儀表板 現金收支登錄 高階收支登錄 材料自購登錄 每日結帳 排班表 現場電腦打卡 掃碼打卡…" at bounding box center [614, 348] width 1228 height 704
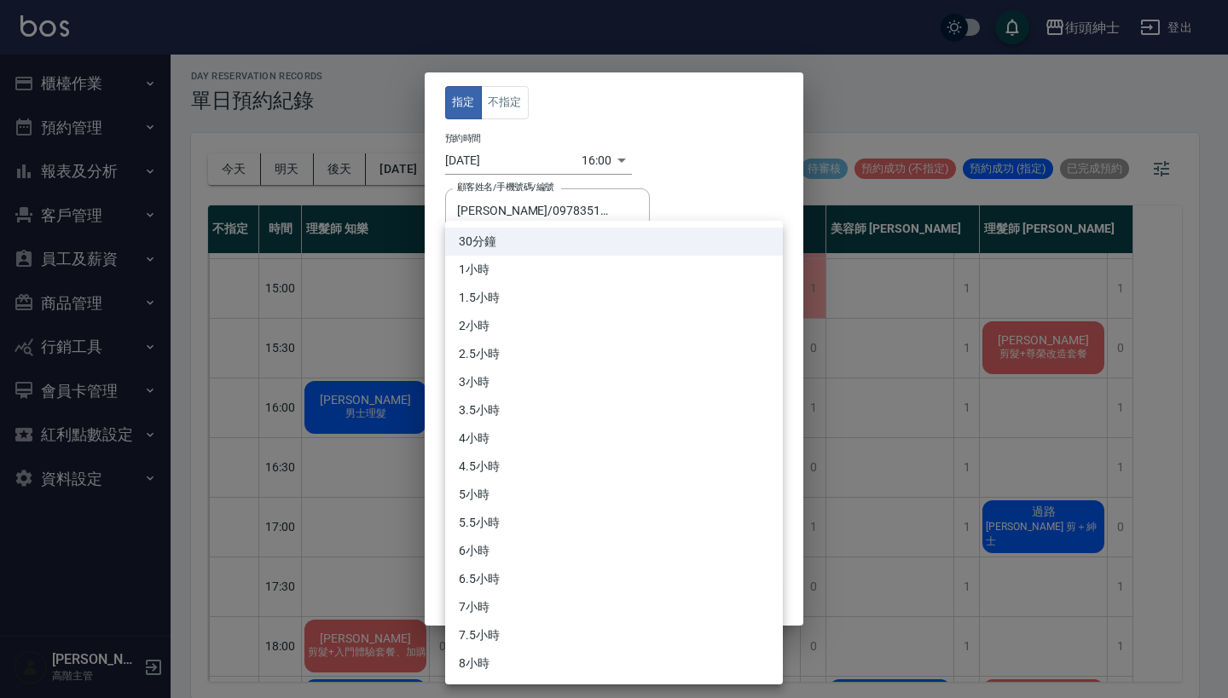
click at [572, 254] on li "30分鐘" at bounding box center [614, 242] width 338 height 28
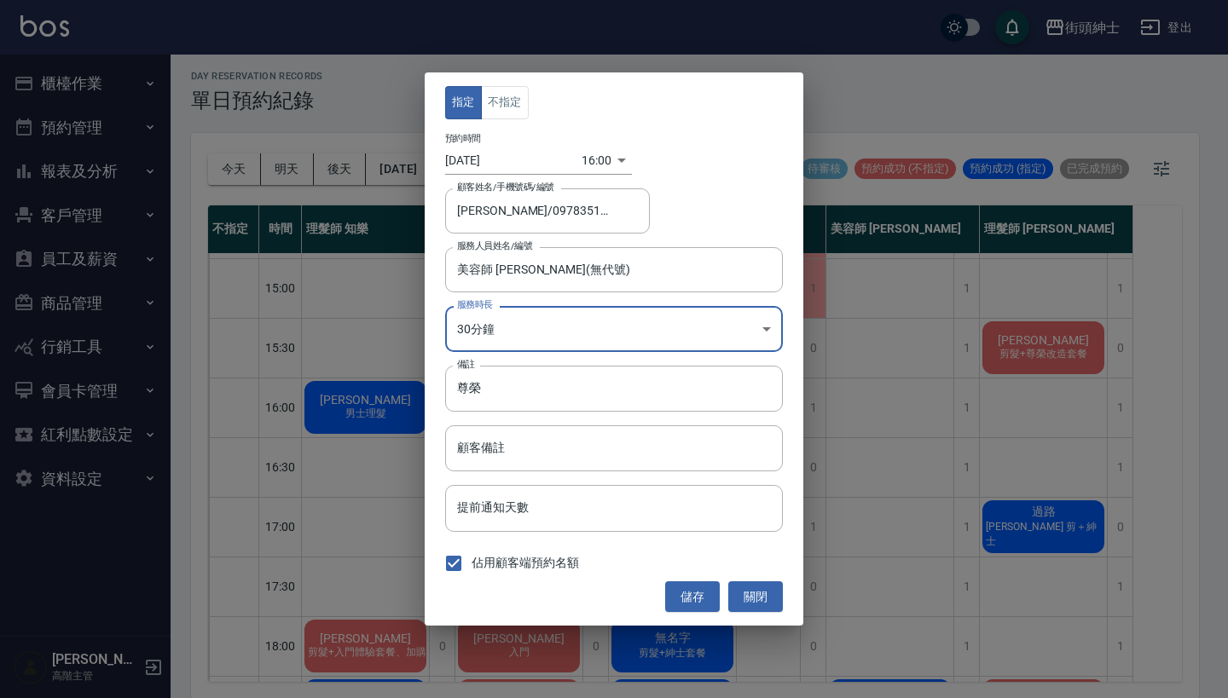
click at [564, 339] on body "街頭紳士 登出 櫃檯作業 打帳單 帳單列表 掛單列表 座位開單 營業儀表板 現金收支登錄 高階收支登錄 材料自購登錄 每日結帳 排班表 現場電腦打卡 掃碼打卡…" at bounding box center [614, 348] width 1228 height 704
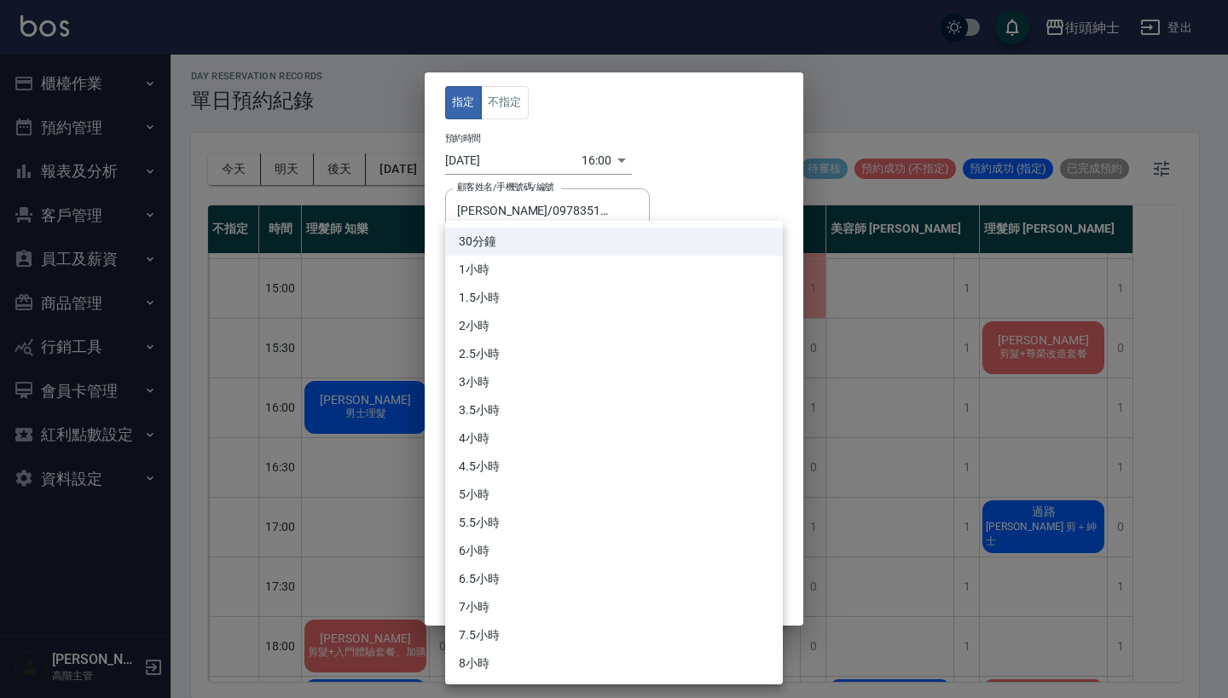
click at [567, 275] on li "1小時" at bounding box center [614, 270] width 338 height 28
type input "2"
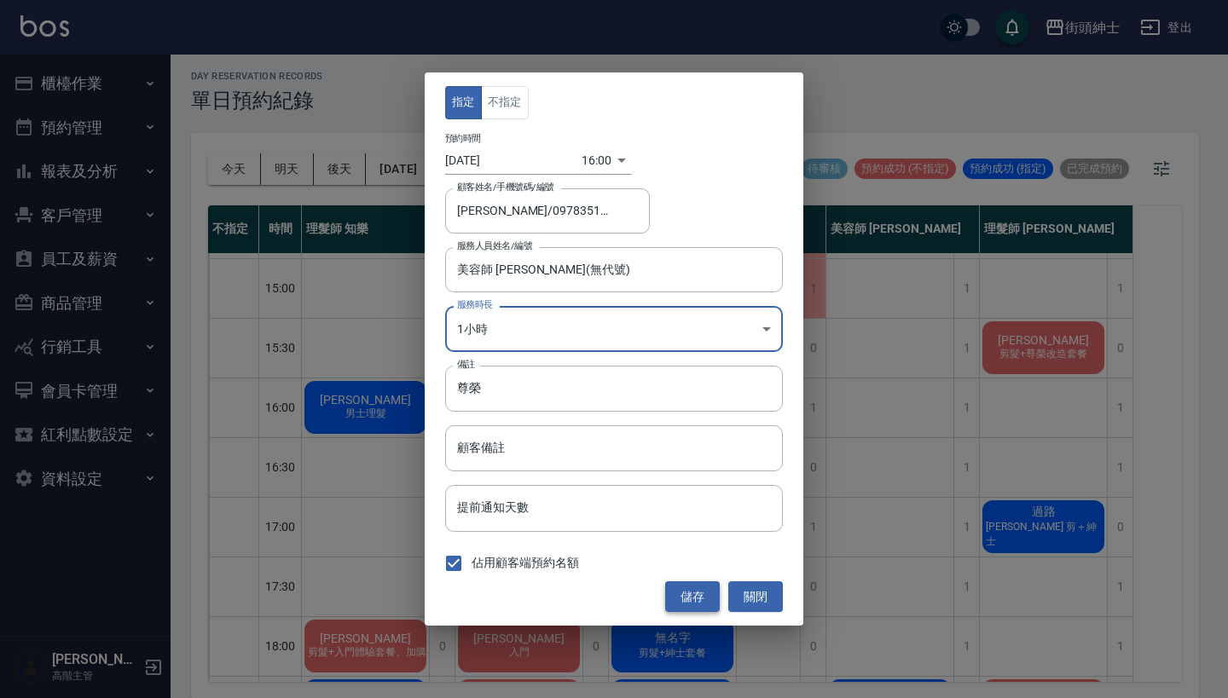
click at [692, 587] on button "儲存" at bounding box center [692, 598] width 55 height 32
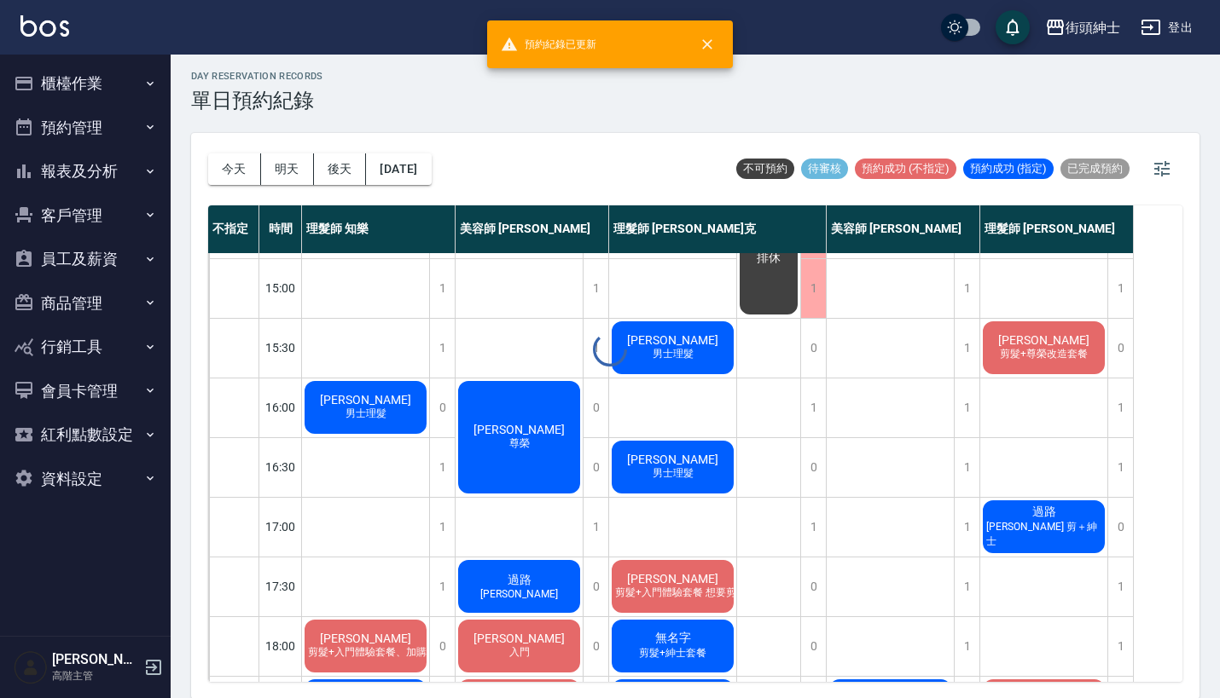
click at [528, 433] on span "杜宗航" at bounding box center [519, 430] width 98 height 14
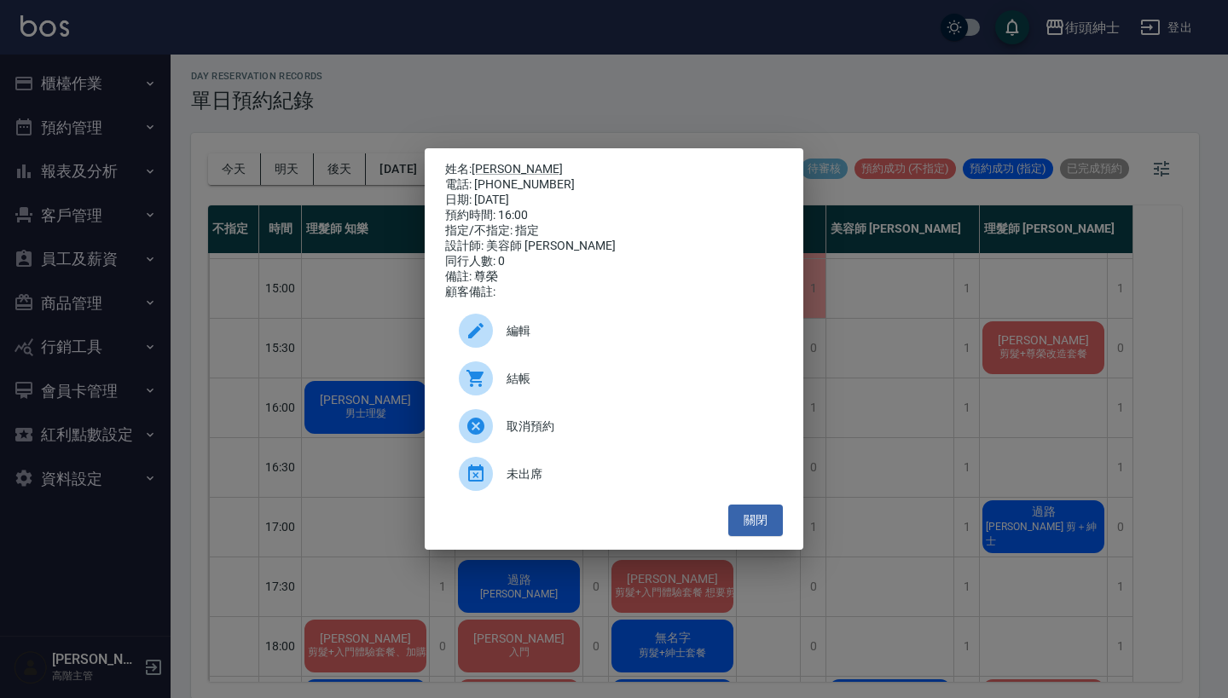
click at [566, 340] on span "編輯" at bounding box center [638, 331] width 263 height 18
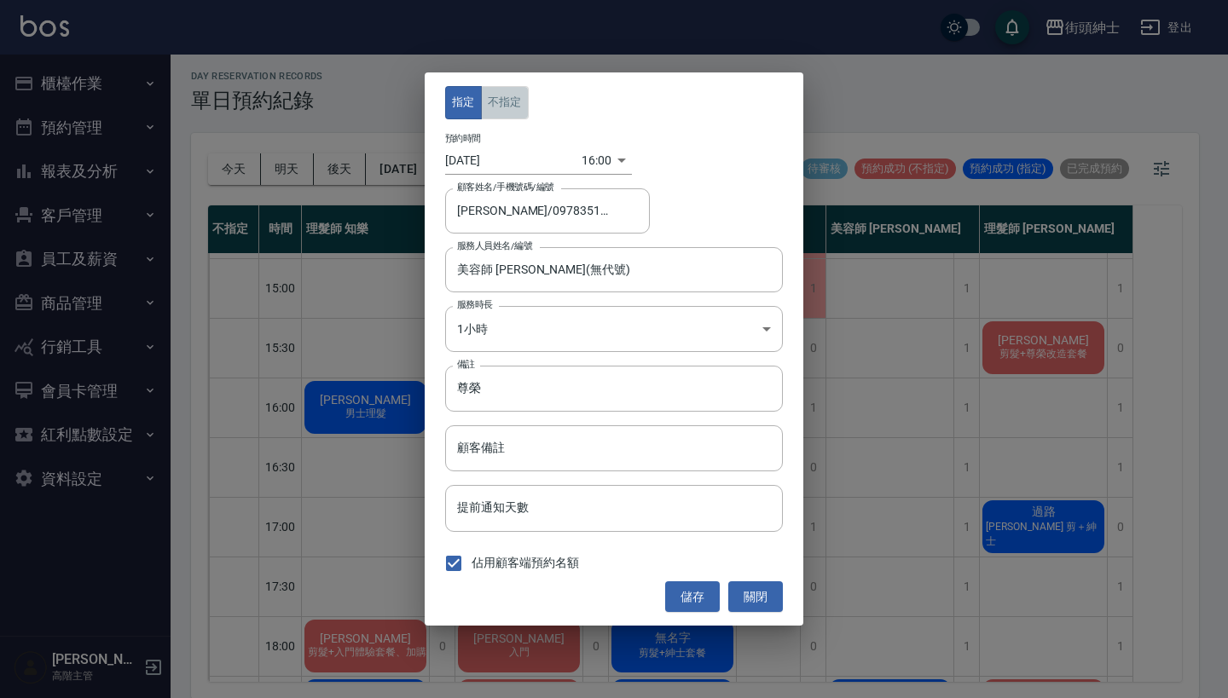
click at [507, 107] on button "不指定" at bounding box center [505, 102] width 48 height 33
click at [689, 588] on button "儲存" at bounding box center [692, 598] width 55 height 32
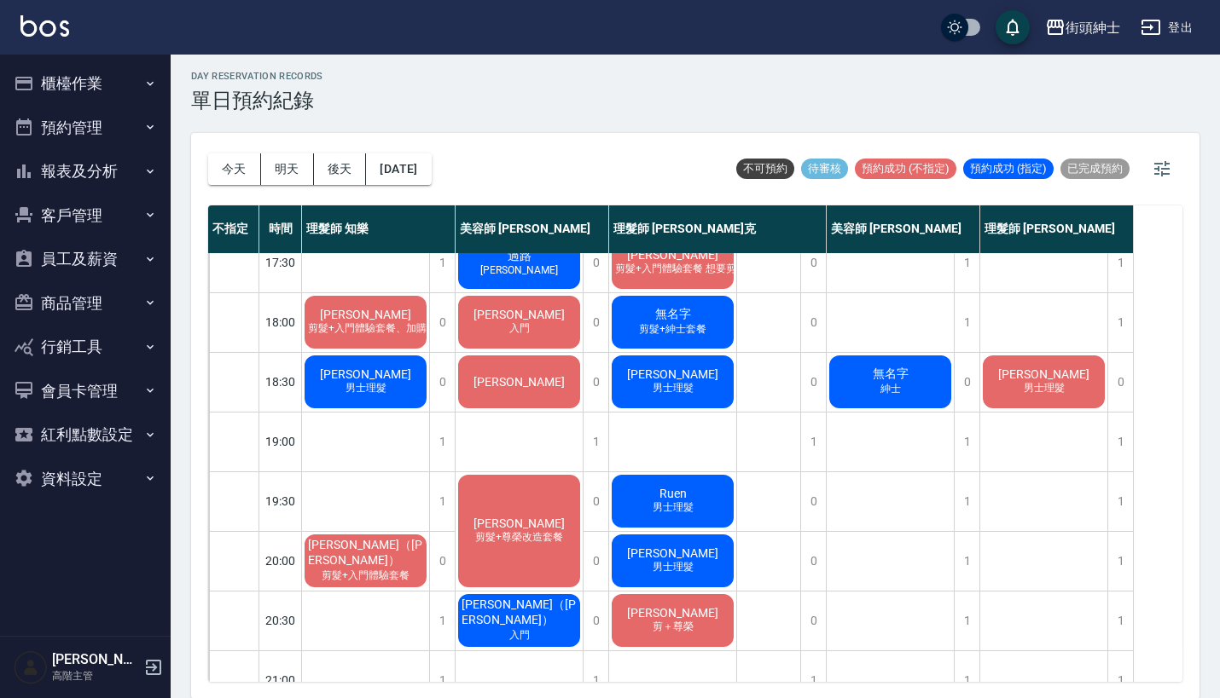
scroll to position [805, 0]
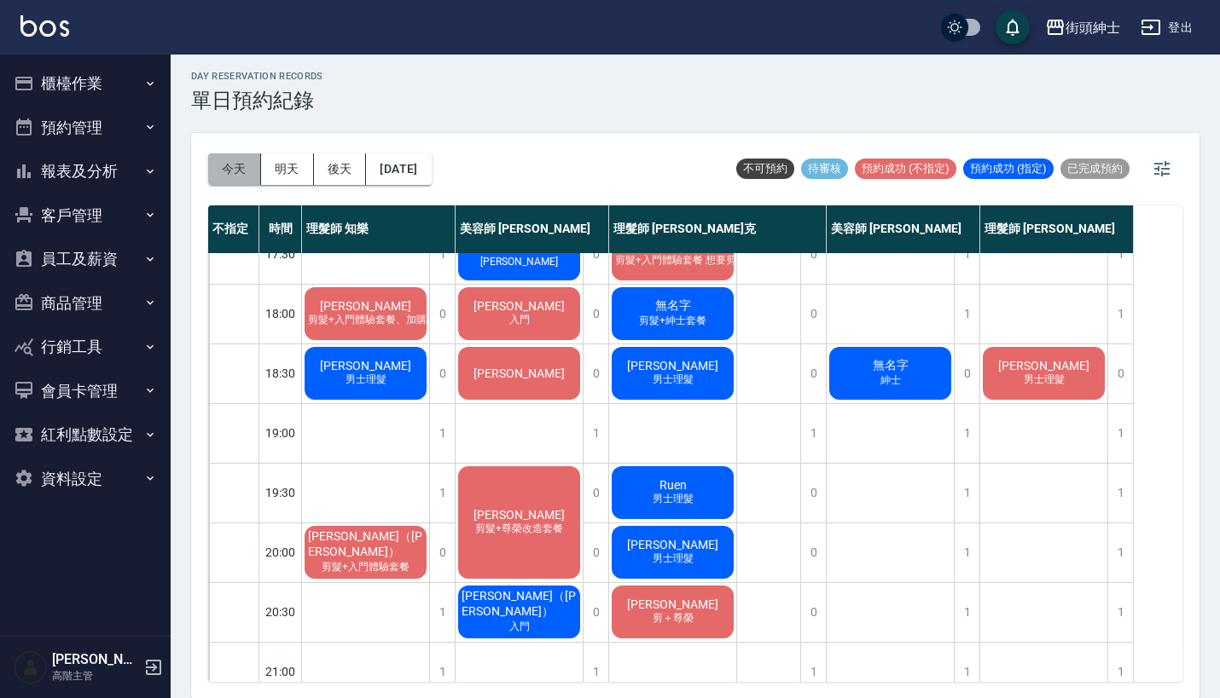
click at [235, 181] on button "今天" at bounding box center [234, 170] width 53 height 32
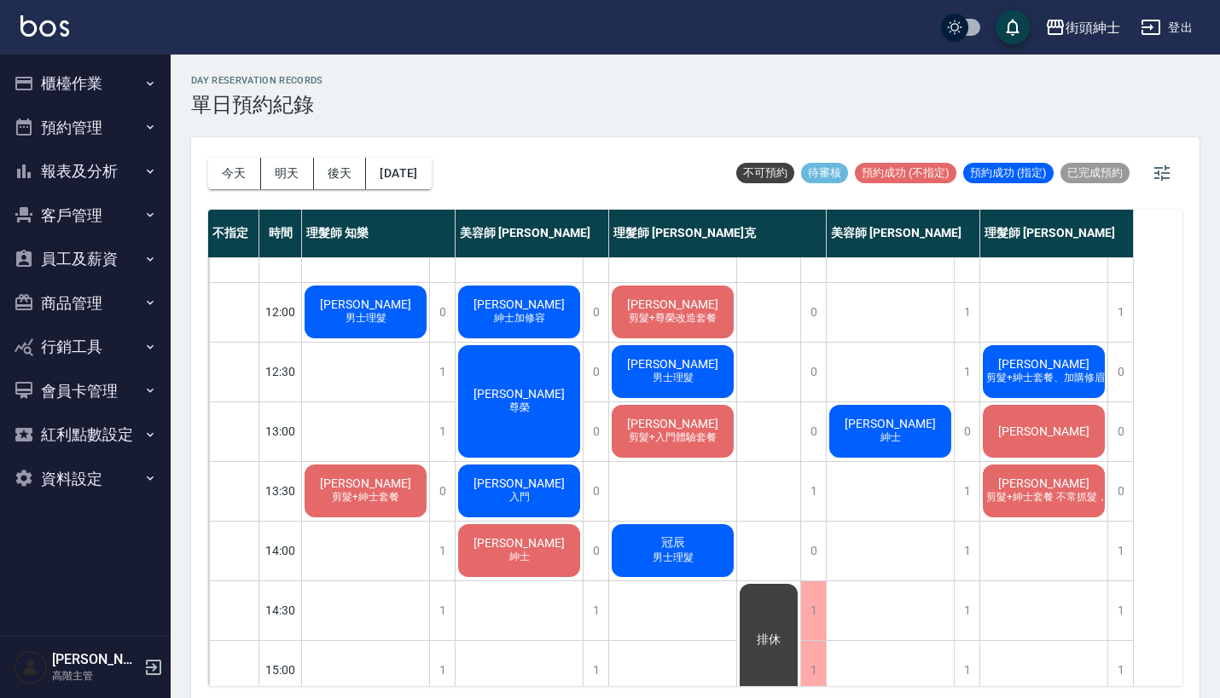
scroll to position [96, 0]
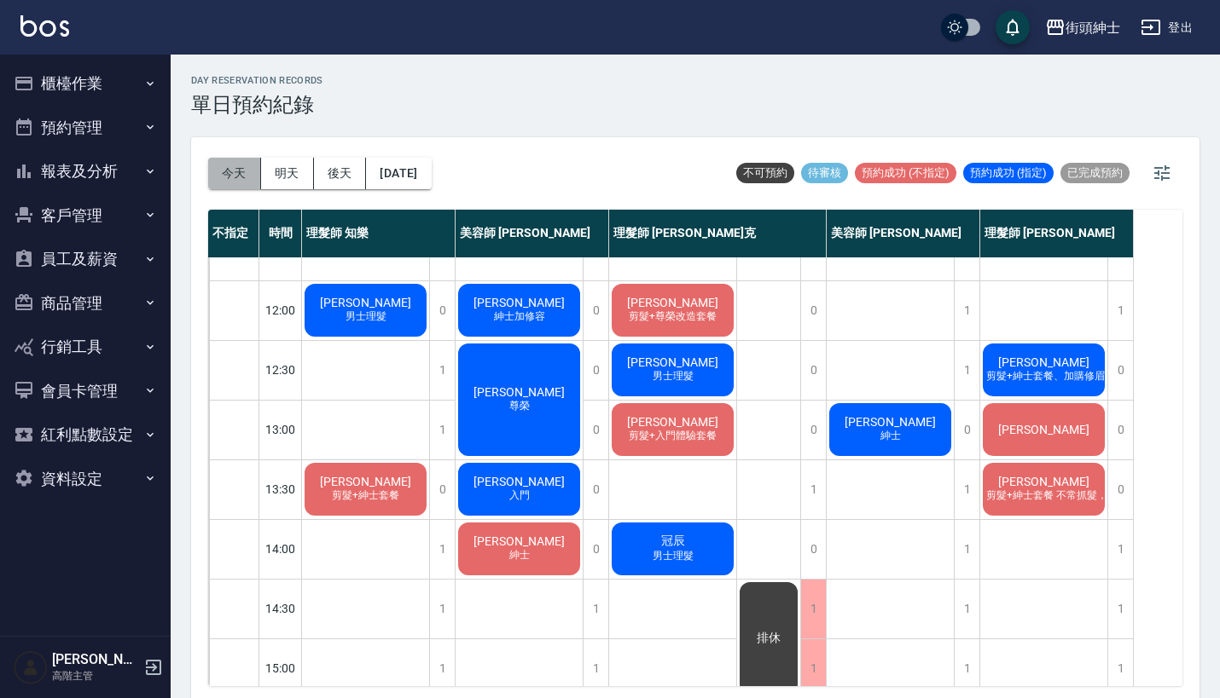
click at [227, 184] on button "今天" at bounding box center [234, 174] width 53 height 32
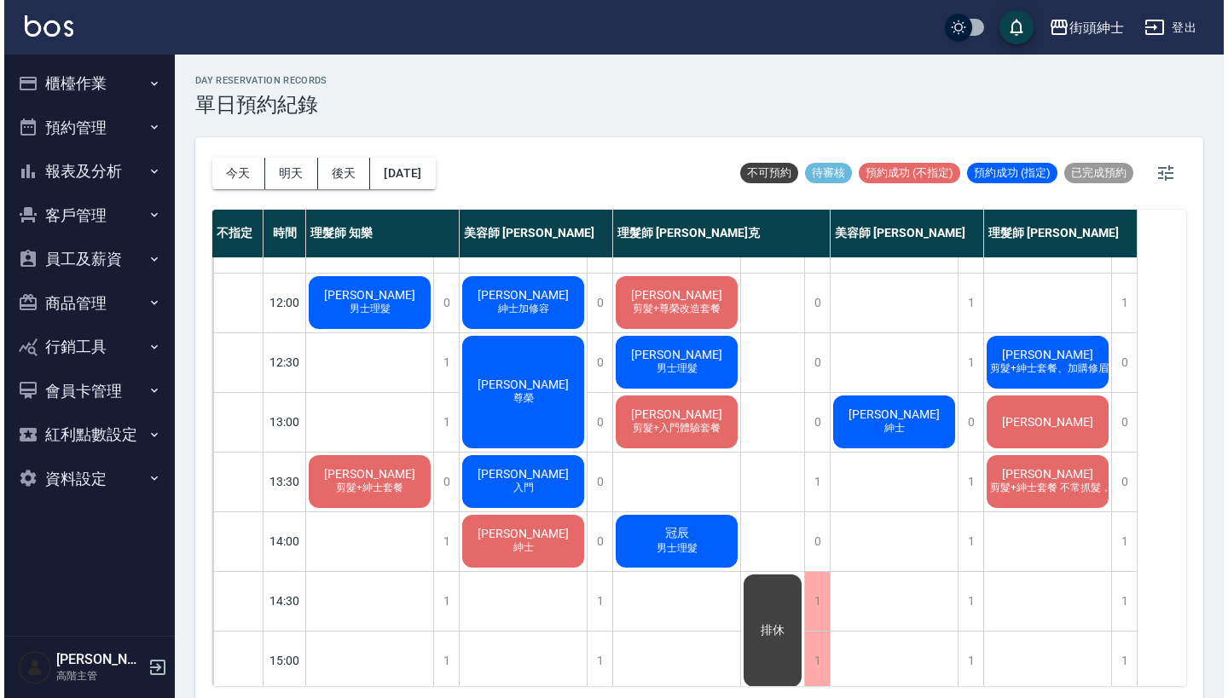
scroll to position [83, 0]
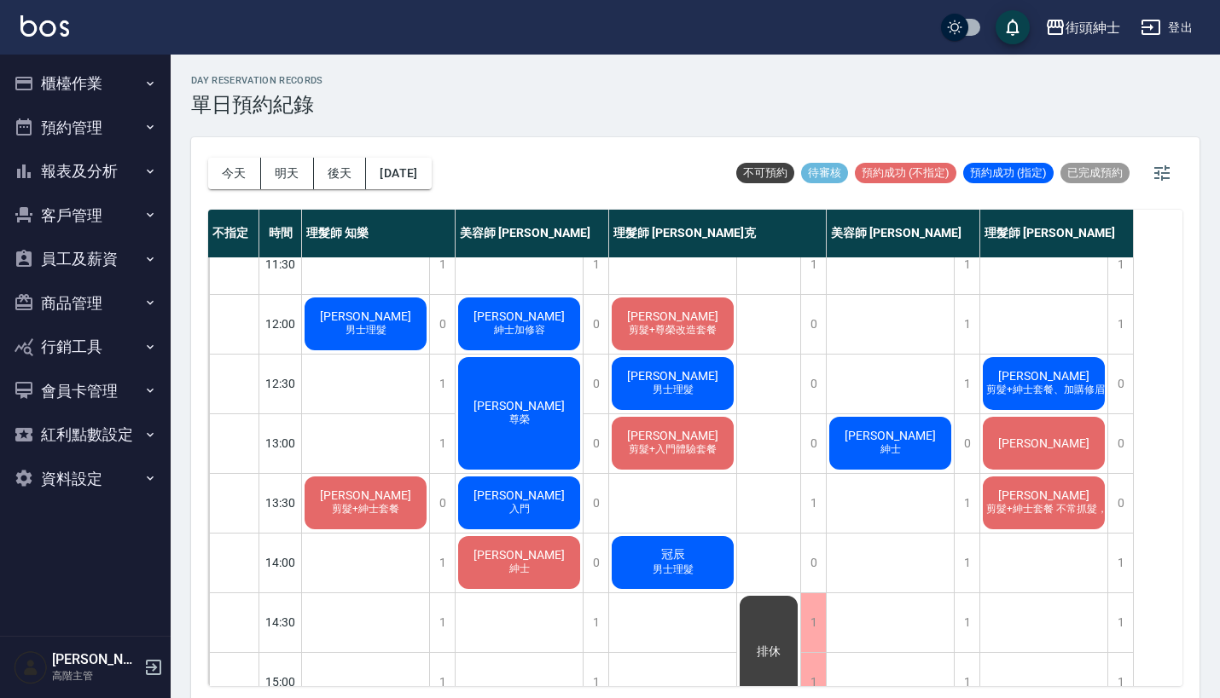
click at [1017, 435] on div "林子棠" at bounding box center [1043, 443] width 127 height 58
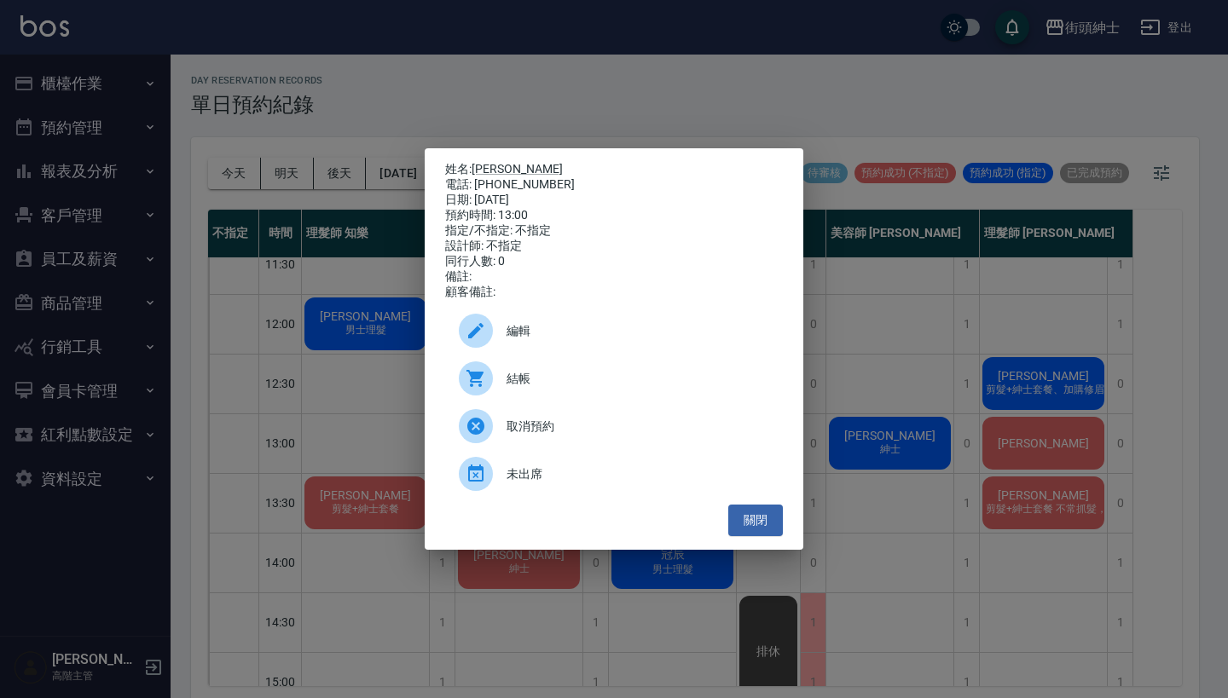
click at [548, 326] on div "編輯" at bounding box center [614, 331] width 338 height 48
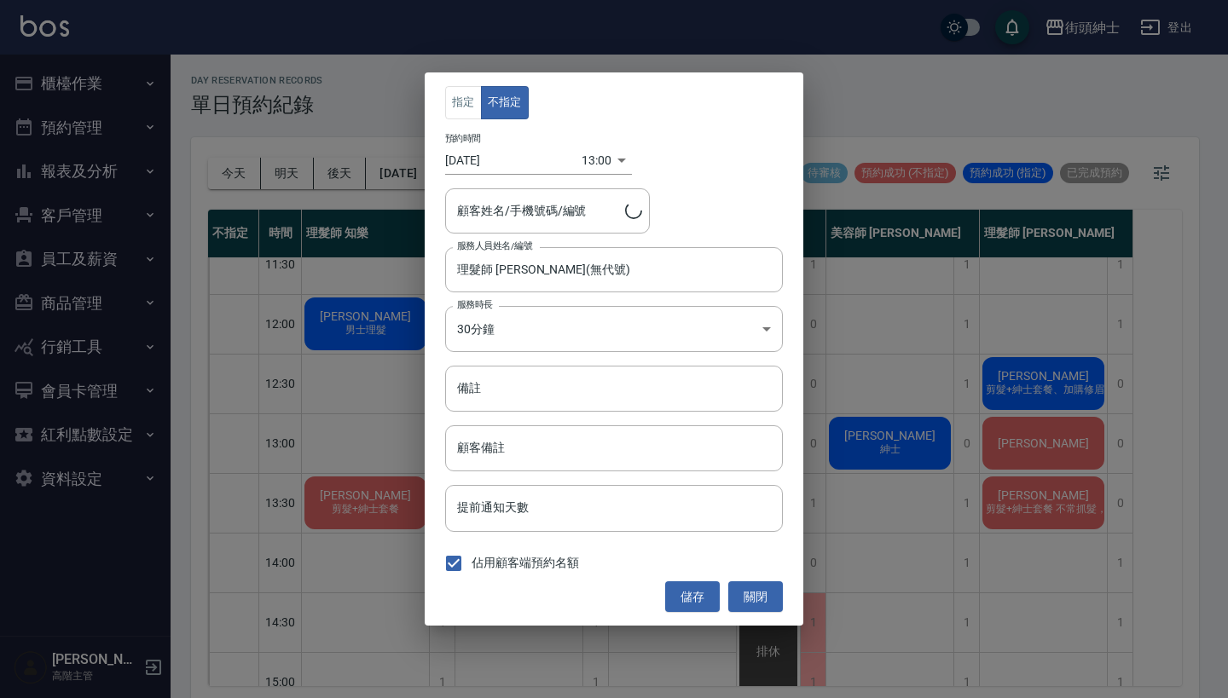
type input "林子棠/0975655286"
click at [597, 161] on body "街頭紳士 登出 櫃檯作業 打帳單 帳單列表 掛單列表 座位開單 營業儀表板 現金收支登錄 高階收支登錄 材料自購登錄 每日結帳 排班表 現場電腦打卡 掃碼打卡…" at bounding box center [614, 352] width 1228 height 704
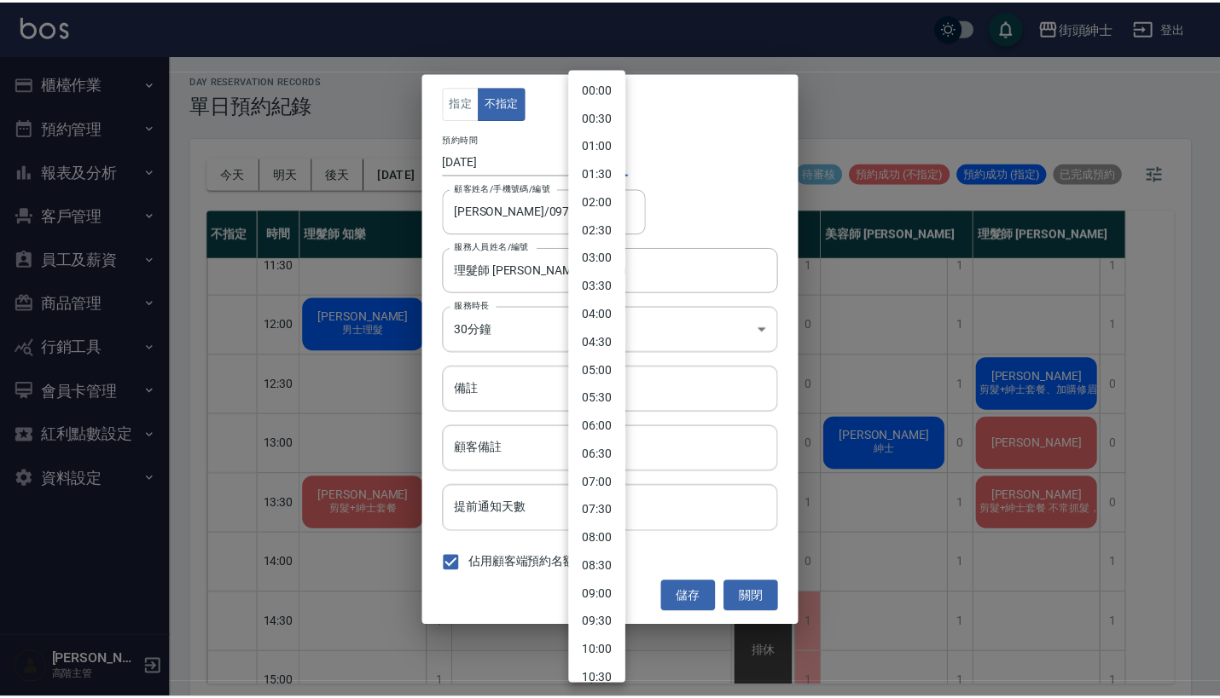
scroll to position [445, 0]
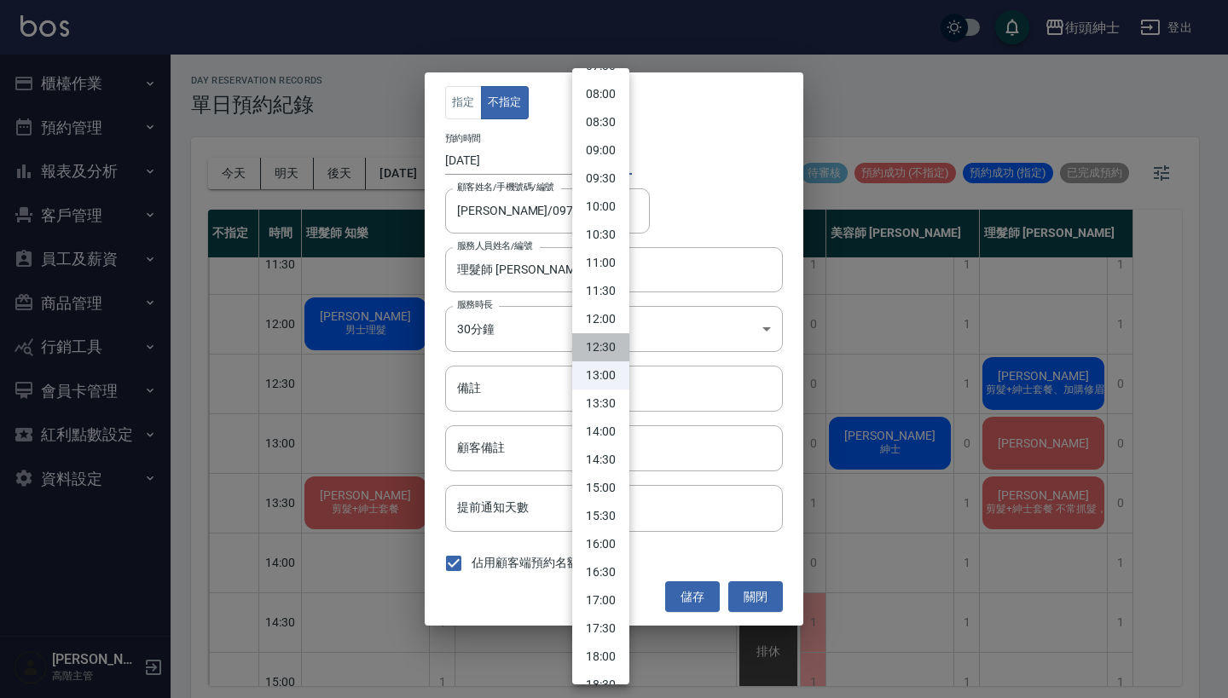
click at [605, 354] on li "12:30" at bounding box center [600, 347] width 57 height 28
type input "1759897800000"
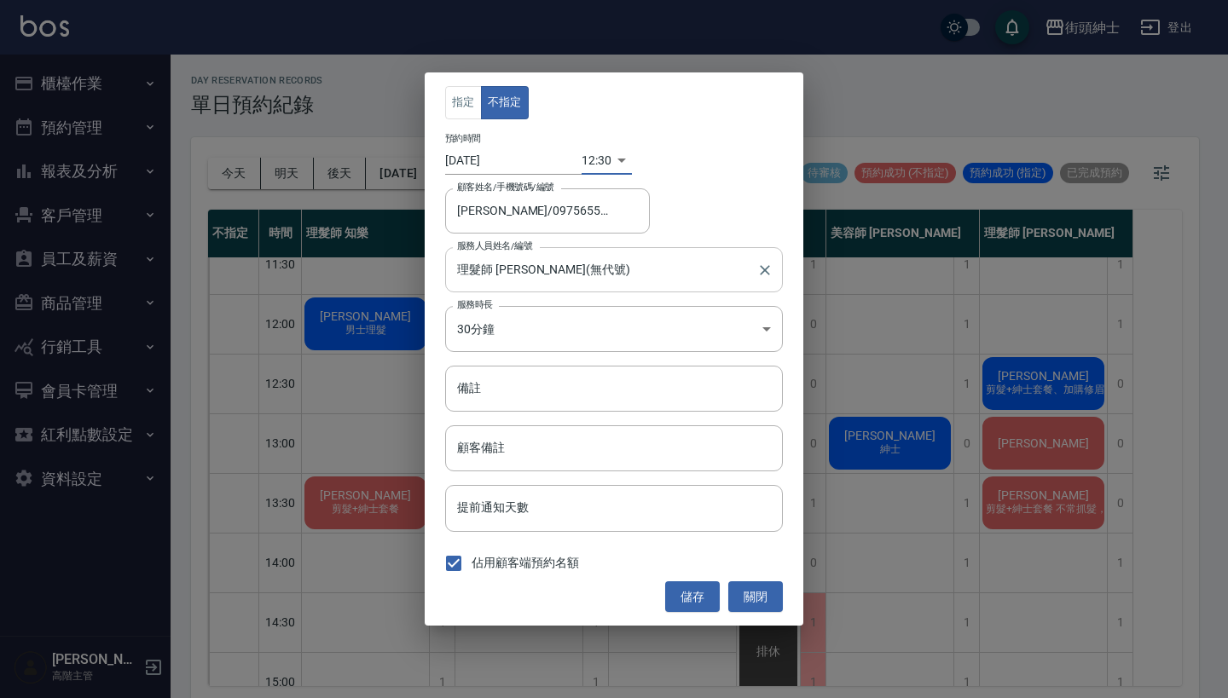
click at [567, 265] on input "理髮師 [PERSON_NAME](無代號)" at bounding box center [601, 270] width 297 height 30
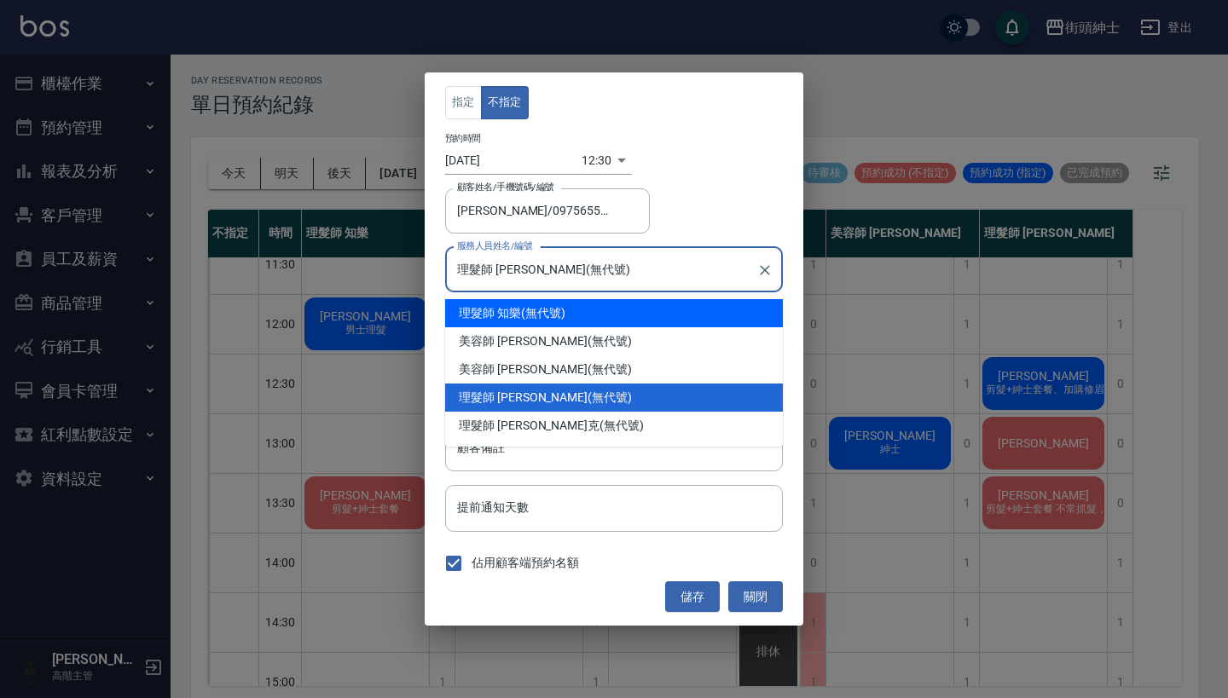
click at [565, 320] on div "理髮師 知樂 (無代號)" at bounding box center [614, 313] width 338 height 28
type input "理髮師 知樂(無代號)"
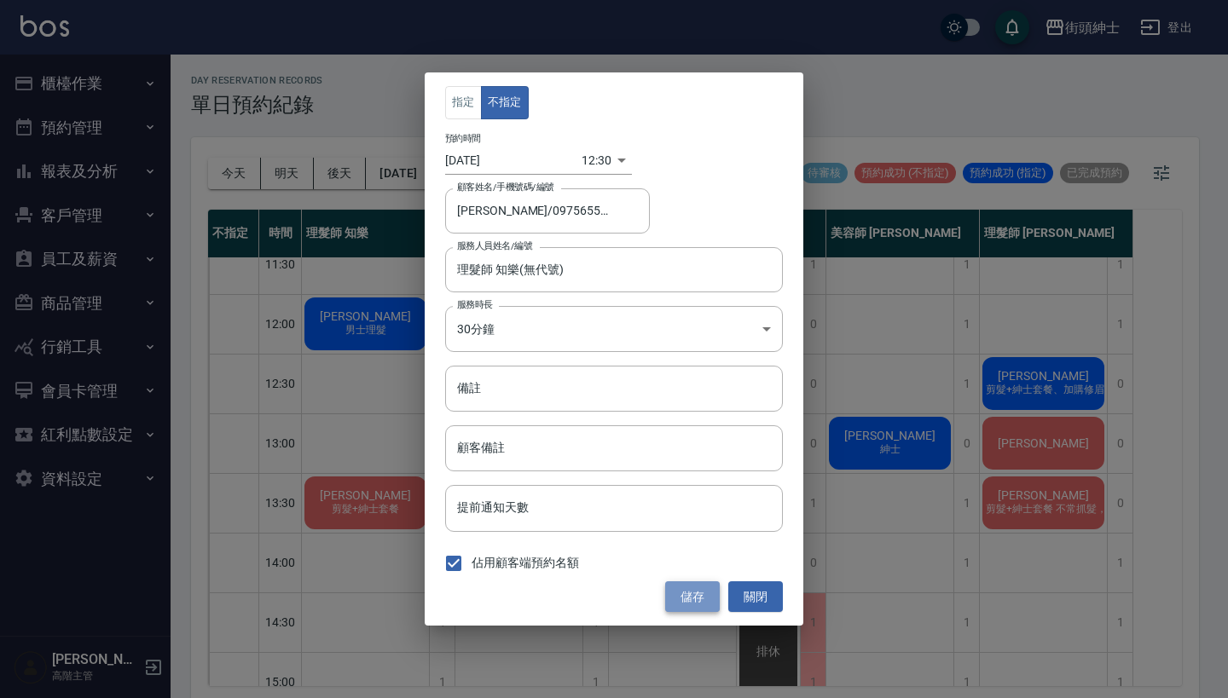
click at [692, 594] on button "儲存" at bounding box center [692, 598] width 55 height 32
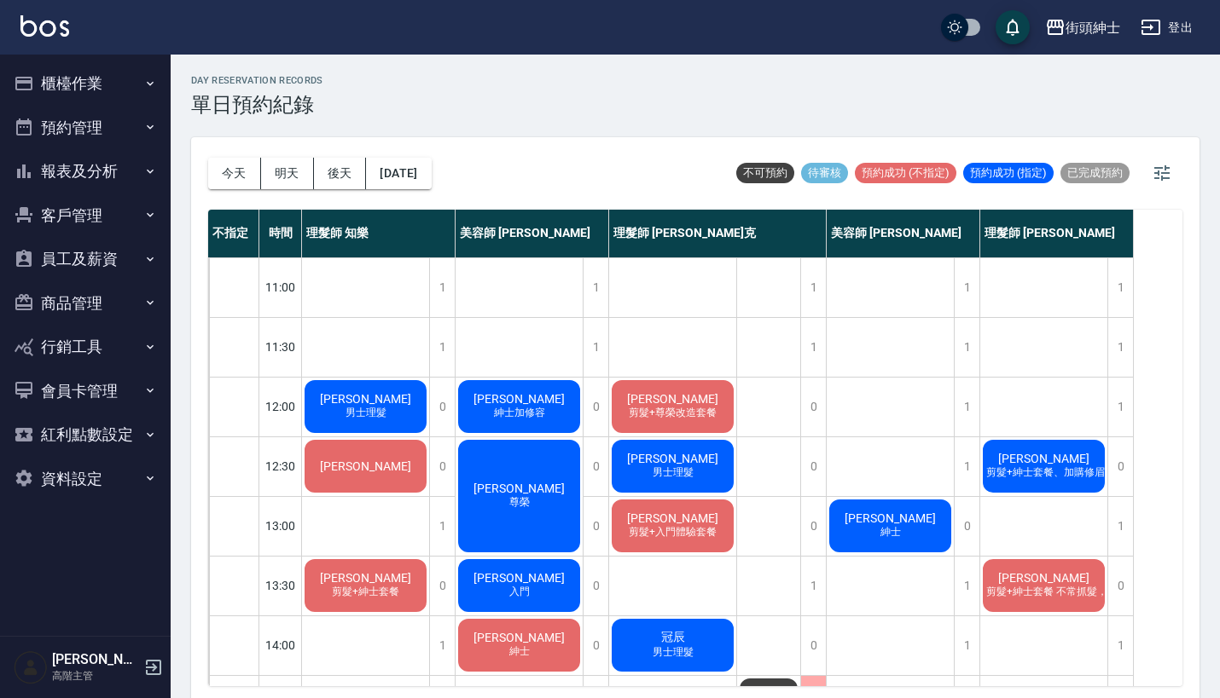
scroll to position [0, 0]
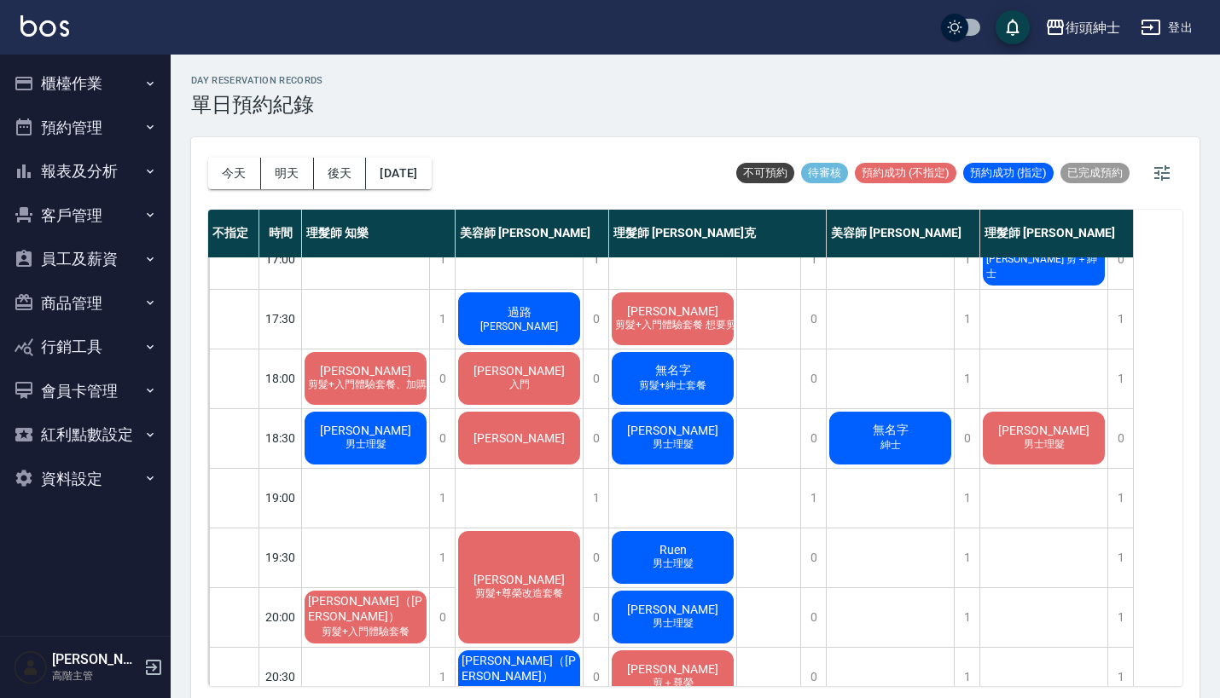
click at [377, 385] on span "剪髮+入門體驗套餐、加購修容修眉" at bounding box center [384, 385] width 166 height 14
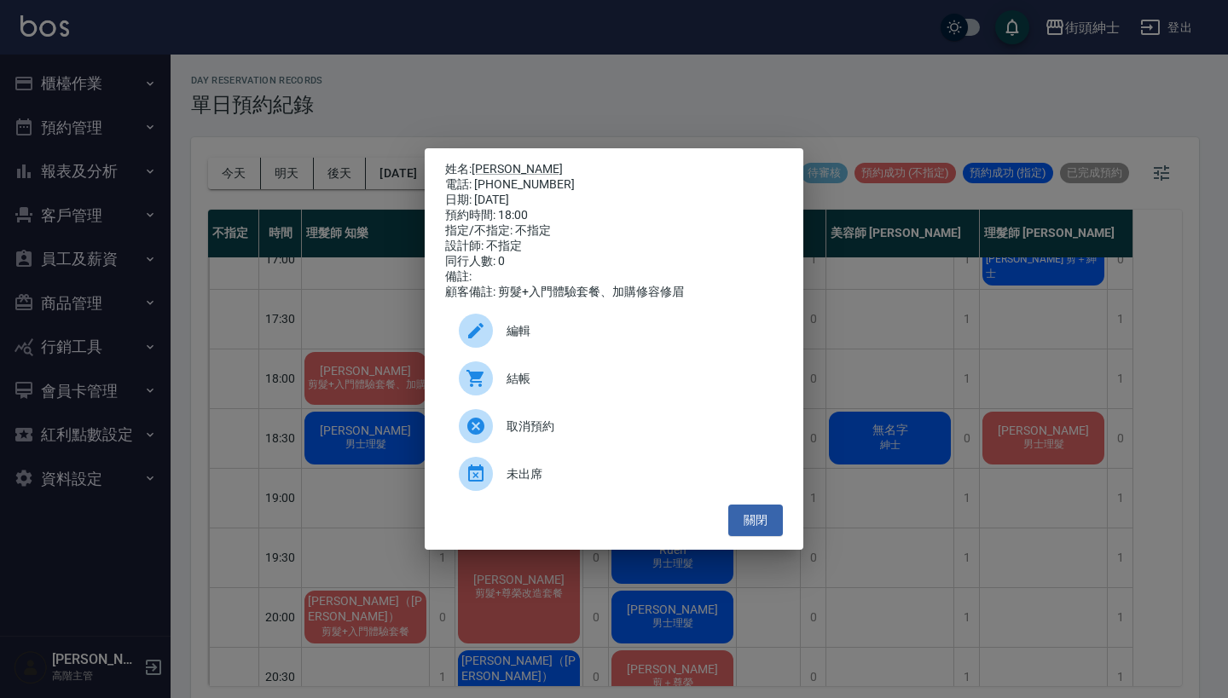
click at [582, 340] on span "編輯" at bounding box center [638, 331] width 263 height 18
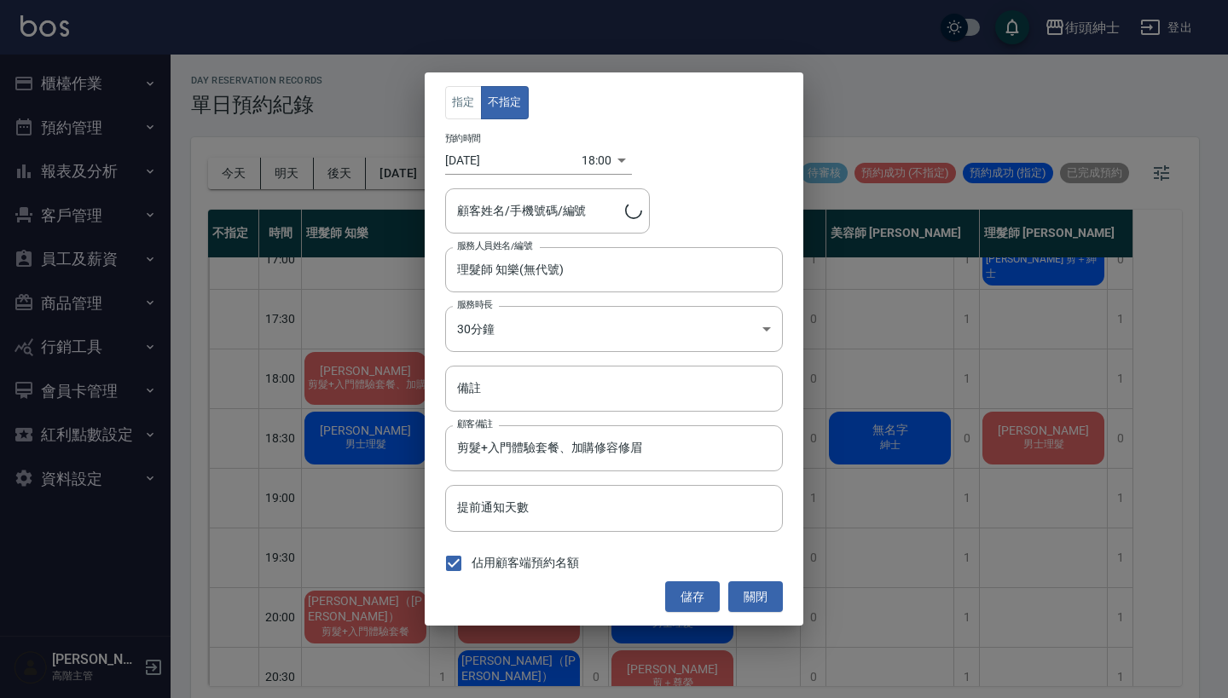
type input "張博凱/0908257855"
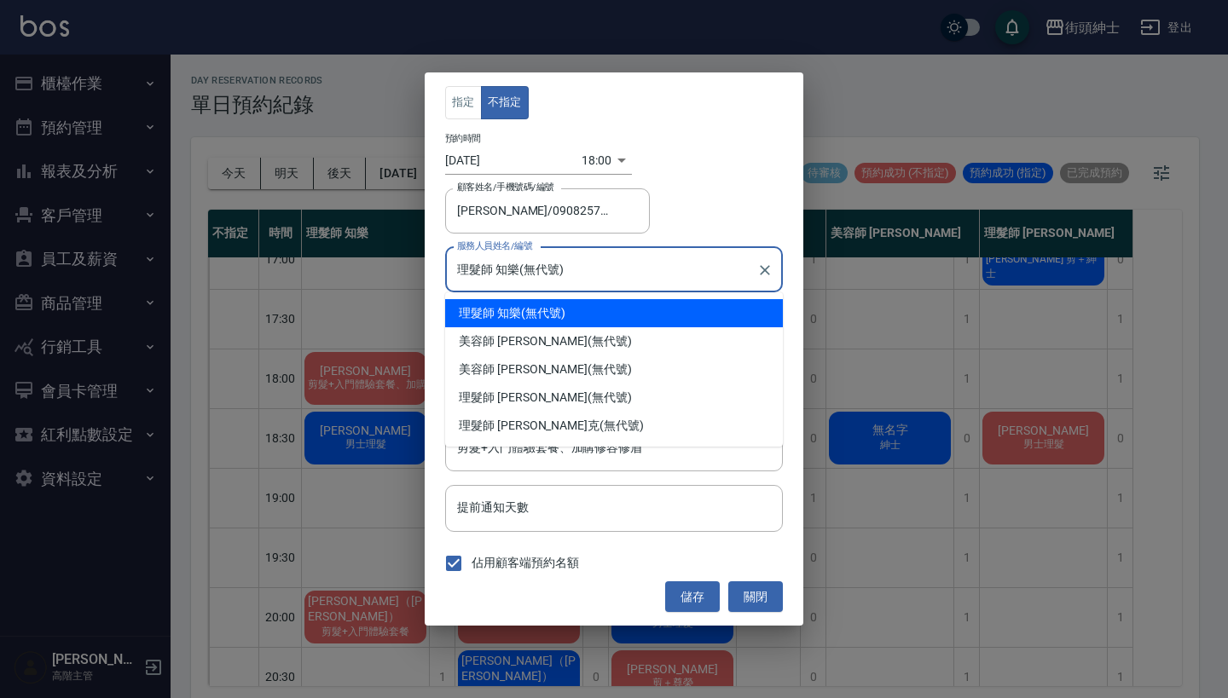
click at [588, 263] on input "理髮師 知樂(無代號)" at bounding box center [601, 270] width 297 height 30
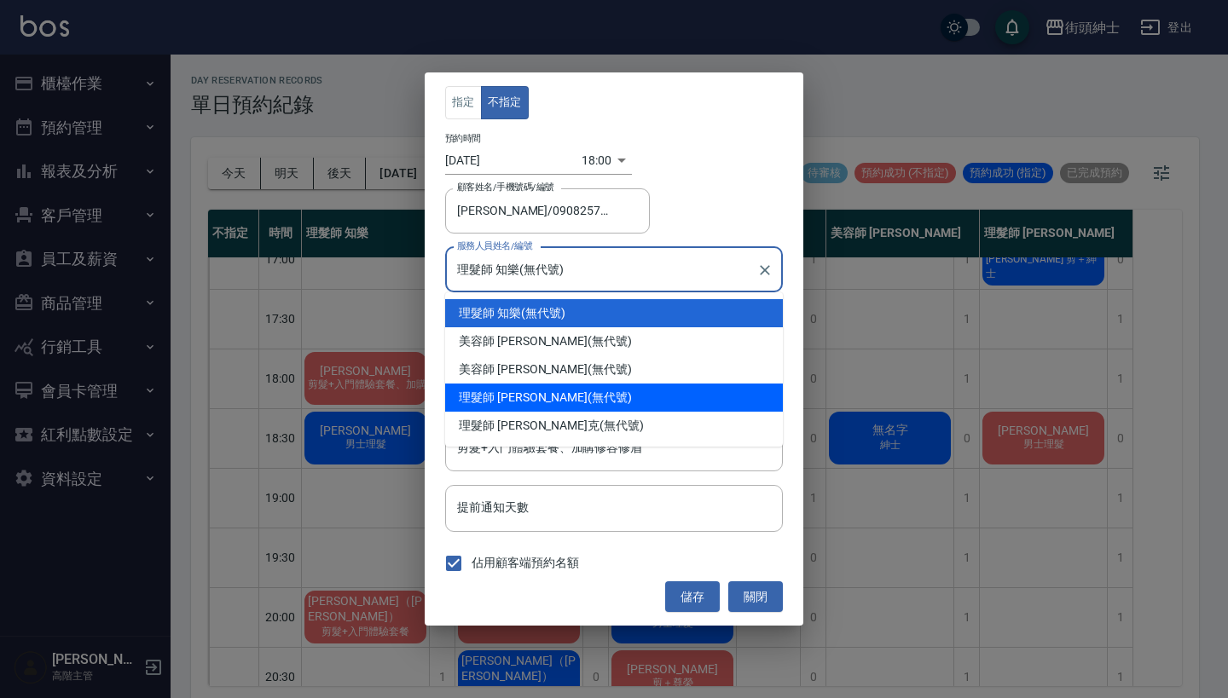
click at [575, 402] on div "理髮師 eric (無代號)" at bounding box center [614, 398] width 338 height 28
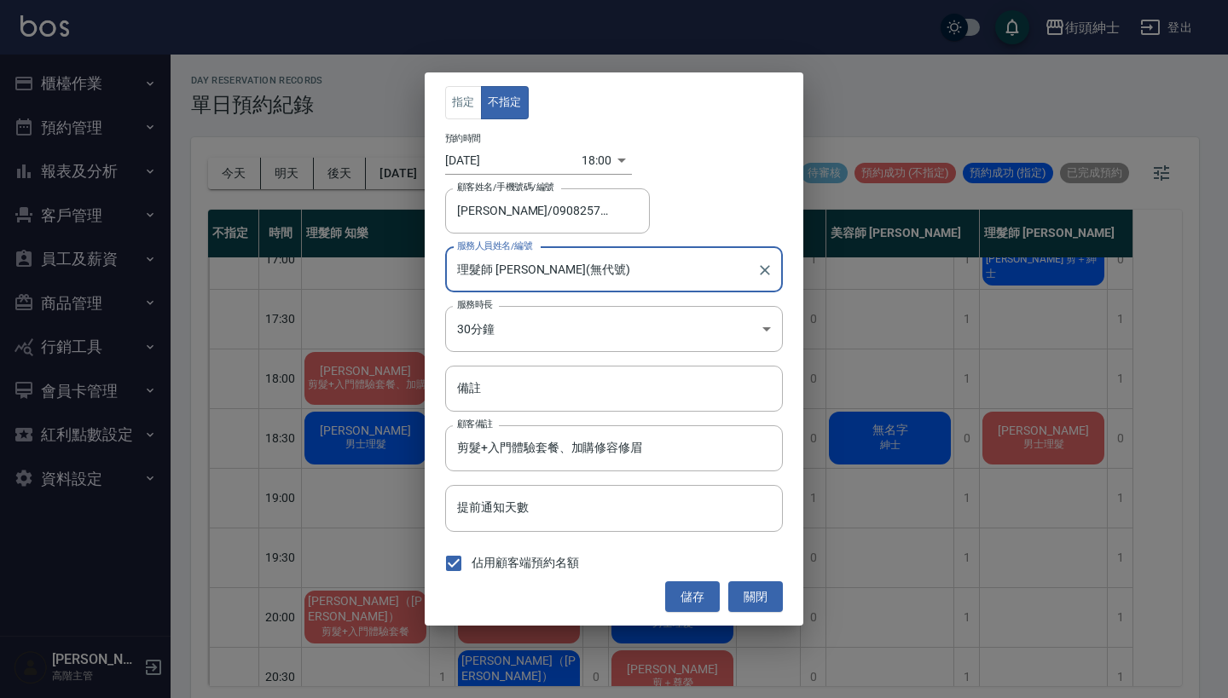
type input "理髮師 [PERSON_NAME](無代號)"
click at [695, 602] on button "儲存" at bounding box center [692, 598] width 55 height 32
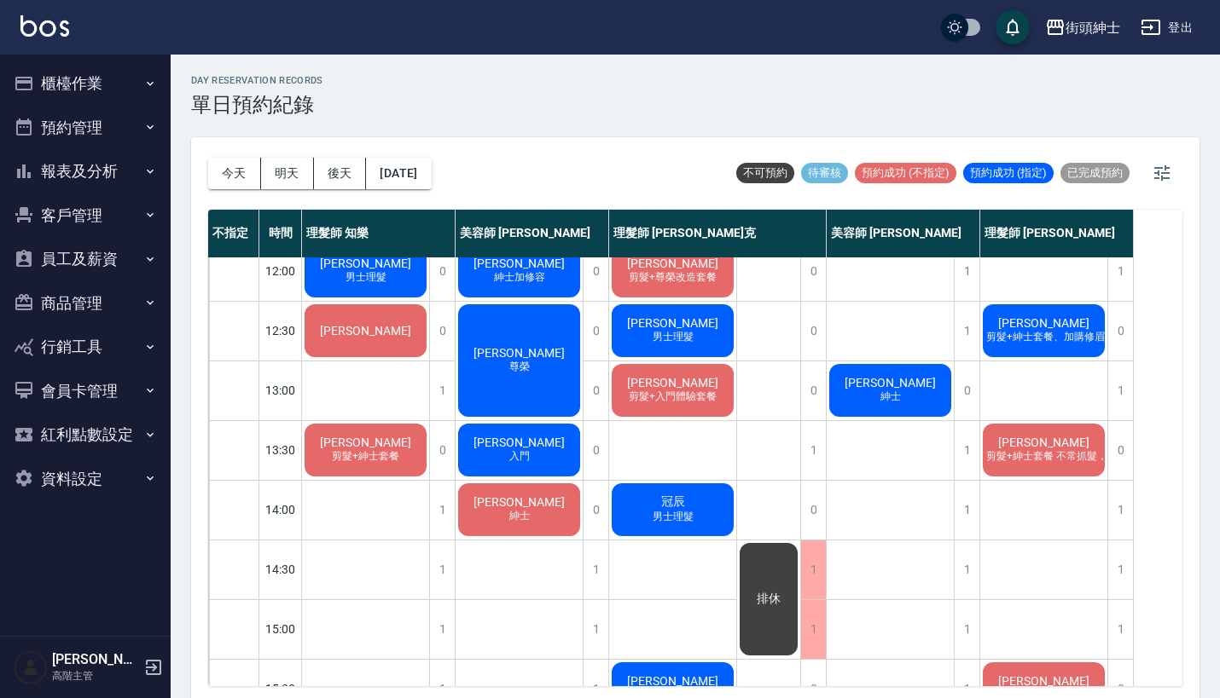
scroll to position [32, 0]
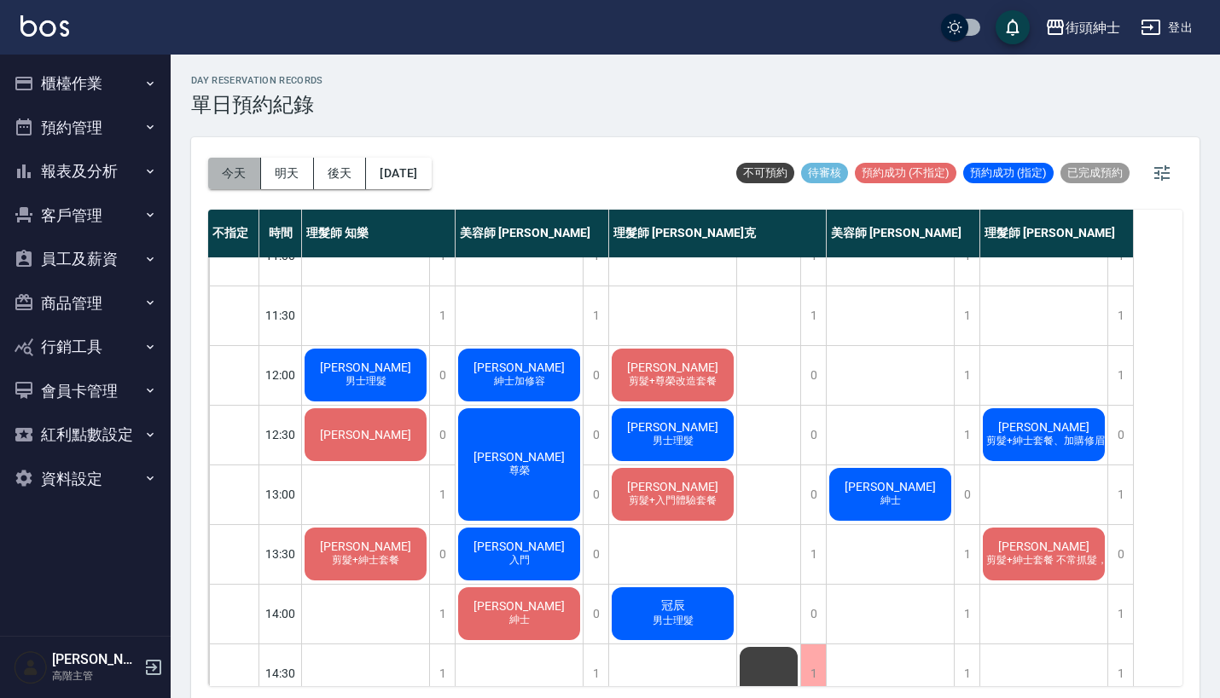
click at [223, 177] on button "今天" at bounding box center [234, 174] width 53 height 32
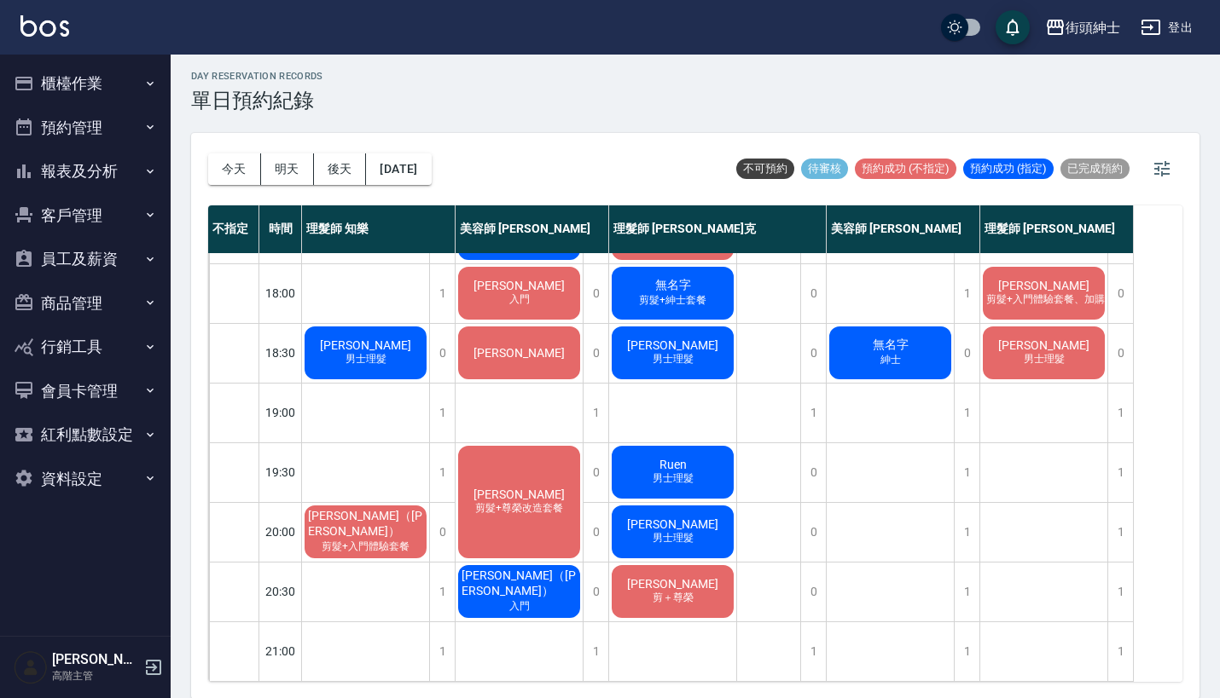
scroll to position [839, 0]
click at [588, 396] on div "1" at bounding box center [595, 413] width 26 height 59
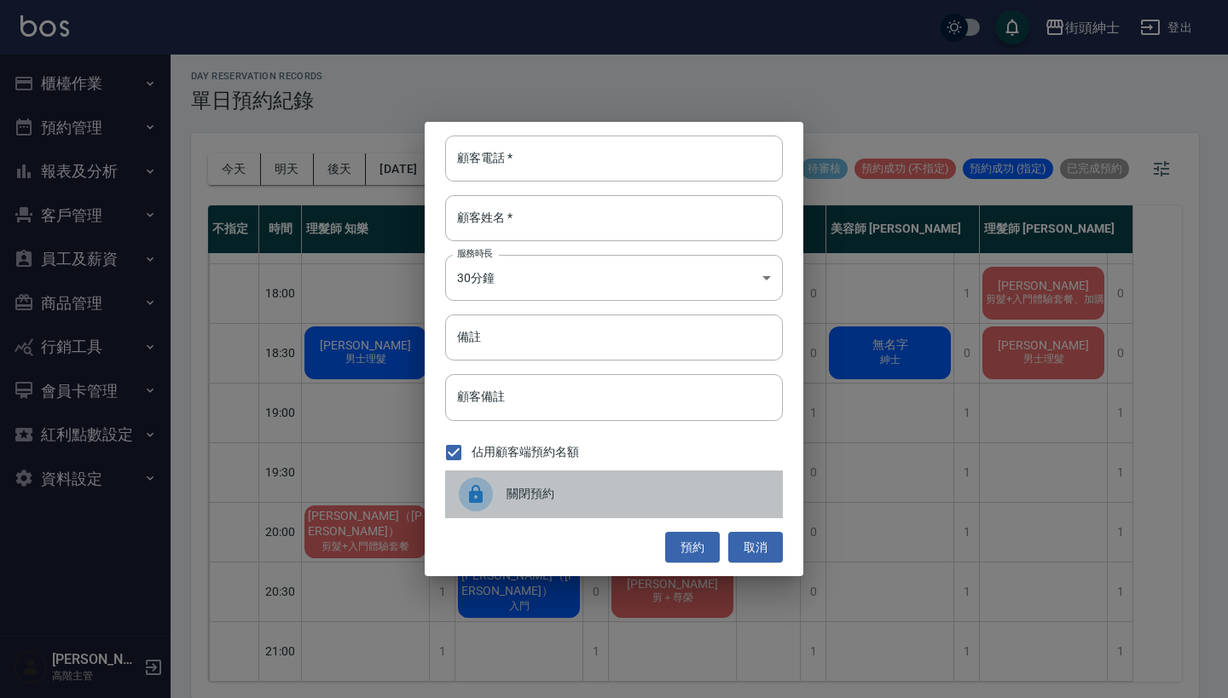
click at [528, 488] on span "關閉預約" at bounding box center [638, 494] width 263 height 18
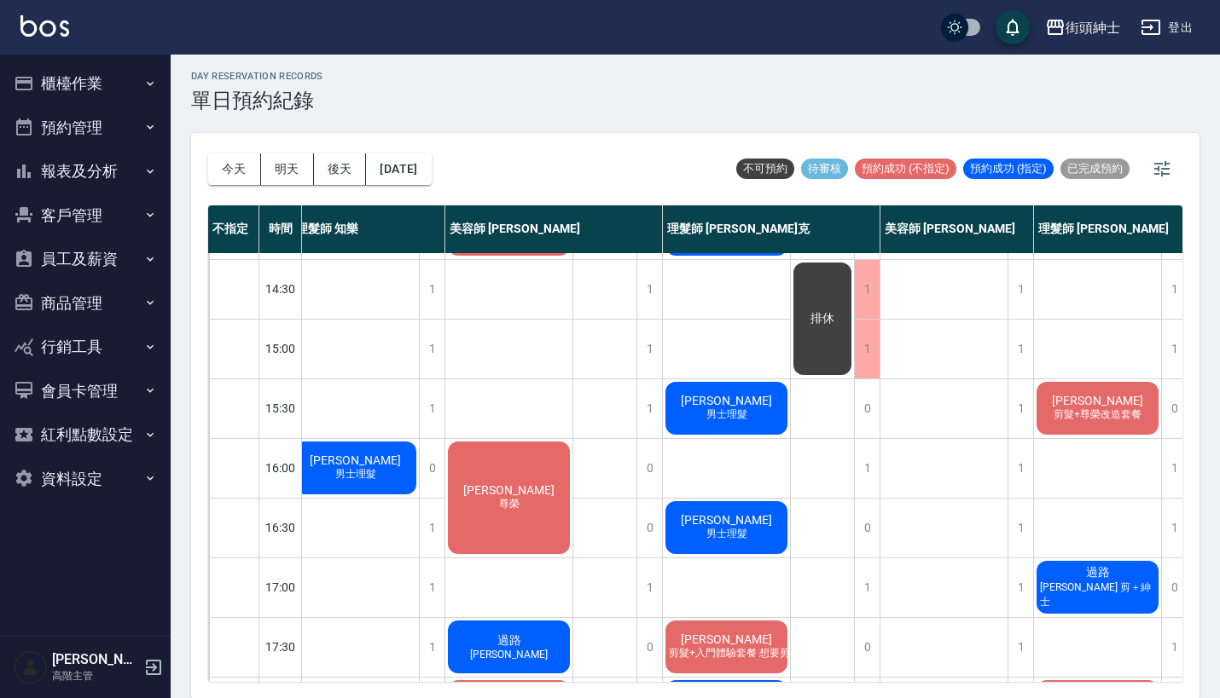
scroll to position [343, 11]
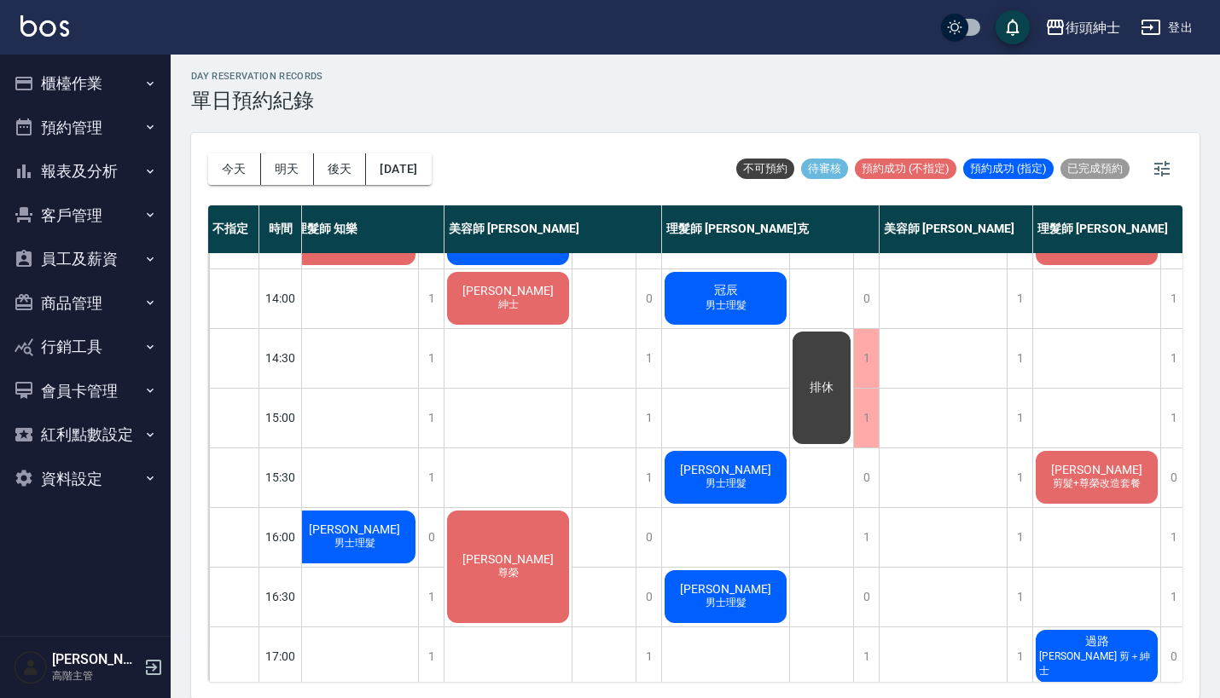
click at [667, 345] on div "威廉 剪髮+尊榮改造套餐 Jason Fong 男士理髮 石耀汶 剪髮+入門體驗套餐 冠辰 男士理髮 陳先生 男士理髮 凱瑞 男士理髮 范聖均 剪髮+入門體驗…" at bounding box center [726, 537] width 128 height 1254
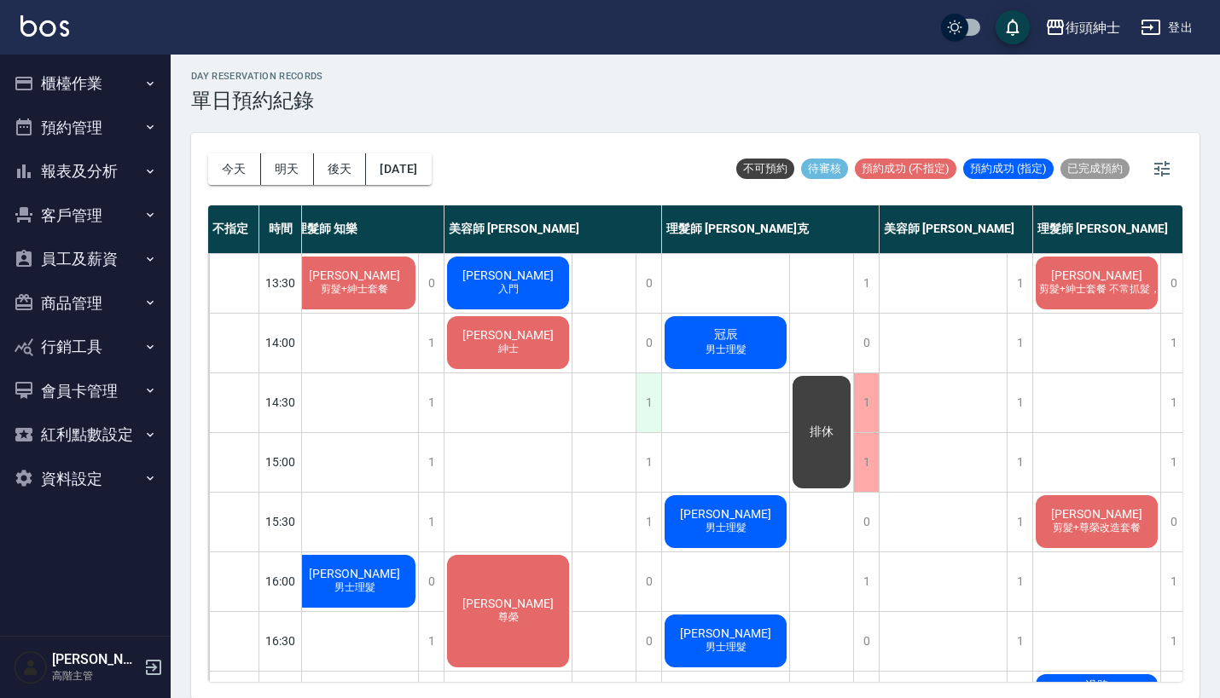
scroll to position [319, 11]
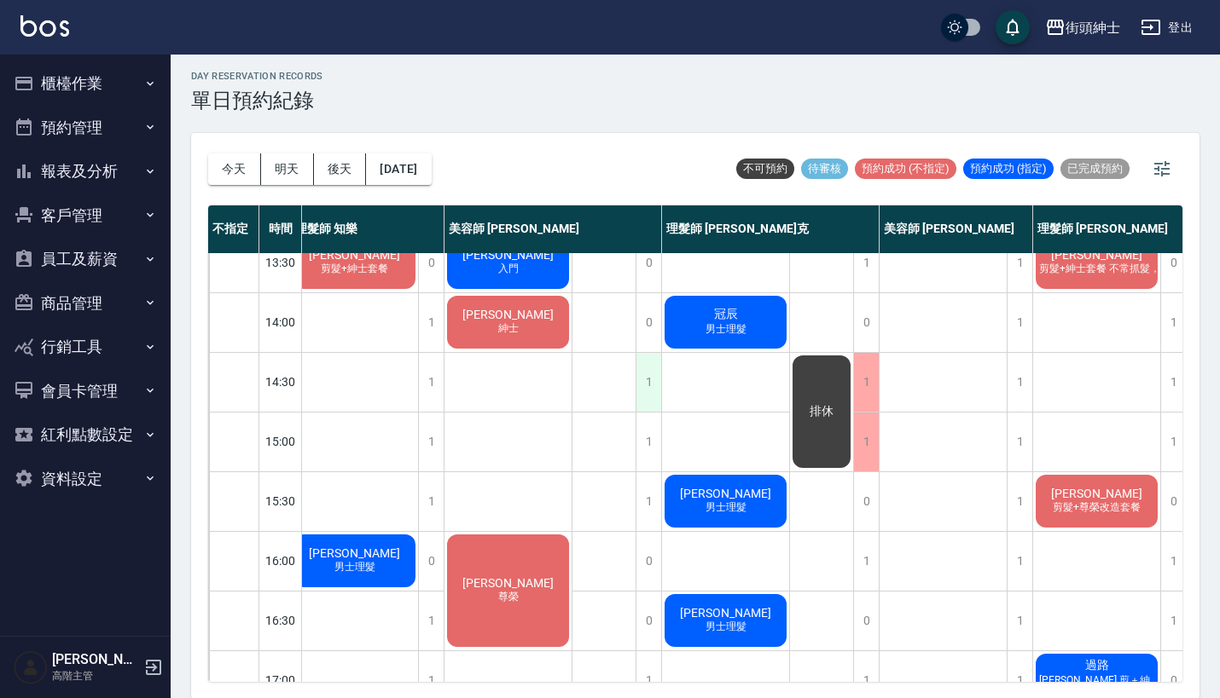
click at [646, 364] on div "1" at bounding box center [648, 382] width 26 height 59
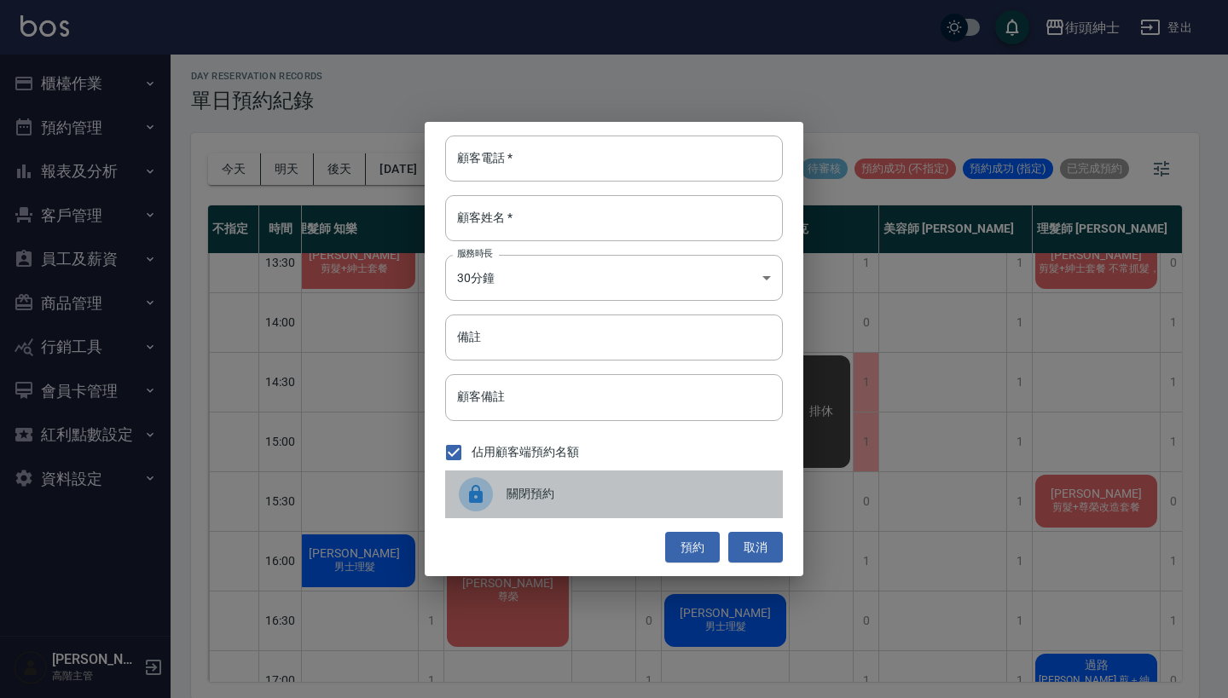
click at [507, 491] on span "關閉預約" at bounding box center [638, 494] width 263 height 18
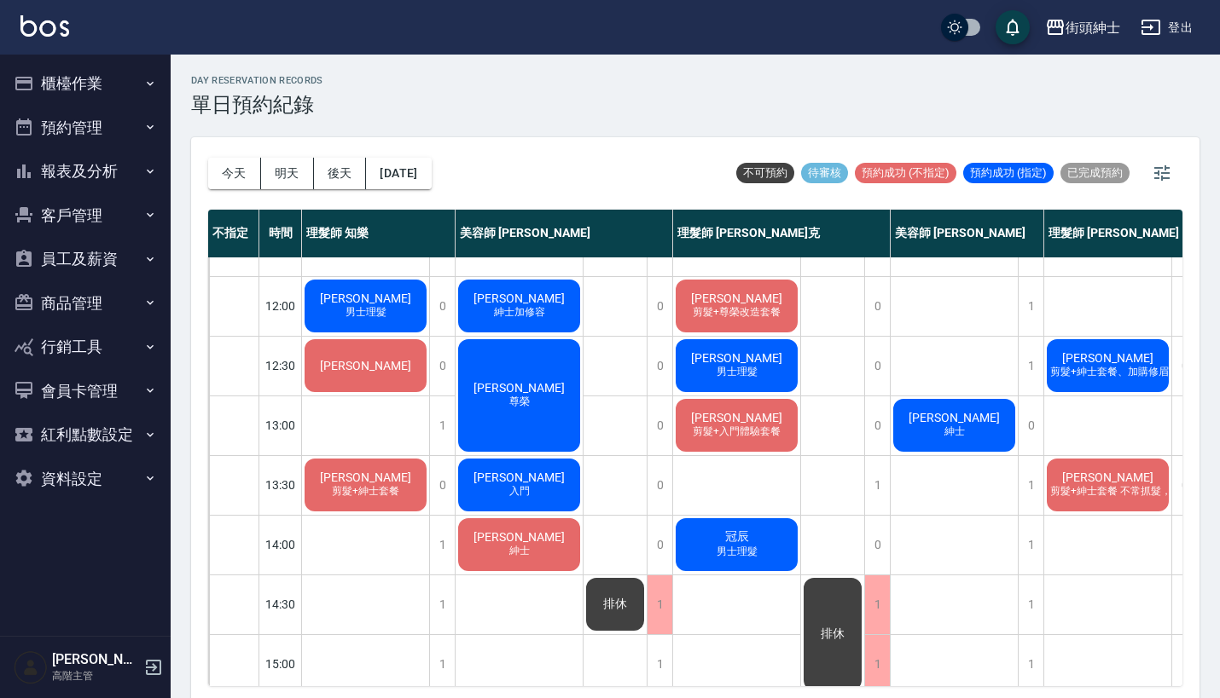
scroll to position [101, 0]
